Goal: Task Accomplishment & Management: Manage account settings

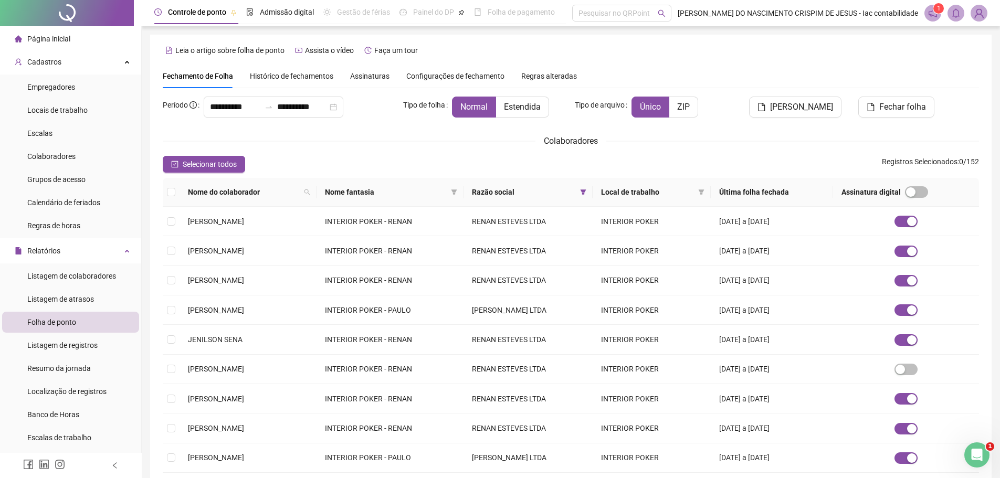
scroll to position [158, 0]
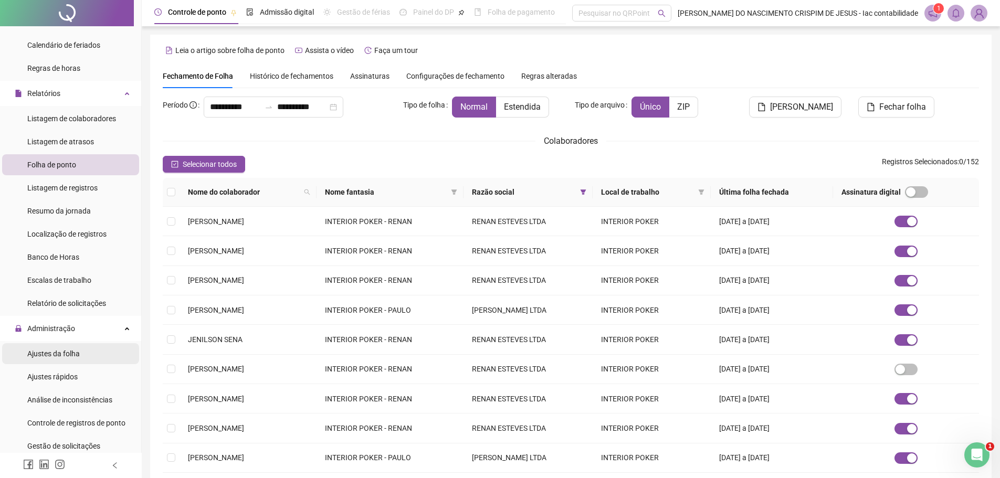
click at [72, 352] on span "Ajustes da folha" at bounding box center [53, 354] width 53 height 8
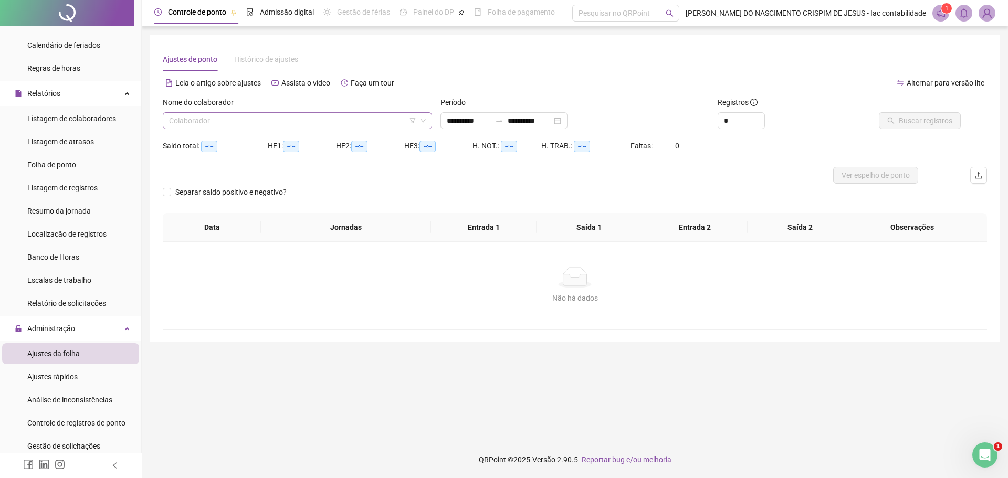
click at [253, 116] on input "search" at bounding box center [292, 121] width 247 height 16
click at [414, 120] on icon "filter" at bounding box center [413, 120] width 6 height 5
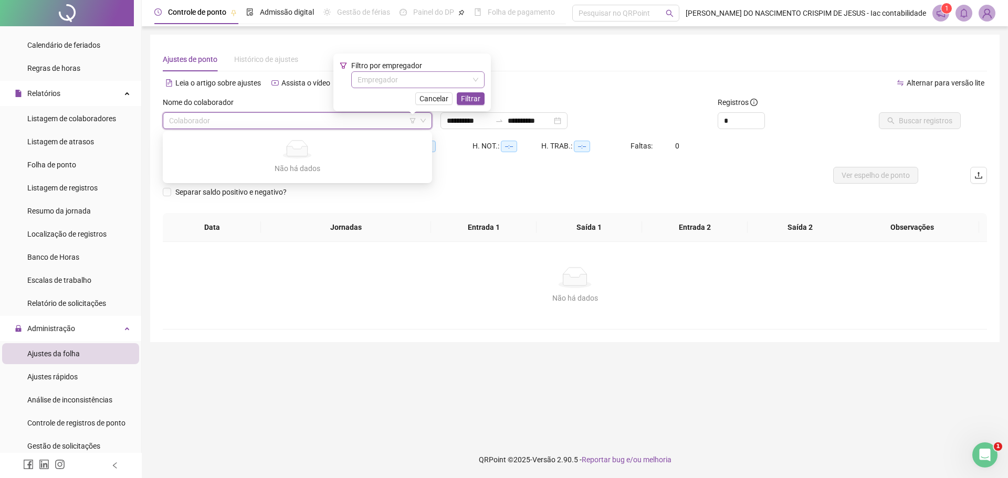
type input "**********"
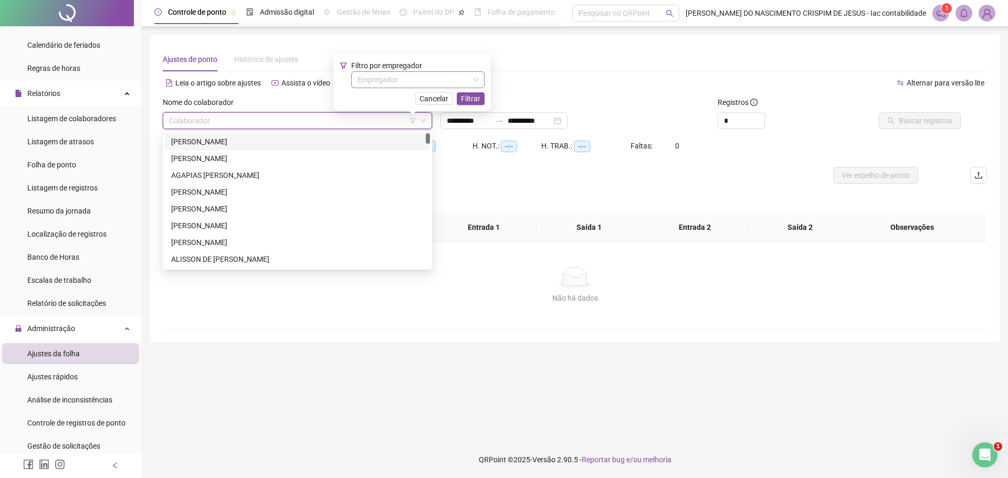
click at [414, 80] on input "search" at bounding box center [413, 80] width 111 height 16
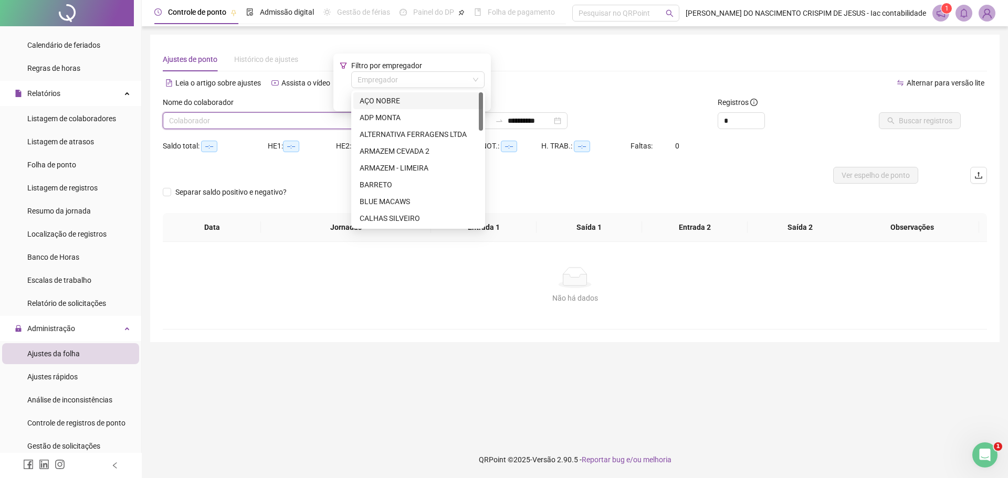
click at [251, 116] on input "search" at bounding box center [292, 121] width 247 height 16
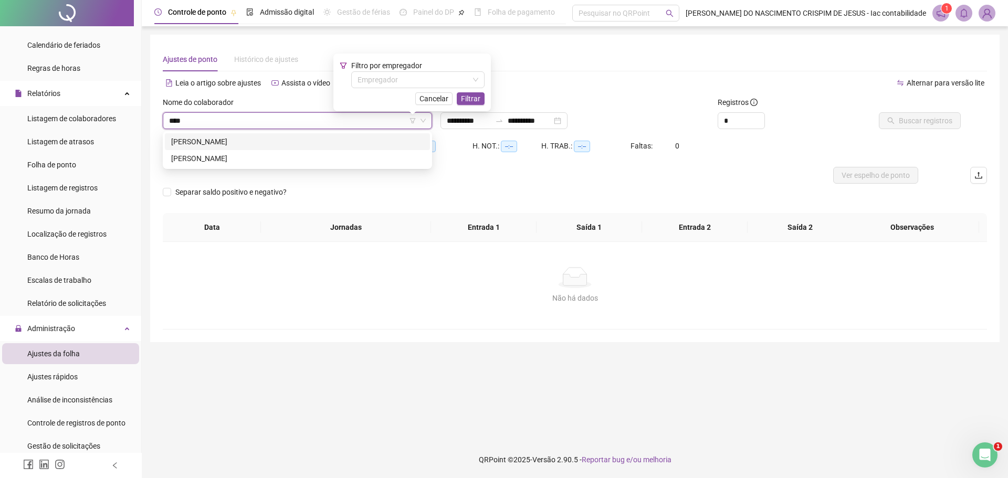
type input "*****"
click at [236, 143] on div "[PERSON_NAME]" at bounding box center [297, 142] width 253 height 12
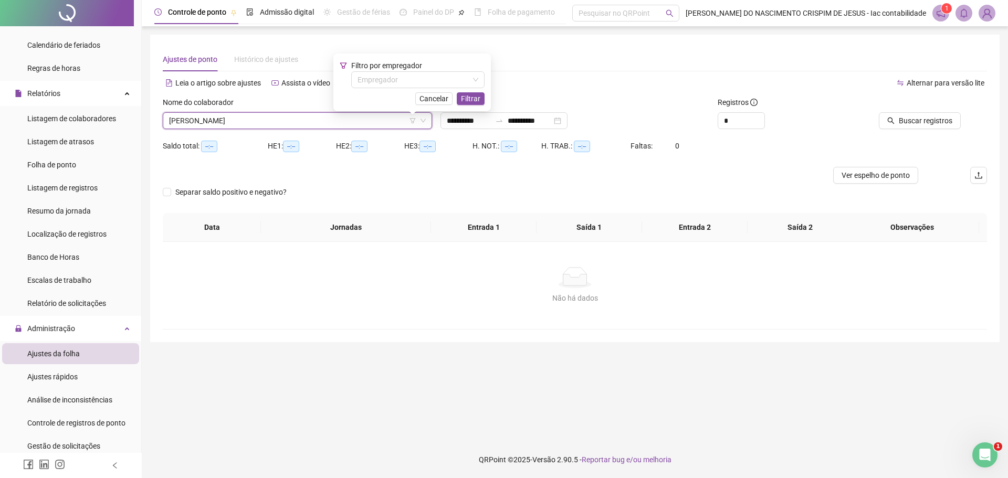
click at [919, 111] on div at bounding box center [909, 105] width 104 height 16
click at [920, 119] on span "Buscar registros" at bounding box center [926, 121] width 54 height 12
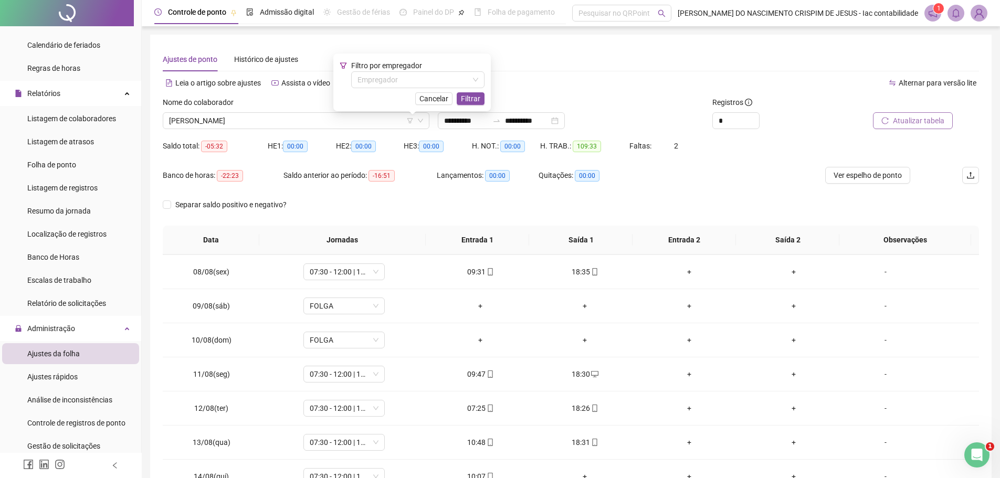
scroll to position [315, 0]
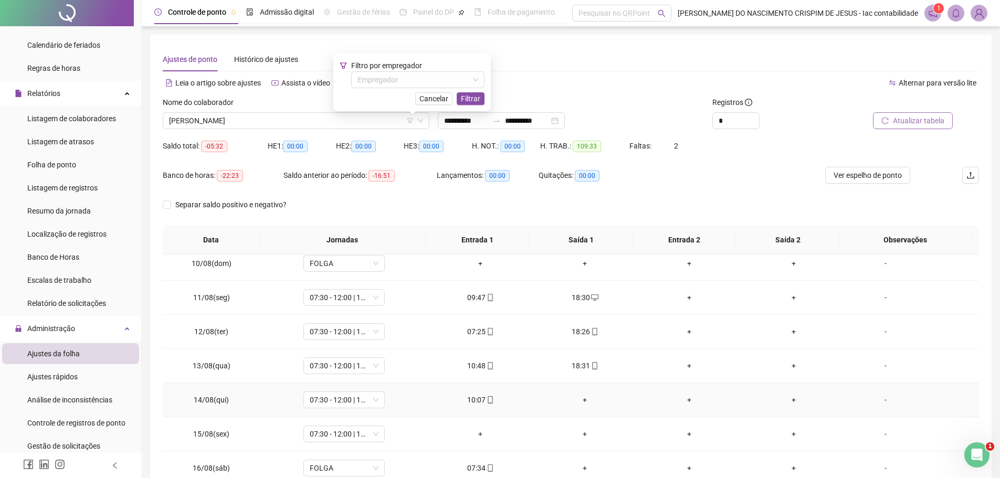
click at [583, 397] on div "+" at bounding box center [585, 400] width 88 height 12
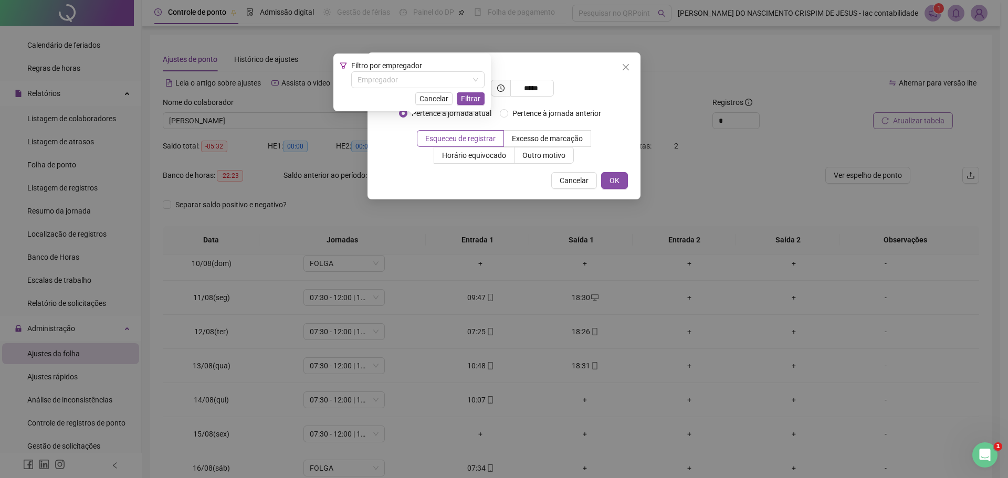
type input "*****"
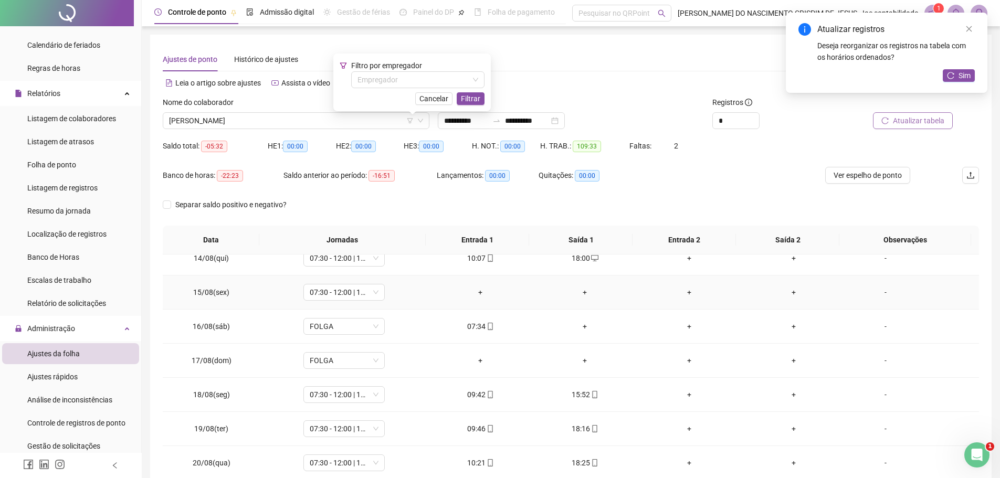
scroll to position [458, 0]
click at [579, 323] on div "+" at bounding box center [585, 325] width 88 height 12
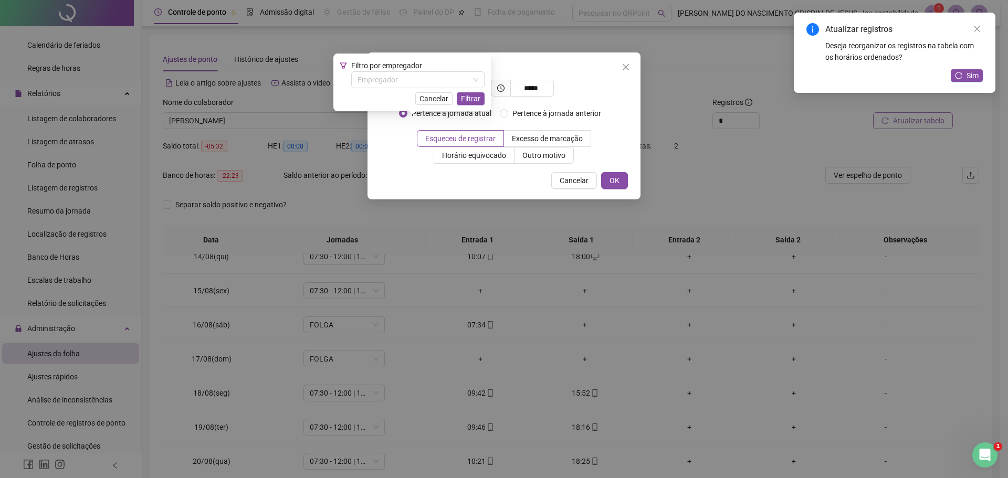
type input "*****"
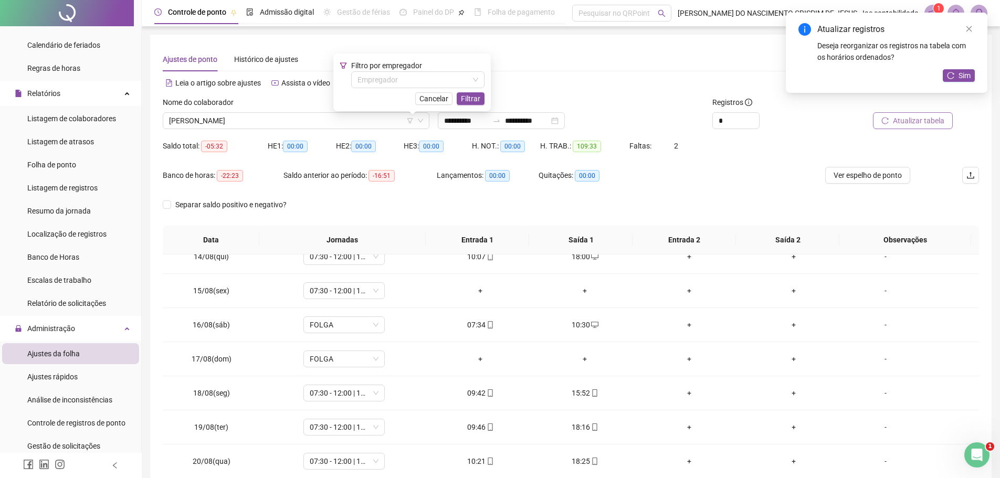
click at [907, 124] on span "Atualizar tabela" at bounding box center [918, 121] width 51 height 12
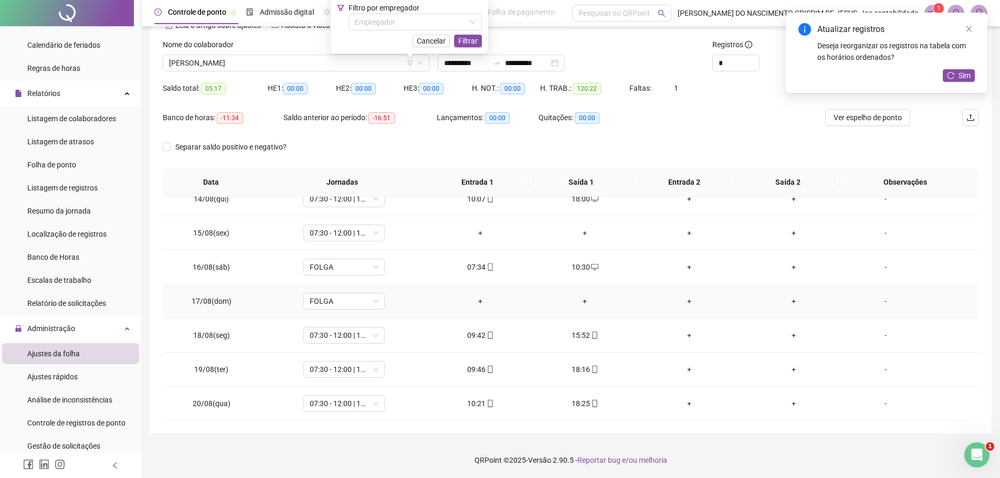
scroll to position [58, 0]
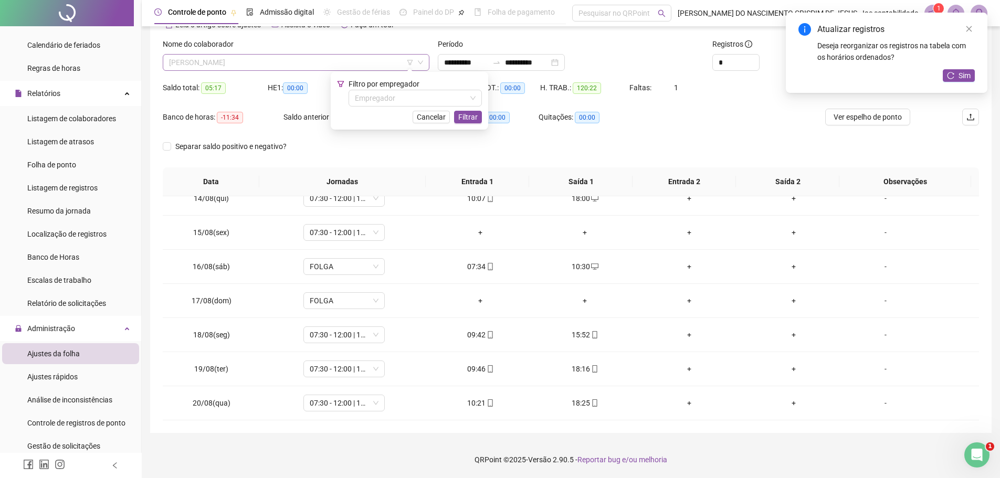
click at [218, 57] on span "[PERSON_NAME]" at bounding box center [296, 63] width 254 height 16
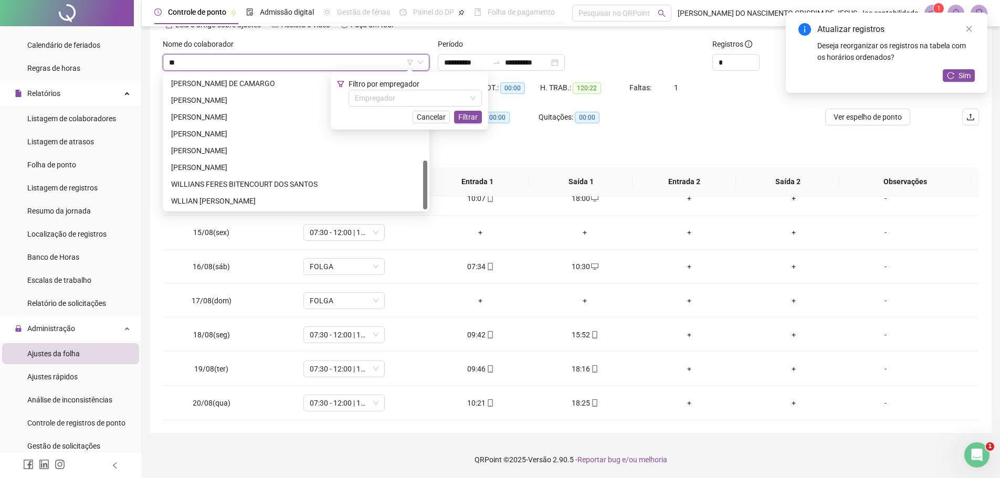
scroll to position [235, 0]
type input "***"
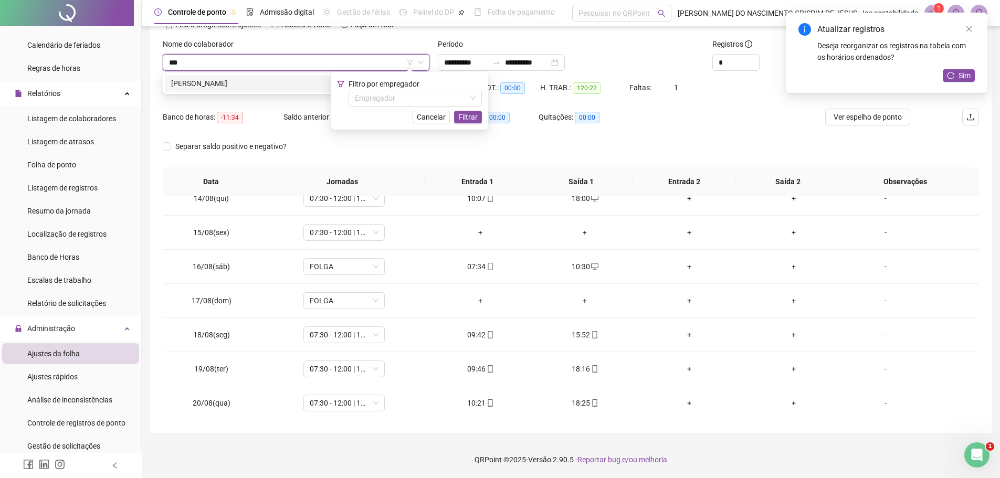
click at [231, 82] on div "[PERSON_NAME]" at bounding box center [296, 84] width 250 height 12
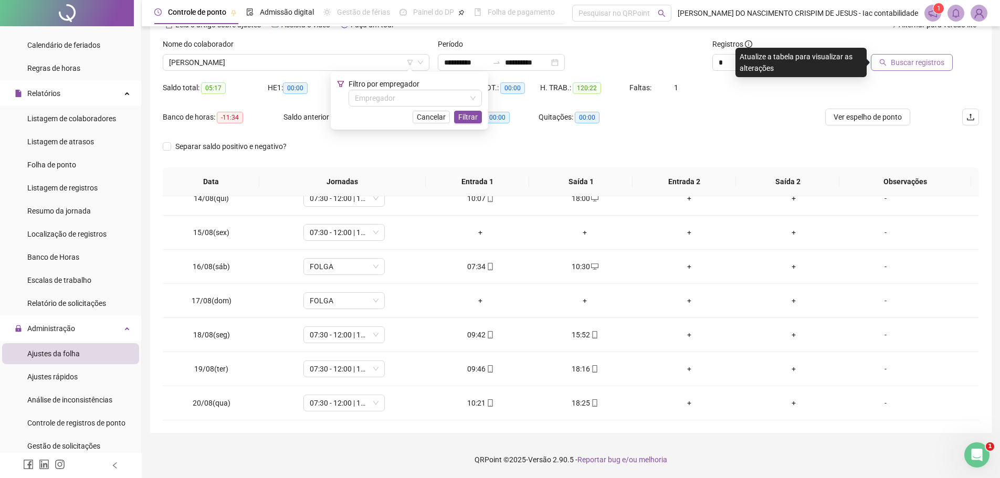
click at [898, 58] on span "Buscar registros" at bounding box center [918, 63] width 54 height 12
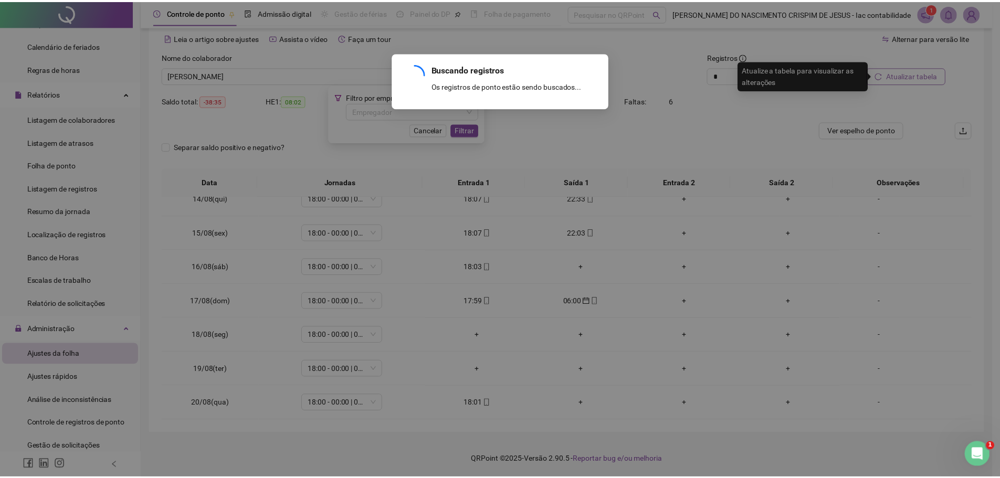
scroll to position [46, 0]
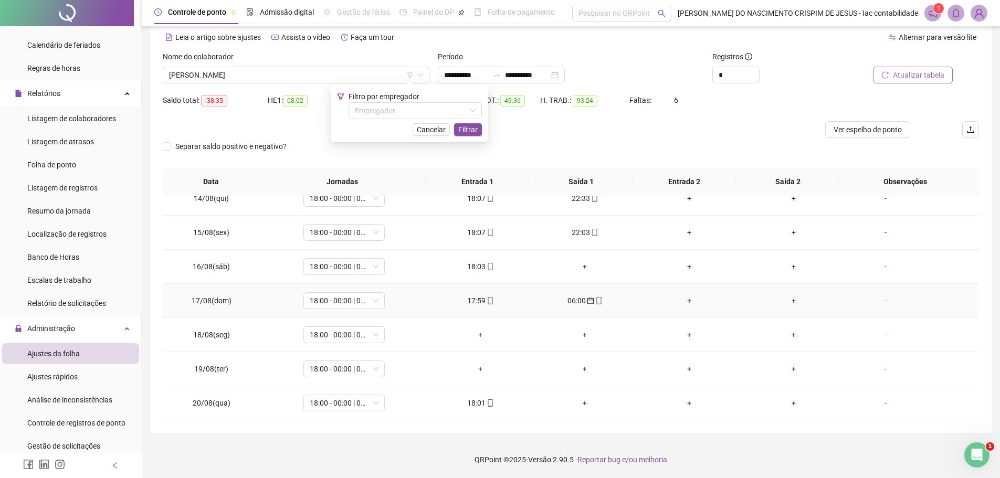
click at [580, 300] on div "06:00" at bounding box center [585, 301] width 88 height 12
type input "**********"
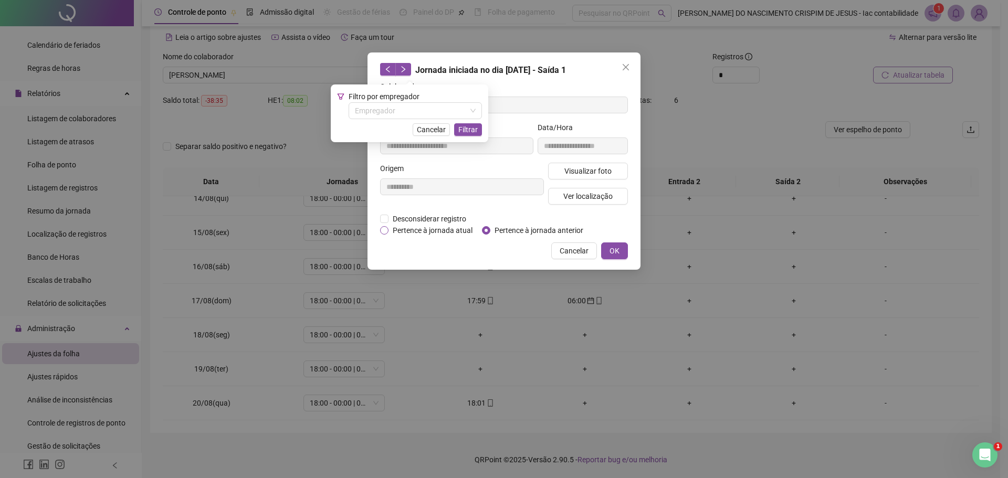
click at [421, 228] on span "Pertence à jornada atual" at bounding box center [433, 231] width 88 height 12
click at [623, 252] on button "OK" at bounding box center [614, 251] width 27 height 17
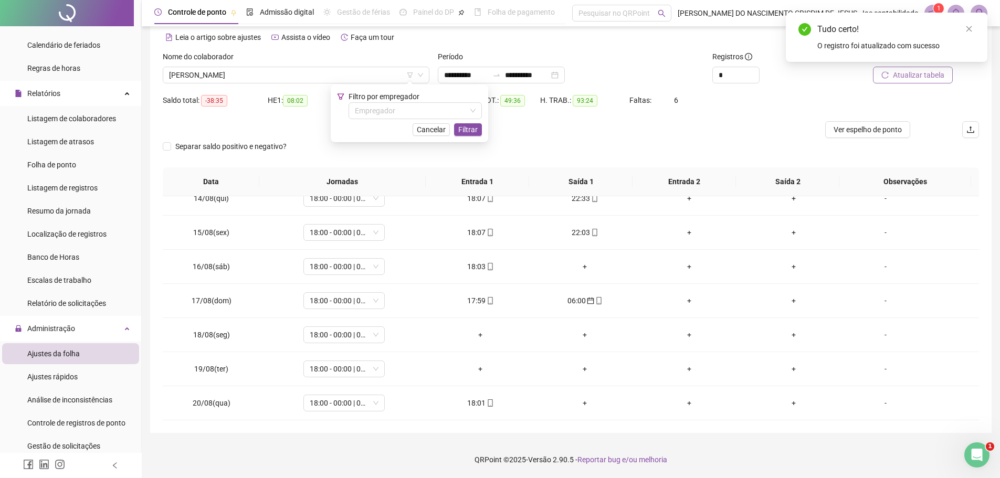
click at [923, 78] on span "Atualizar tabela" at bounding box center [918, 75] width 51 height 12
click at [477, 326] on td "06:00" at bounding box center [481, 335] width 105 height 34
click at [473, 339] on div "06:00" at bounding box center [481, 335] width 88 height 12
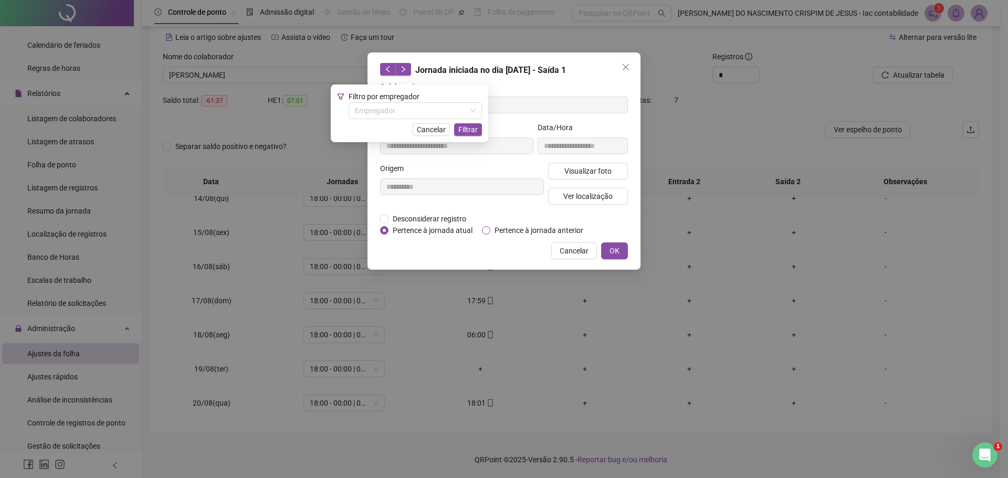
click at [520, 233] on span "Pertence à jornada anterior" at bounding box center [538, 231] width 97 height 12
click at [614, 253] on span "OK" at bounding box center [615, 251] width 10 height 12
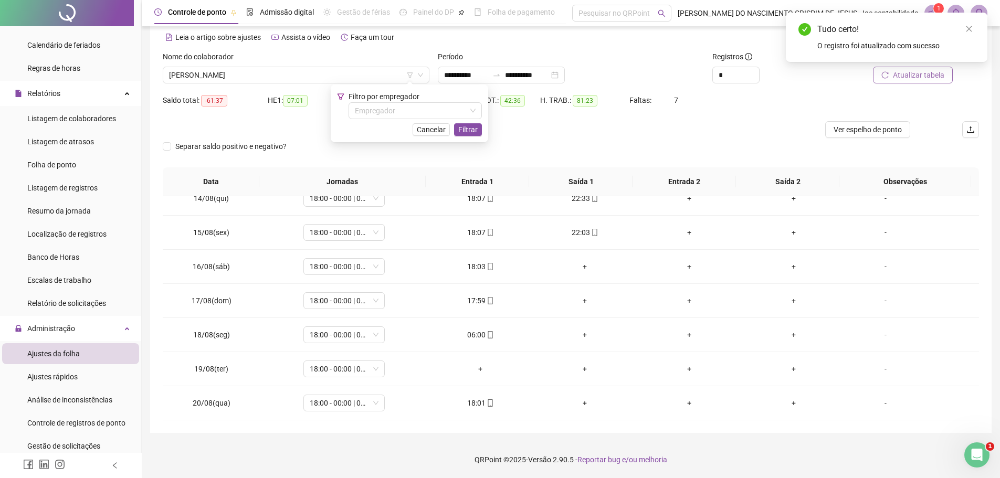
click at [906, 81] on button "Atualizar tabela" at bounding box center [913, 75] width 80 height 17
click at [686, 303] on div "+" at bounding box center [690, 301] width 88 height 12
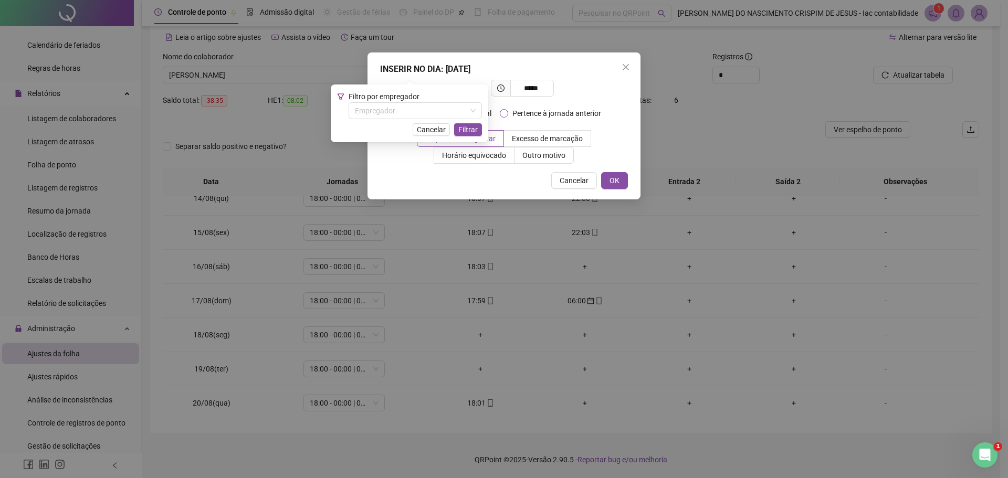
type input "*****"
click at [546, 119] on span "Pertence à jornada anterior" at bounding box center [556, 114] width 97 height 12
click at [609, 179] on button "OK" at bounding box center [614, 180] width 27 height 17
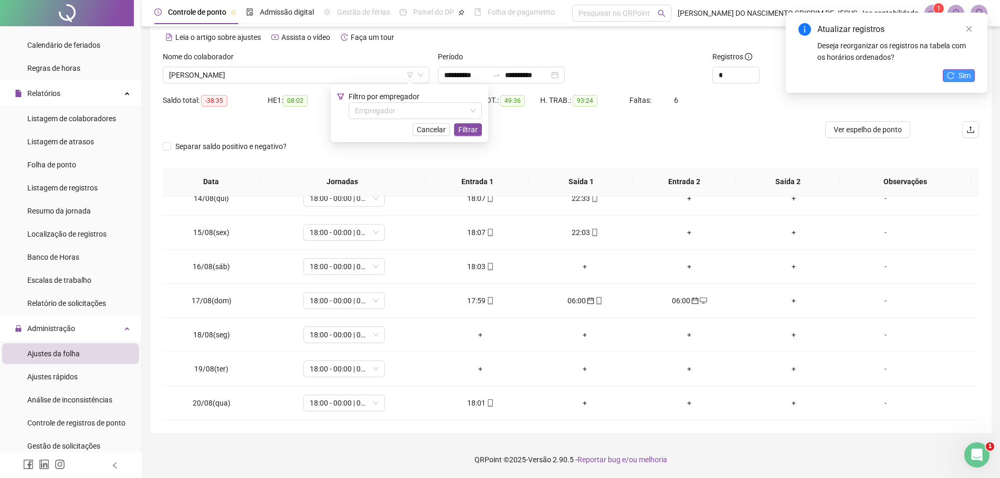
click at [956, 79] on button "Sim" at bounding box center [959, 75] width 32 height 13
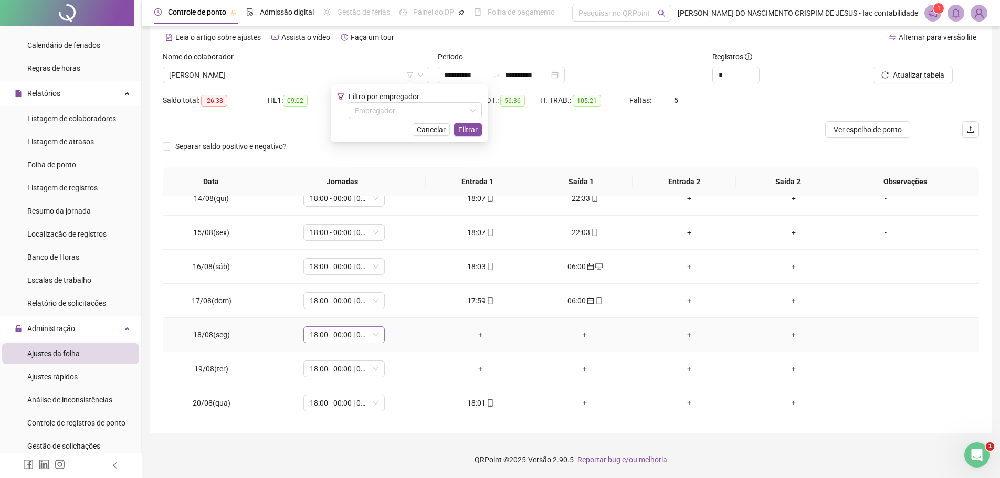
click at [356, 333] on span "18:00 - 00:00 | 01:00 - 06:00" at bounding box center [344, 335] width 69 height 16
click at [323, 247] on div "Folga" at bounding box center [361, 245] width 89 height 12
click at [386, 310] on span "Sim" at bounding box center [392, 308] width 12 height 12
click at [343, 368] on span "18:00 - 00:00 | 01:00 - 06:00" at bounding box center [344, 369] width 69 height 16
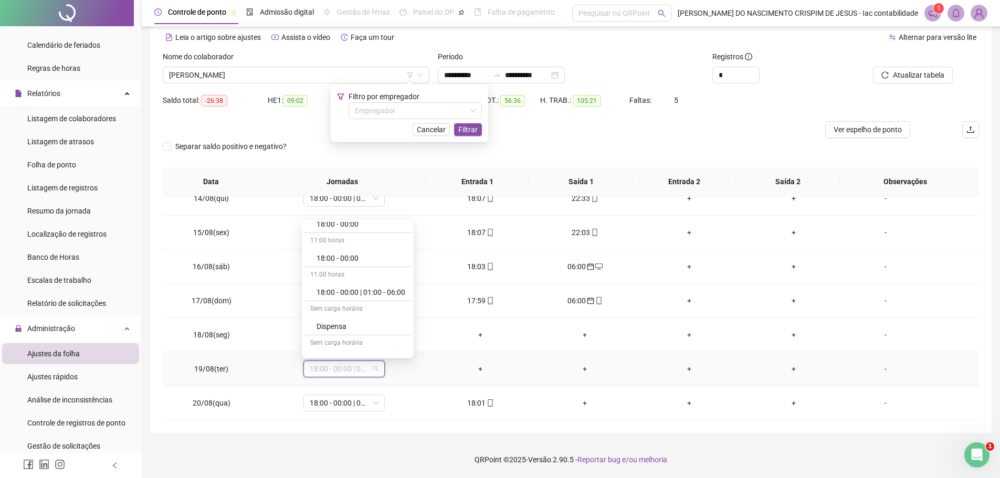
scroll to position [2101, 0]
click at [320, 329] on div "Folga" at bounding box center [361, 332] width 89 height 12
click at [391, 341] on span "Sim" at bounding box center [392, 342] width 12 height 12
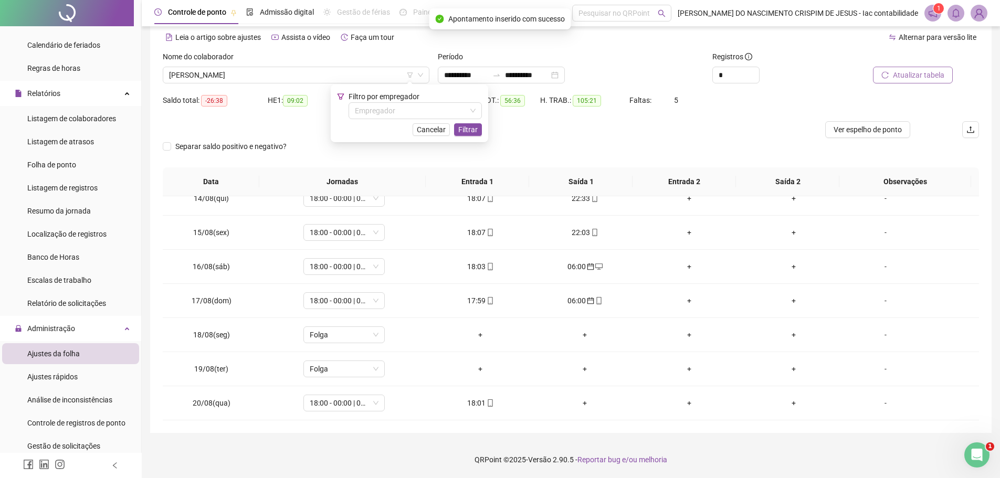
click at [904, 77] on span "Atualizar tabela" at bounding box center [918, 75] width 51 height 12
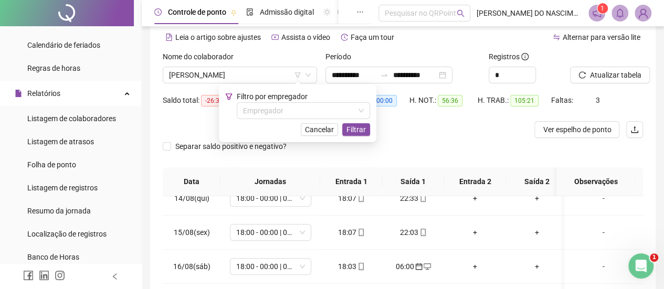
scroll to position [455, 0]
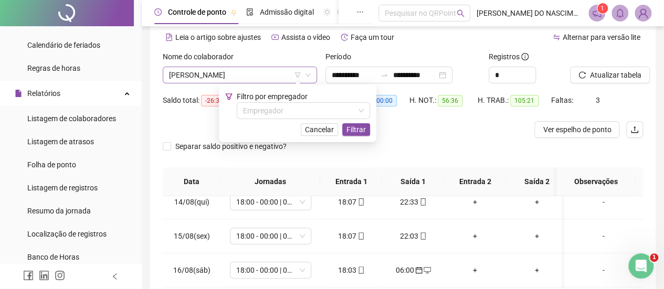
click at [194, 78] on span "[PERSON_NAME]" at bounding box center [240, 75] width 142 height 16
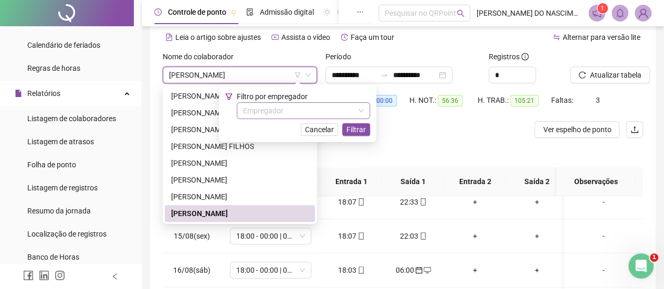
click at [267, 108] on input "search" at bounding box center [298, 111] width 111 height 16
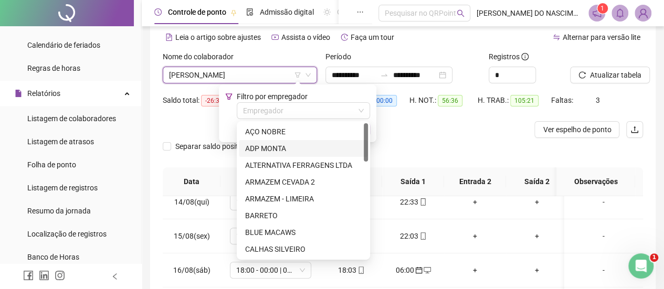
click at [274, 147] on div "ADP MONTA" at bounding box center [303, 149] width 117 height 12
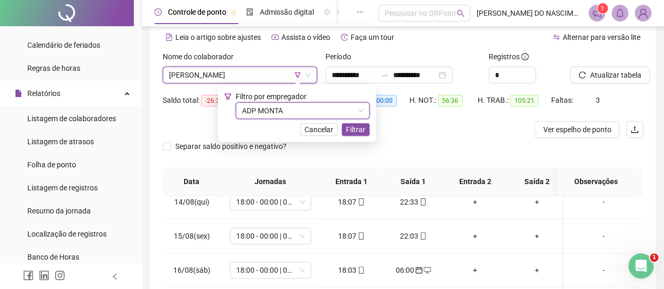
click at [200, 80] on span "[PERSON_NAME]" at bounding box center [240, 75] width 142 height 16
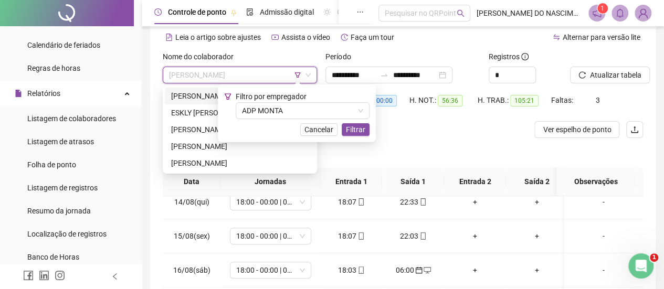
scroll to position [0, 0]
click at [190, 144] on div "[PERSON_NAME]" at bounding box center [240, 147] width 138 height 12
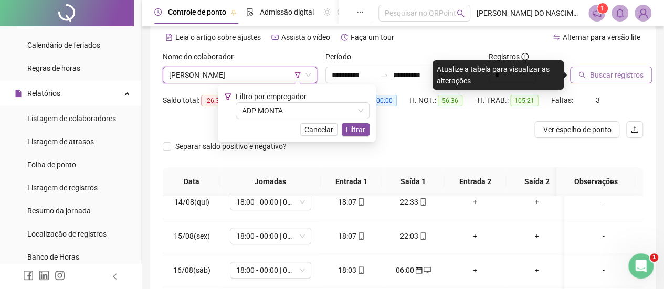
click at [614, 75] on span "Buscar registros" at bounding box center [617, 75] width 54 height 12
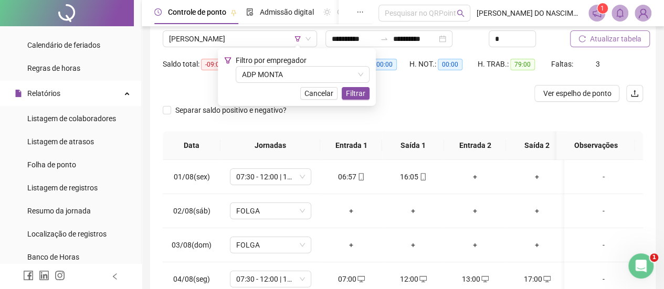
scroll to position [98, 0]
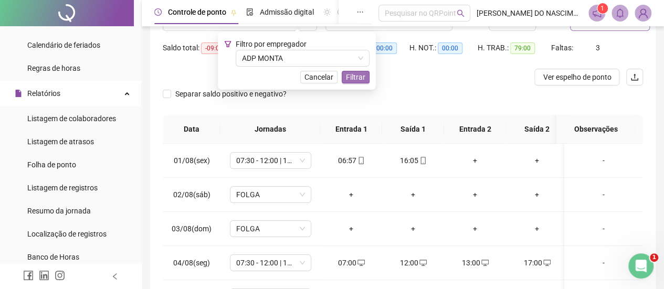
click at [359, 81] on span "Filtrar" at bounding box center [355, 77] width 19 height 12
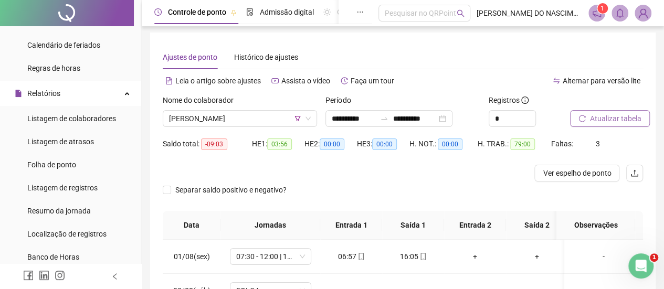
scroll to position [0, 0]
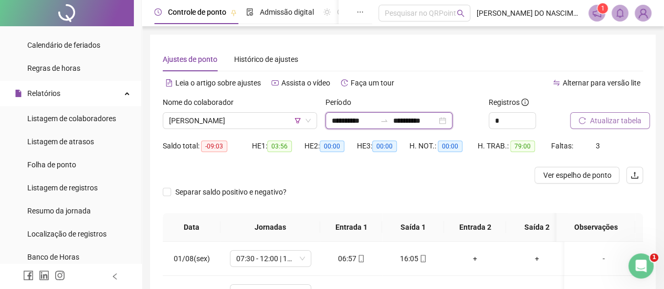
click at [346, 121] on input "**********" at bounding box center [354, 121] width 44 height 12
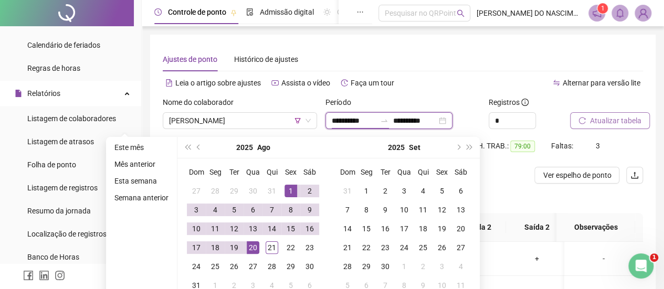
type input "**********"
click at [289, 187] on div "1" at bounding box center [291, 191] width 13 height 13
type input "**********"
click at [251, 251] on div "20" at bounding box center [253, 248] width 13 height 13
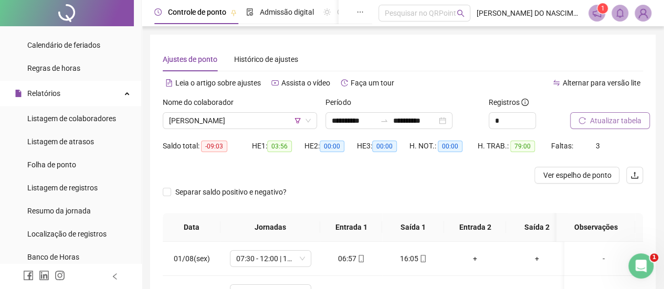
click at [627, 122] on span "Atualizar tabela" at bounding box center [615, 121] width 51 height 12
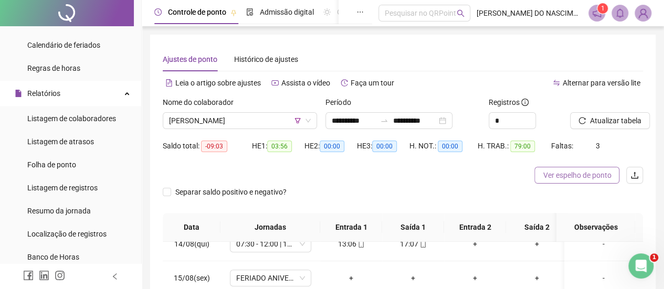
click at [588, 172] on span "Ver espelho de ponto" at bounding box center [577, 176] width 68 height 12
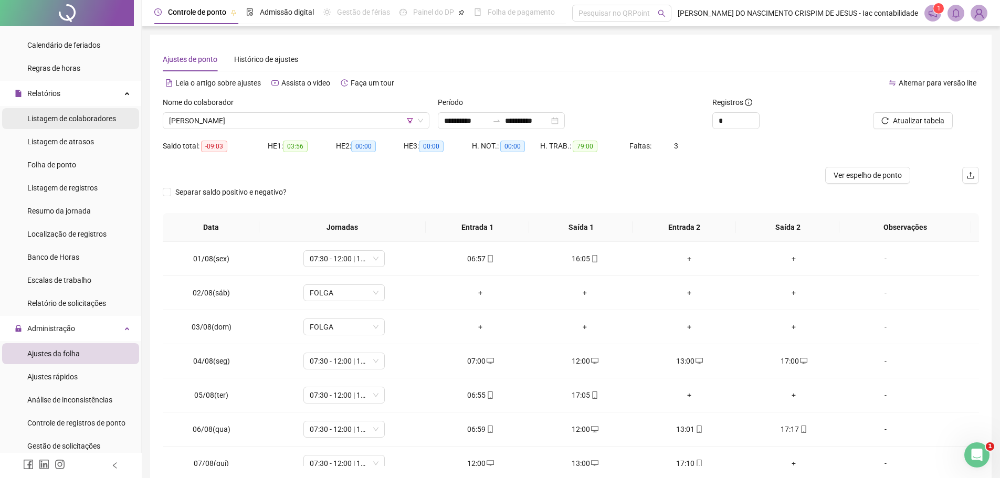
click at [84, 124] on div "Listagem de colaboradores" at bounding box center [71, 118] width 89 height 21
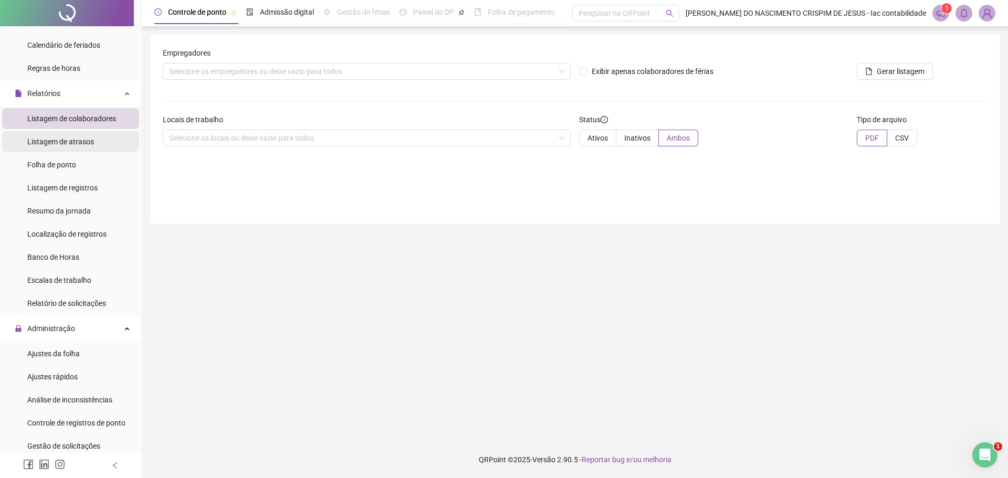
click at [81, 144] on span "Listagem de atrasos" at bounding box center [60, 142] width 67 height 8
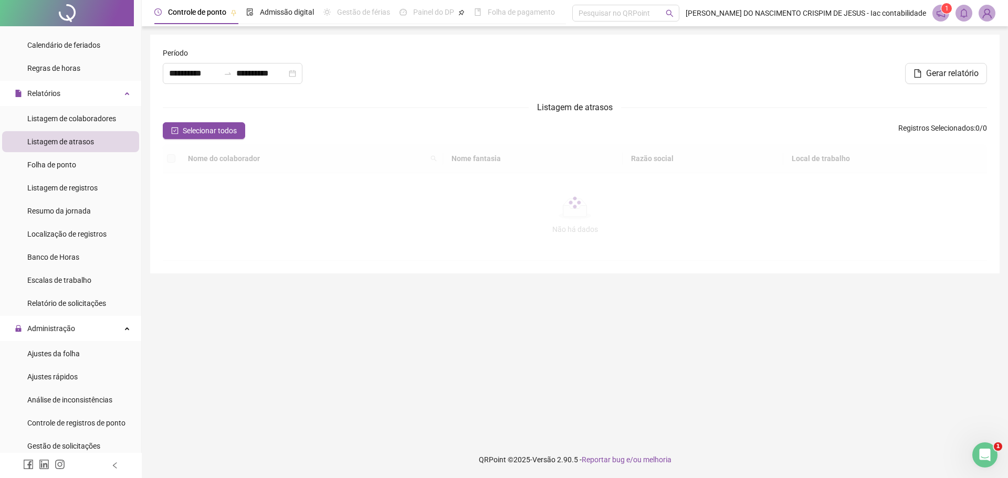
type input "**********"
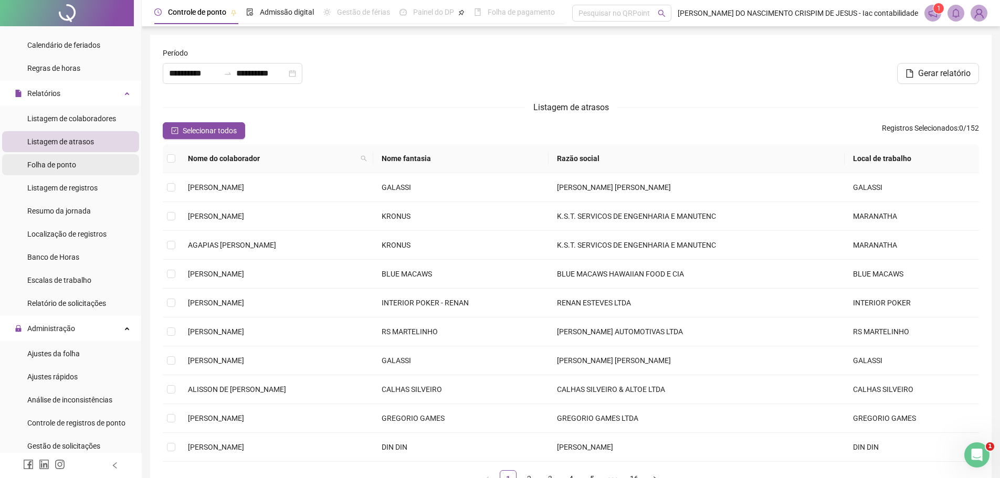
click at [70, 163] on span "Folha de ponto" at bounding box center [51, 165] width 49 height 8
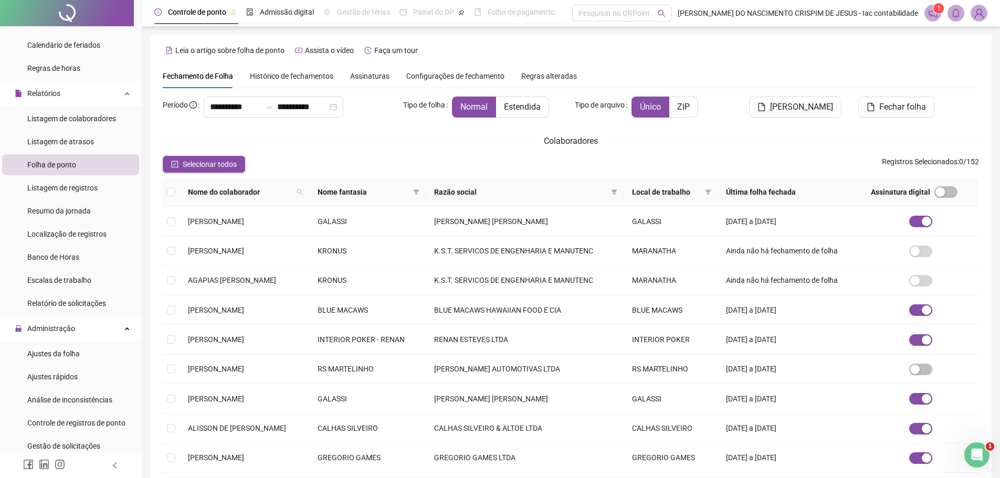
click at [294, 76] on span "Histórico de fechamentos" at bounding box center [292, 76] width 84 height 8
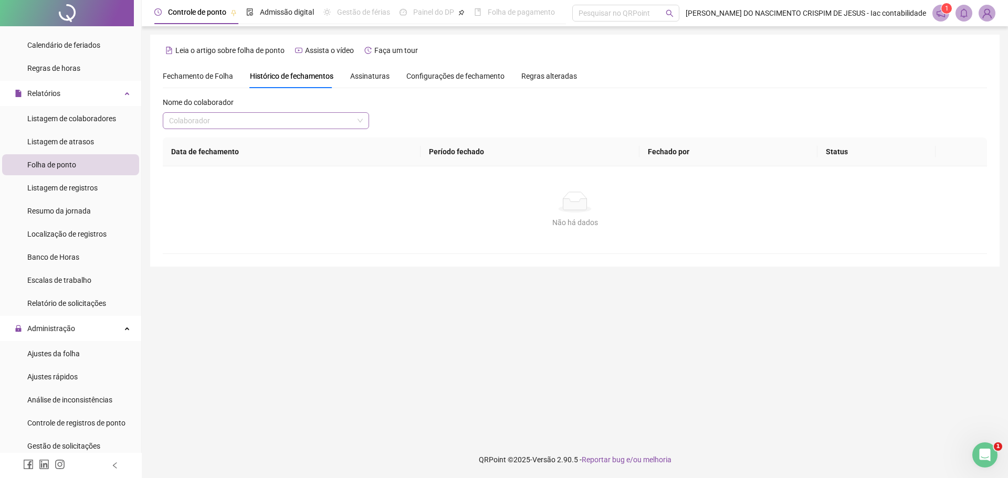
click at [298, 117] on input "search" at bounding box center [261, 121] width 184 height 16
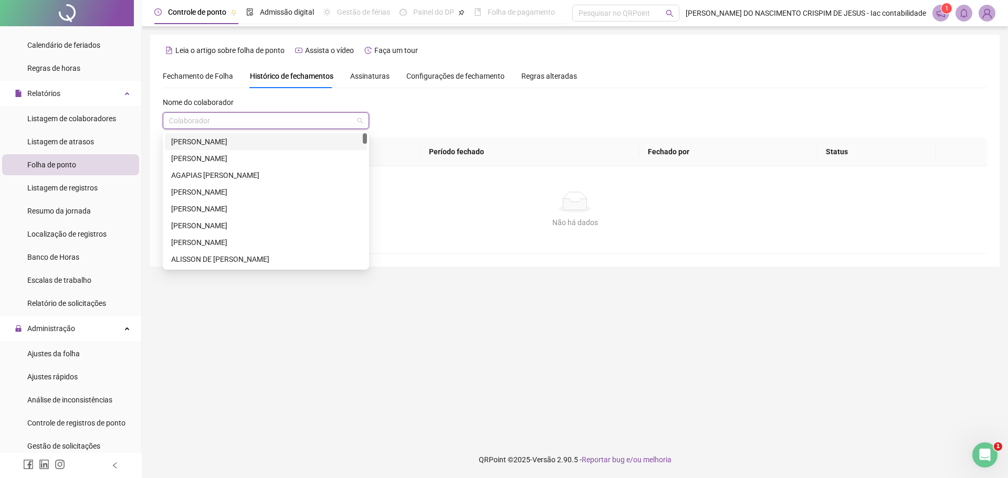
click at [401, 138] on th "Data de fechamento" at bounding box center [292, 152] width 258 height 29
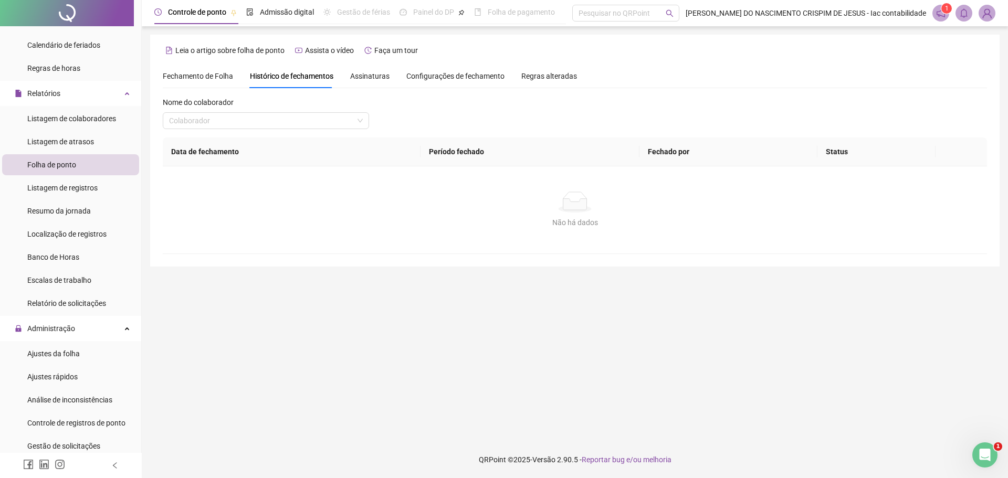
click at [403, 152] on th "Data de fechamento" at bounding box center [292, 152] width 258 height 29
click at [213, 78] on span "Fechamento de Folha" at bounding box center [198, 76] width 70 height 8
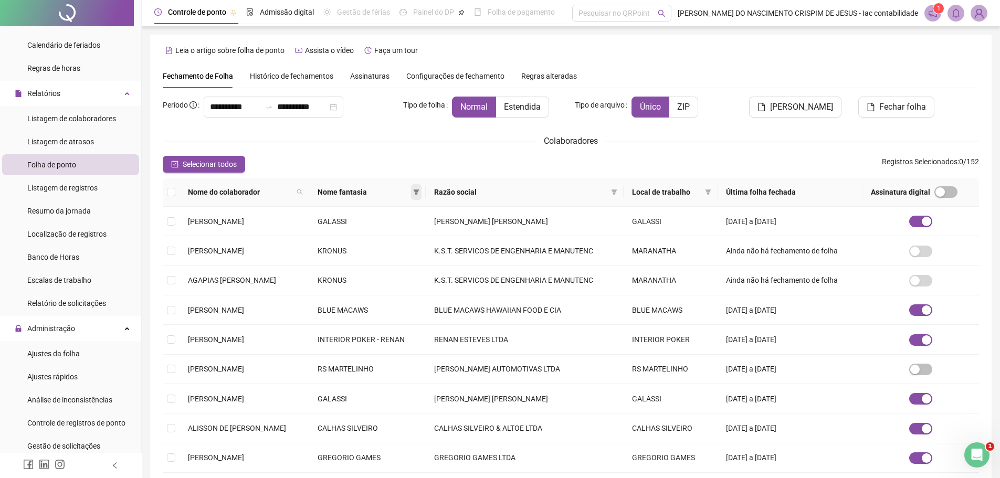
click at [420, 192] on icon "filter" at bounding box center [417, 192] width 6 height 5
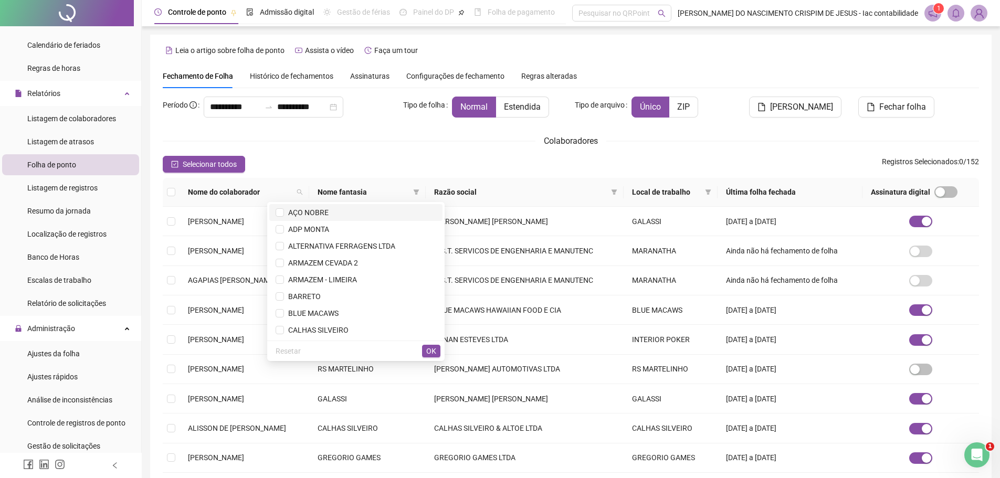
click at [329, 216] on span "AÇO NOBRE" at bounding box center [356, 213] width 161 height 12
click at [323, 227] on span "ADP MONTA" at bounding box center [306, 229] width 45 height 8
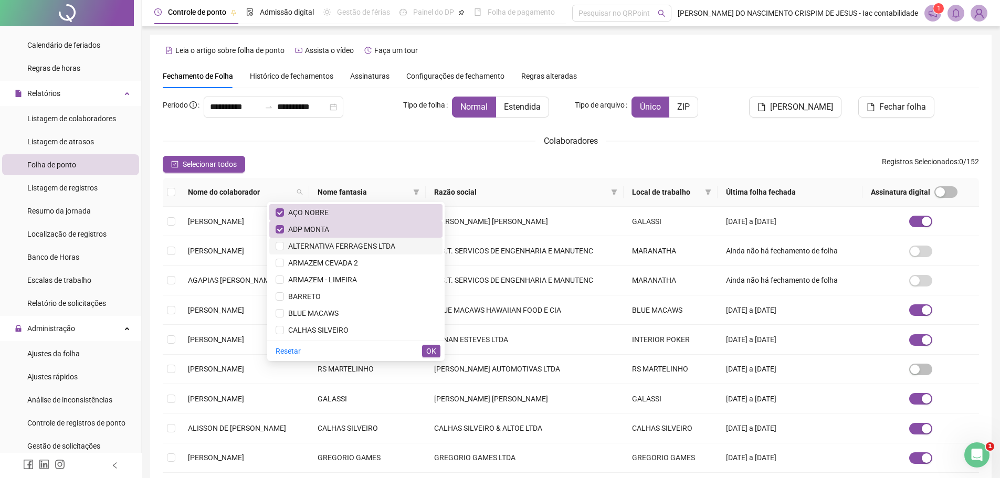
click at [320, 245] on span "ALTERNATIVA FERRAGENS LTDA" at bounding box center [339, 246] width 111 height 8
click at [332, 262] on span "ARMAZEM CEVADA 2" at bounding box center [321, 263] width 74 height 8
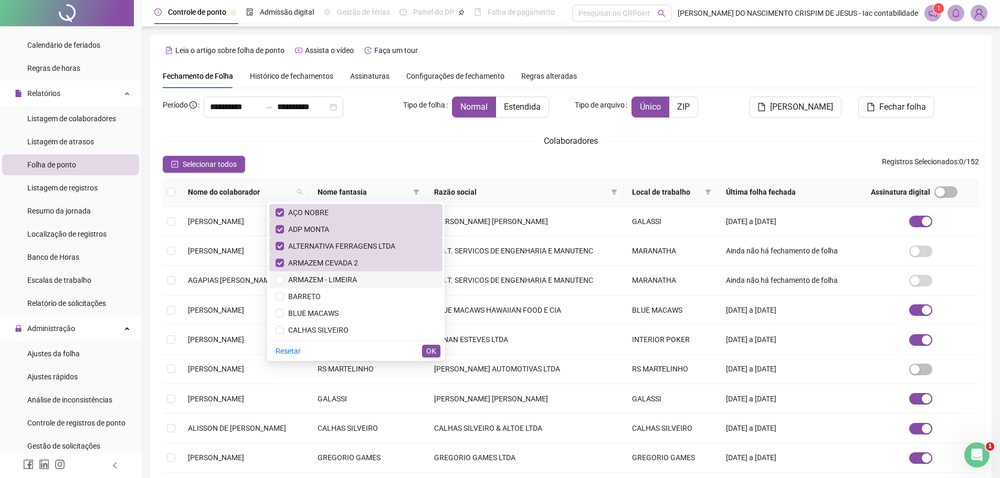
click at [332, 277] on span "ARMAZEM - LIMEIRA" at bounding box center [320, 280] width 73 height 8
drag, startPoint x: 313, startPoint y: 310, endPoint x: 313, endPoint y: 316, distance: 6.3
click at [313, 310] on span "BLUE MACAWS" at bounding box center [311, 313] width 55 height 8
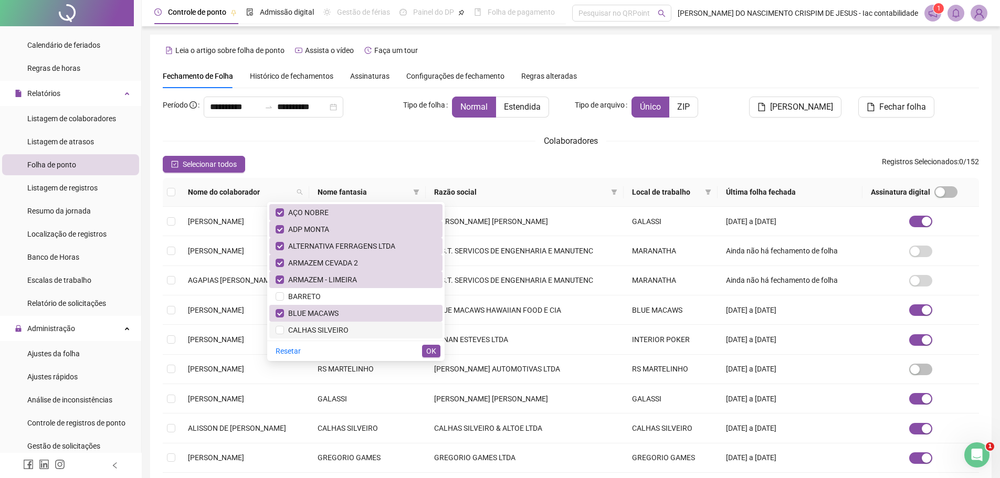
click at [314, 326] on span "CALHAS SILVEIRO" at bounding box center [316, 330] width 65 height 8
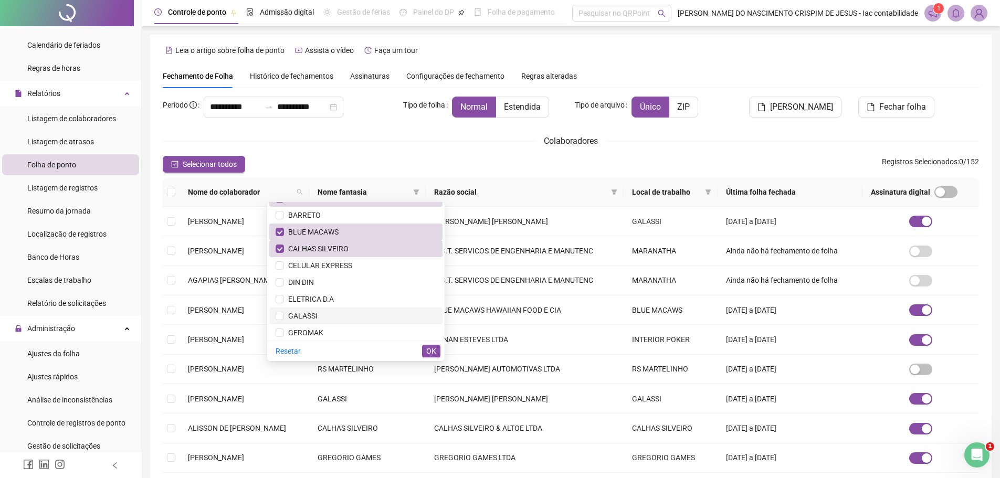
scroll to position [84, 0]
click at [343, 266] on span "CELULAR EXPRESS" at bounding box center [318, 263] width 68 height 8
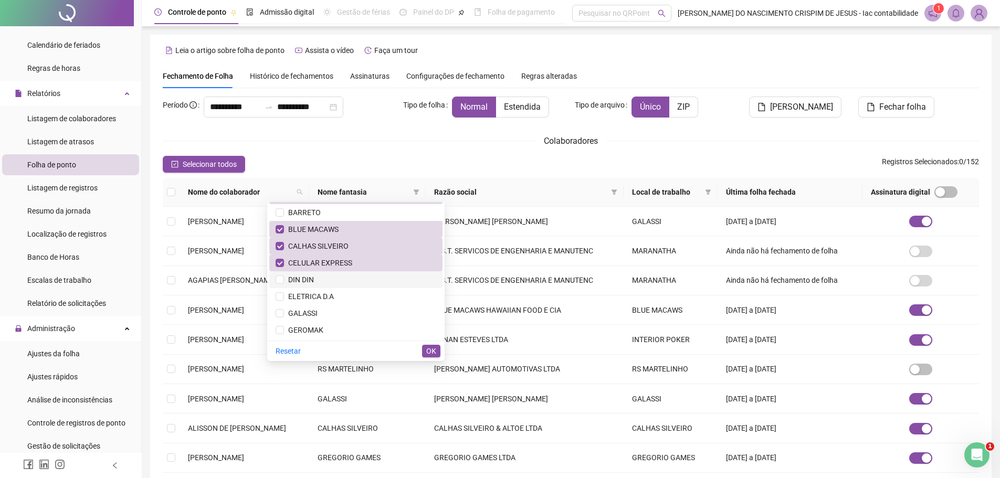
click at [335, 277] on span "DIN DIN" at bounding box center [356, 280] width 161 height 12
click at [329, 296] on span "ELETRICA D.A" at bounding box center [309, 297] width 50 height 8
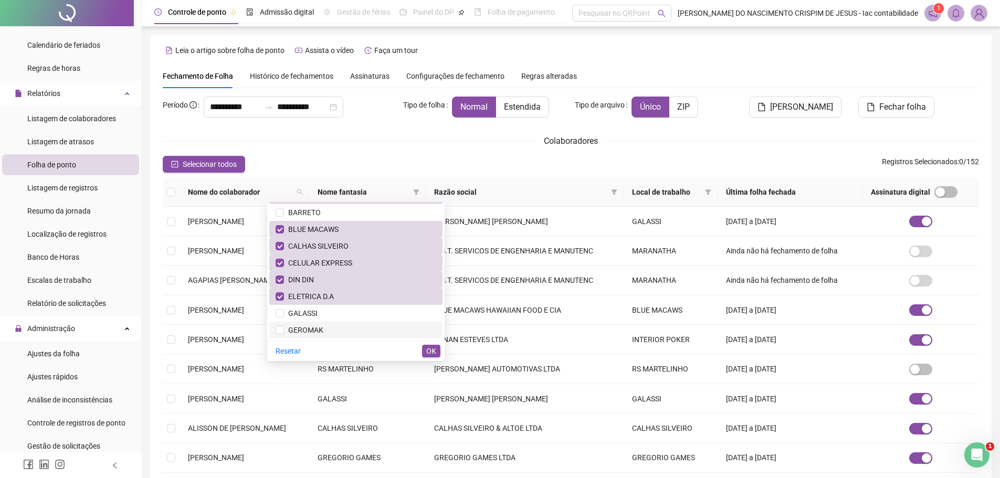
click at [329, 326] on span "GEROMAK" at bounding box center [356, 331] width 161 height 12
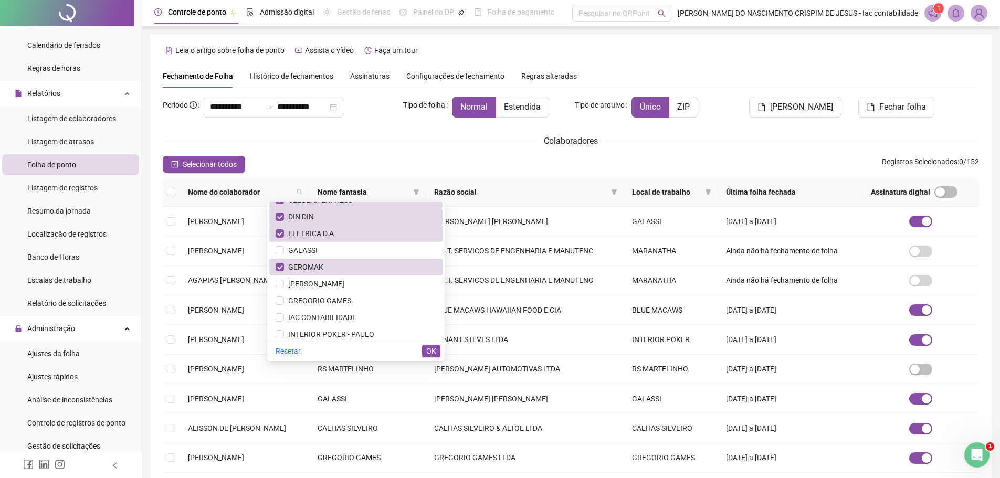
scroll to position [168, 0]
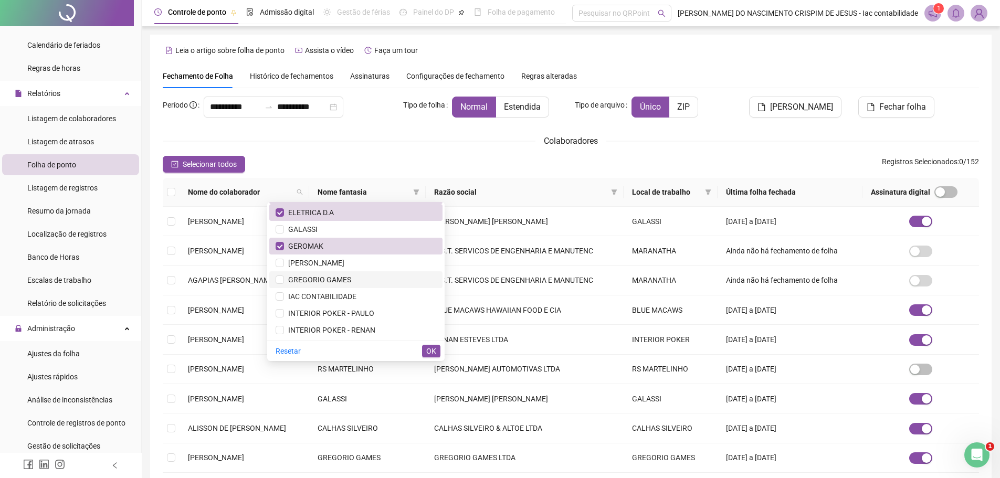
click at [351, 282] on span "GREGORIO GAMES" at bounding box center [356, 280] width 161 height 12
click at [350, 293] on span "IAC CONTABILIDADE" at bounding box center [320, 297] width 72 height 8
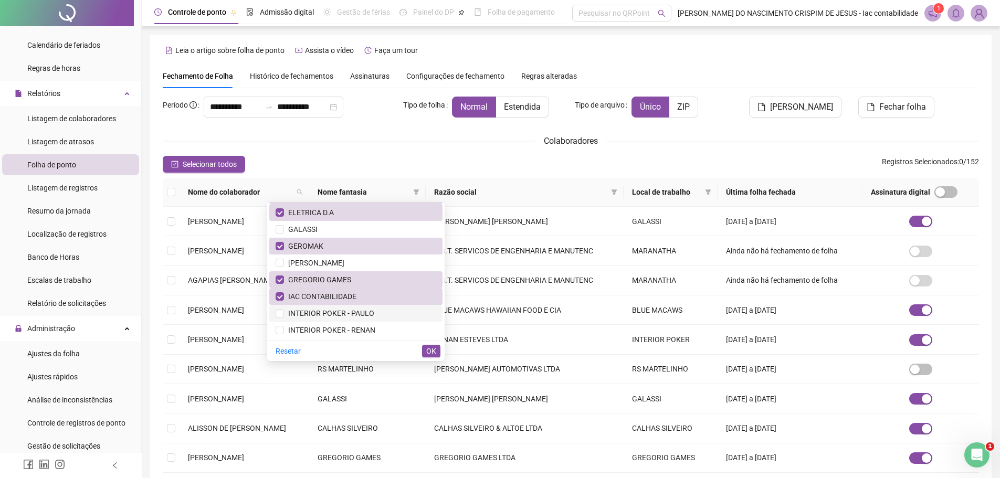
click at [346, 312] on span "INTERIOR POKER - PAULO" at bounding box center [329, 313] width 90 height 8
click at [345, 326] on span "INTERIOR POKER - RENAN" at bounding box center [356, 331] width 161 height 12
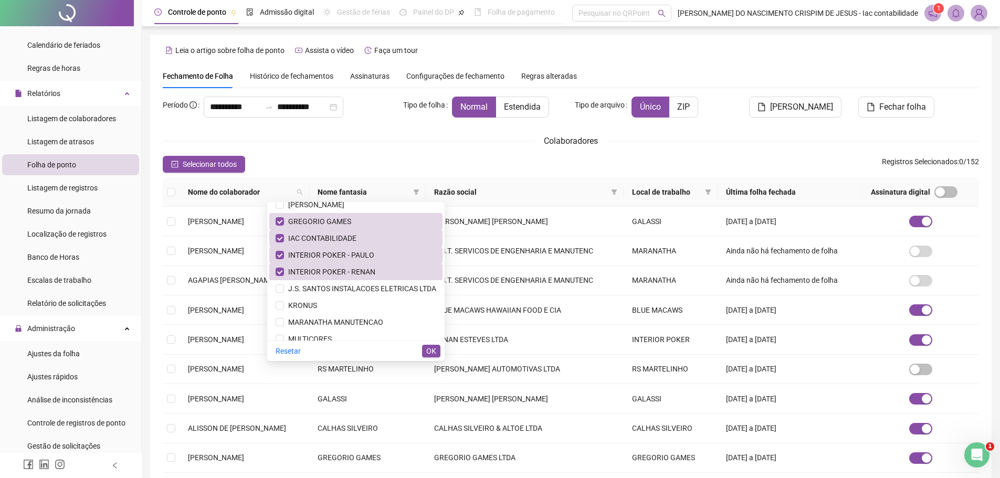
scroll to position [231, 0]
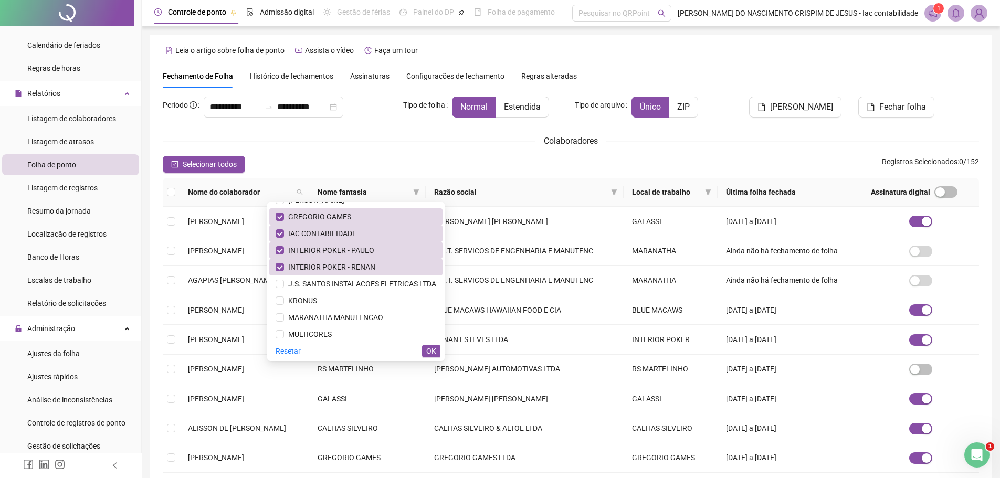
click at [436, 338] on ul "AÇO NOBRE ADP MONTA ALTERNATIVA FERRAGENS LTDA ARMAZEM CEVADA 2 ARMAZEM - LIMEI…" at bounding box center [356, 271] width 178 height 139
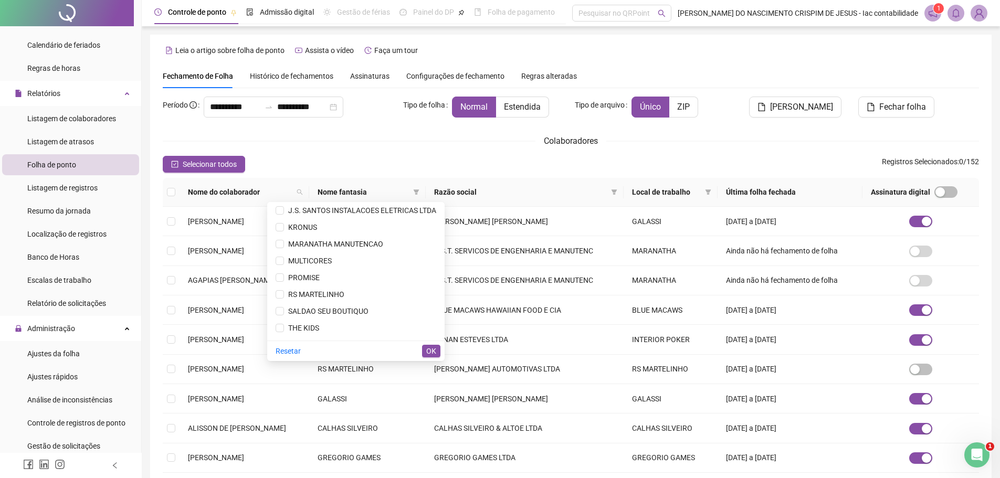
scroll to position [315, 0]
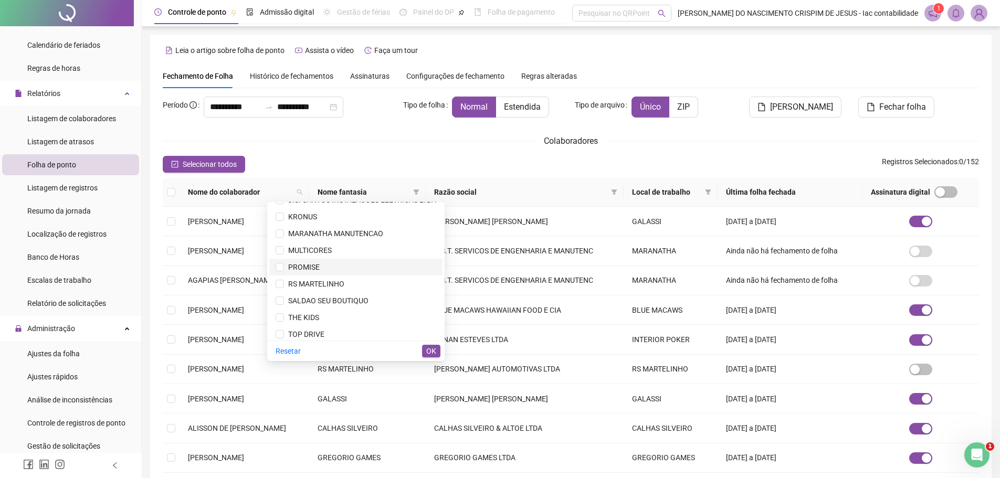
click at [339, 272] on span "PROMISE" at bounding box center [356, 268] width 161 height 12
click at [341, 285] on span "RS MARTELINHO" at bounding box center [314, 284] width 60 height 8
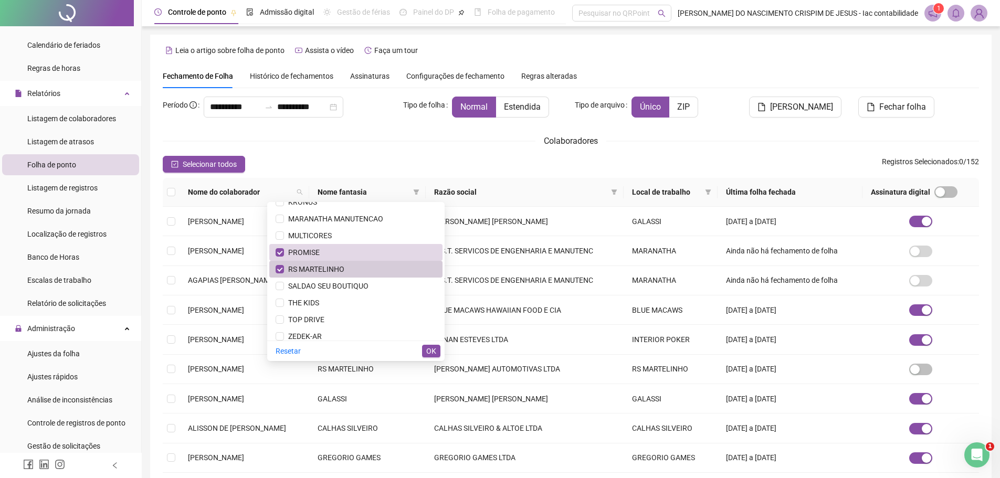
scroll to position [336, 0]
click at [339, 264] on span "RS MARTELINHO" at bounding box center [314, 263] width 60 height 8
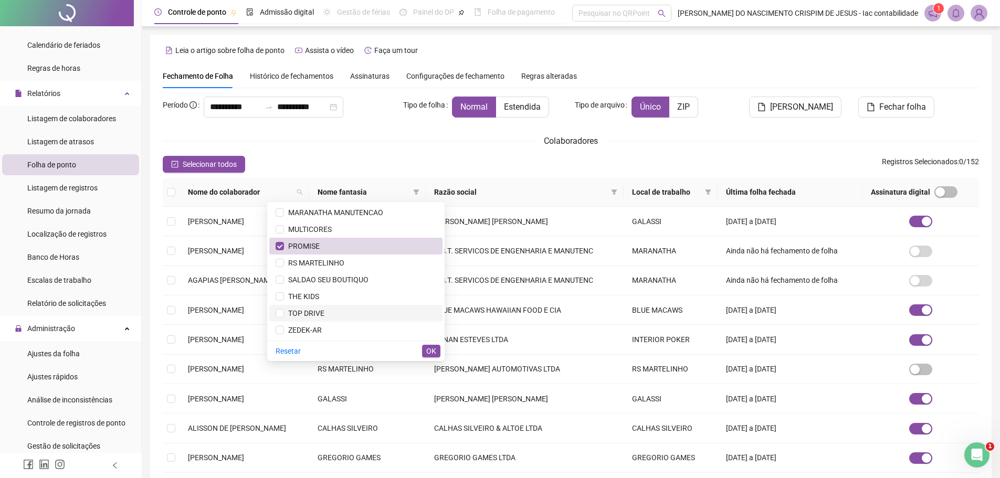
click at [324, 312] on span "TOP DRIVE" at bounding box center [356, 314] width 161 height 12
click at [320, 330] on span "ZEDEK-AR" at bounding box center [303, 330] width 38 height 8
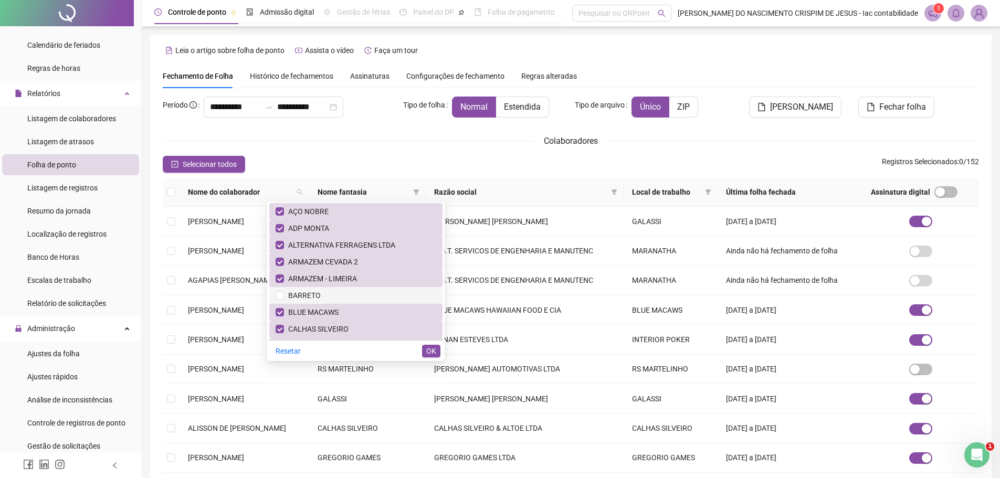
scroll to position [0, 0]
click at [429, 345] on button "OK" at bounding box center [431, 351] width 18 height 13
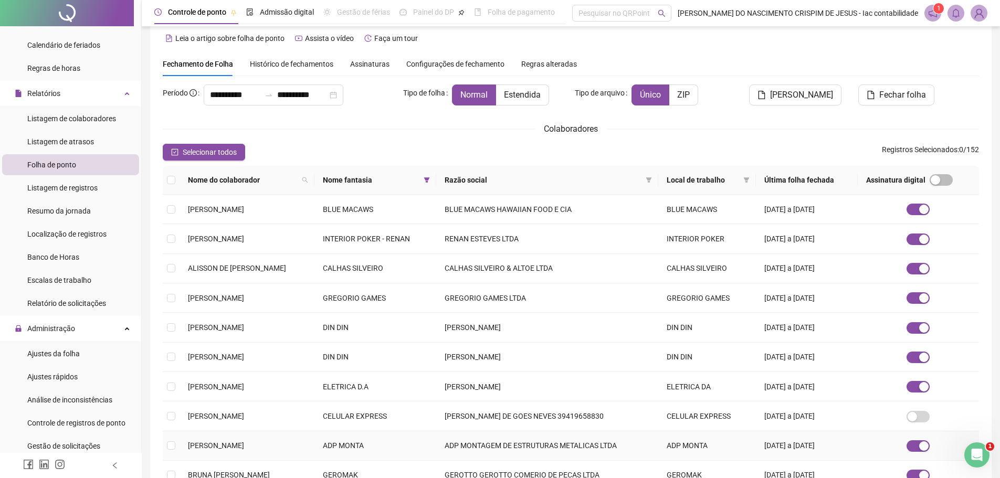
scroll to position [12, 0]
click at [190, 151] on span "Selecionar todos" at bounding box center [210, 153] width 54 height 12
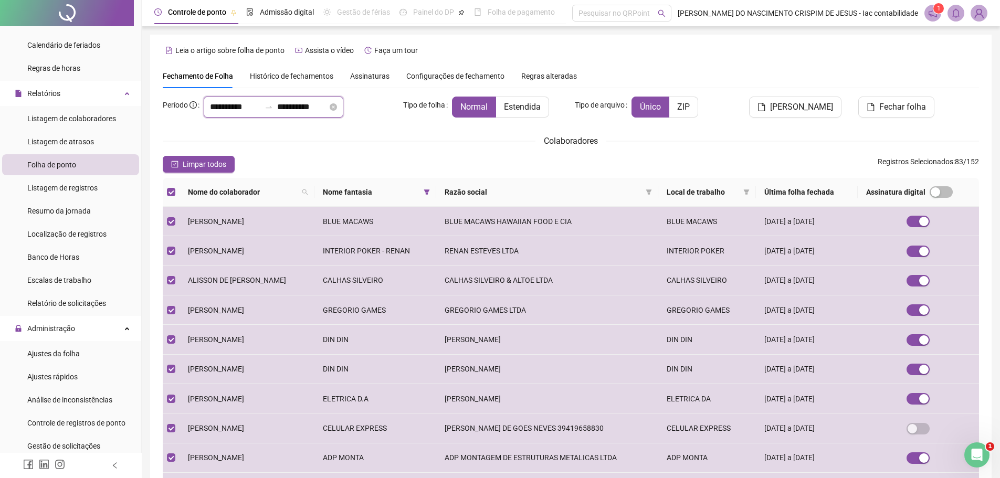
click at [221, 113] on input "**********" at bounding box center [235, 107] width 50 height 13
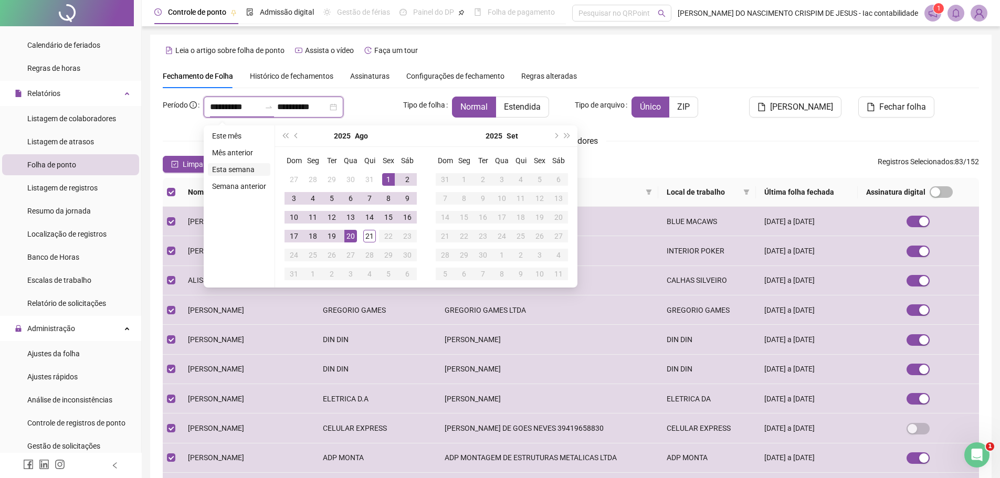
type input "**********"
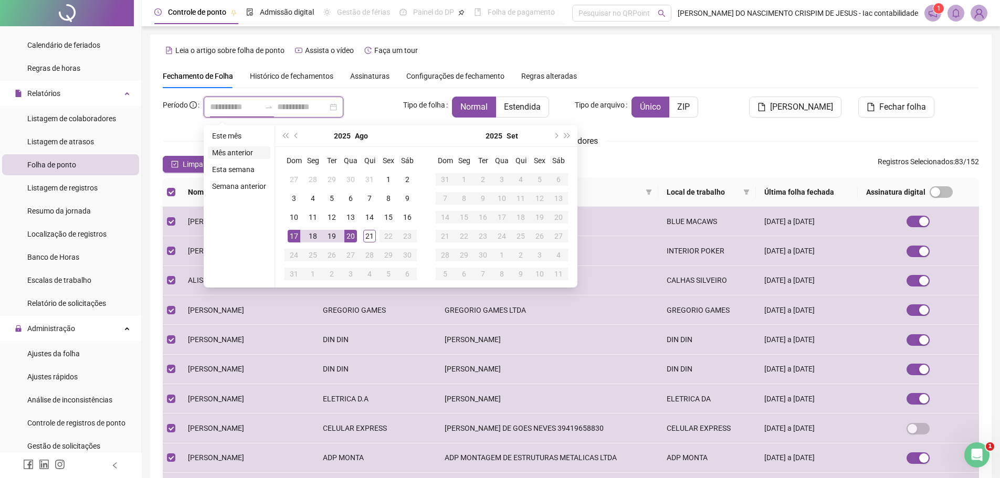
type input "**********"
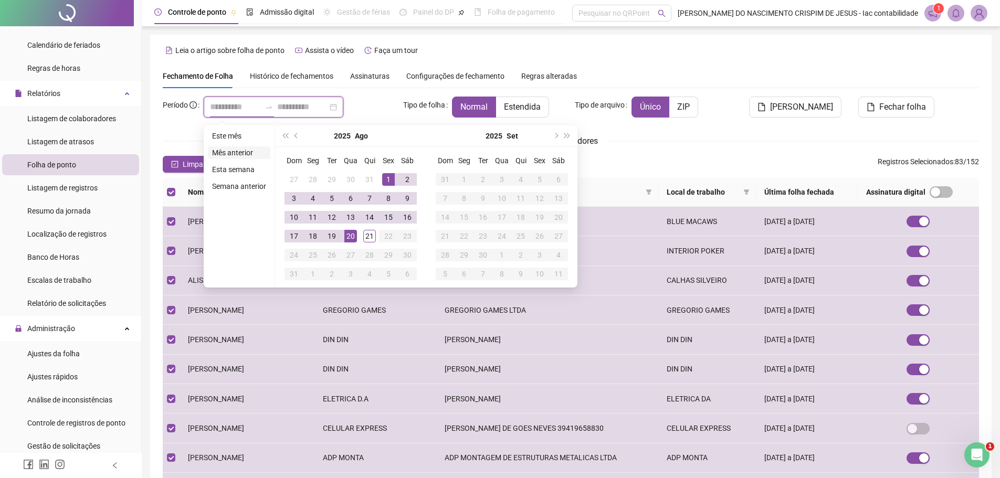
type input "**********"
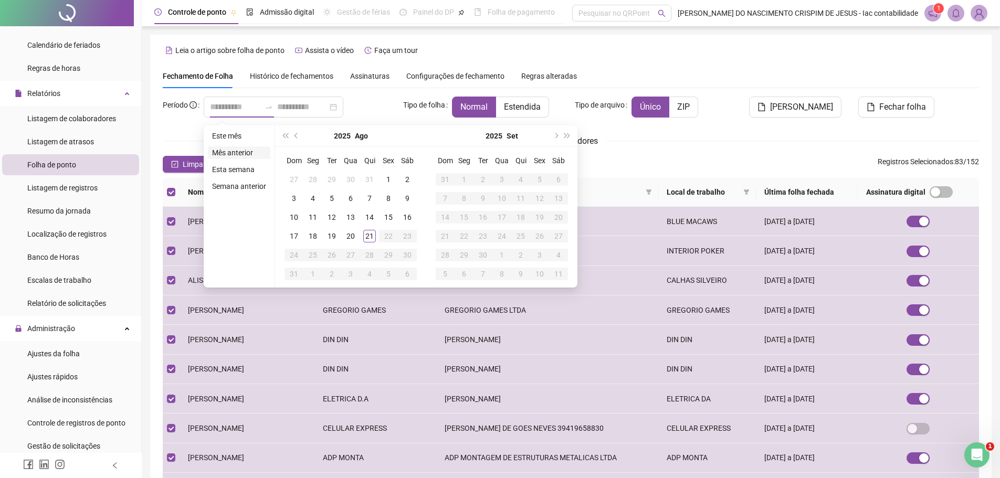
click at [229, 151] on li "Mês anterior" at bounding box center [239, 153] width 62 height 13
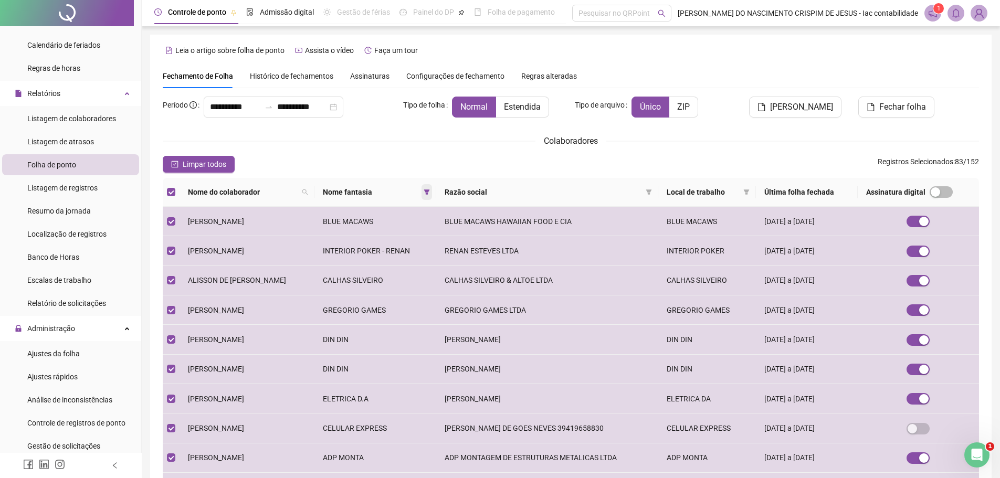
click at [432, 191] on span at bounding box center [427, 192] width 11 height 16
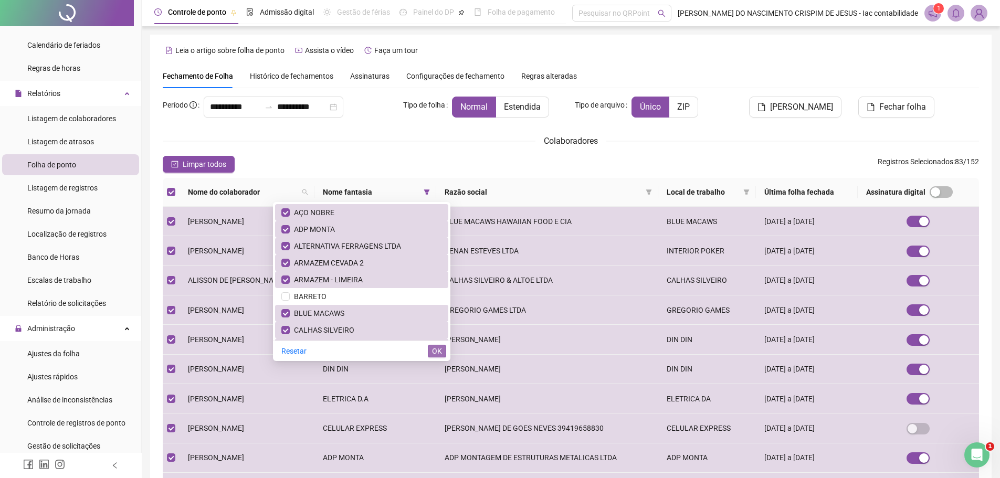
click at [437, 350] on span "OK" at bounding box center [437, 352] width 10 height 12
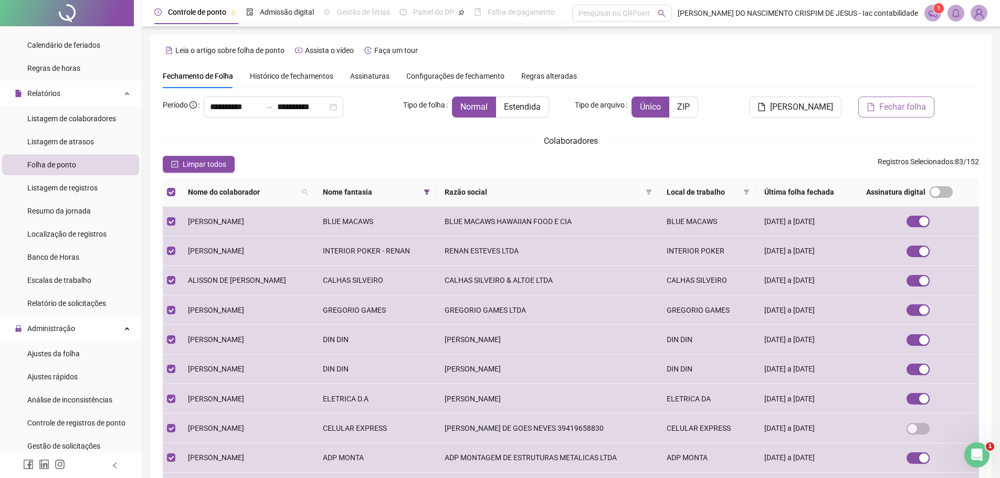
click at [887, 110] on span "Fechar folha" at bounding box center [903, 107] width 47 height 13
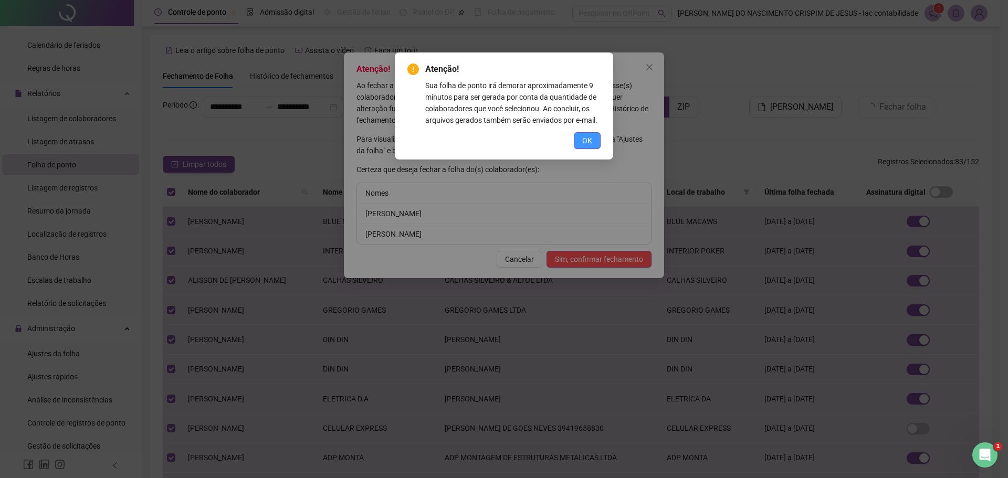
click at [587, 142] on span "OK" at bounding box center [587, 141] width 10 height 12
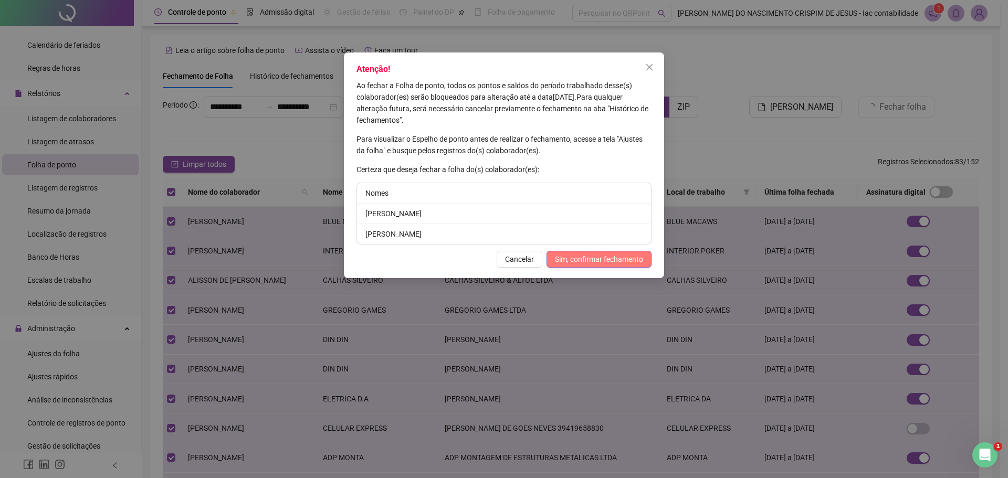
click at [574, 266] on button "Sim, confirmar fechamento" at bounding box center [599, 259] width 105 height 17
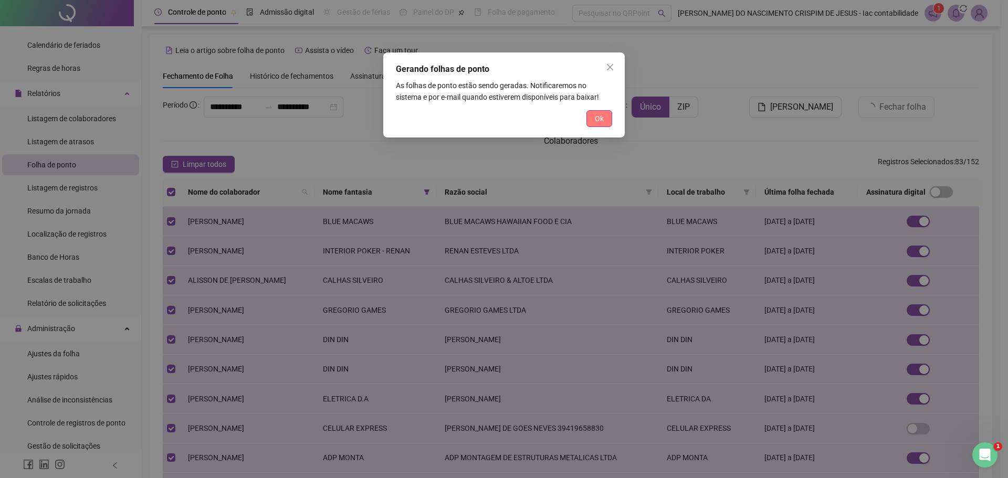
click at [609, 116] on button "Ok" at bounding box center [600, 118] width 26 height 17
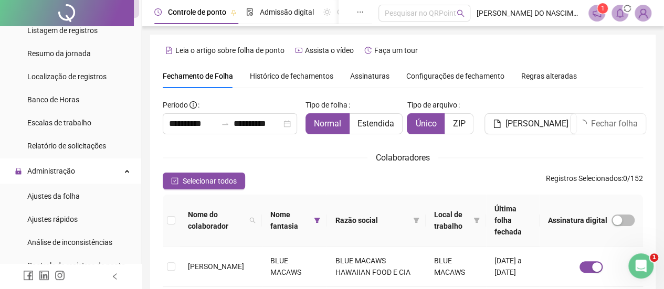
scroll to position [368, 0]
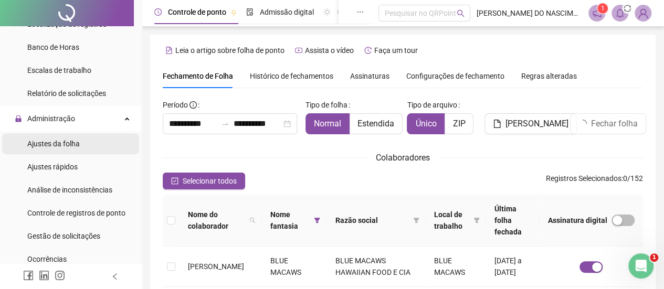
click at [76, 148] on span "Ajustes da folha" at bounding box center [53, 144] width 53 height 8
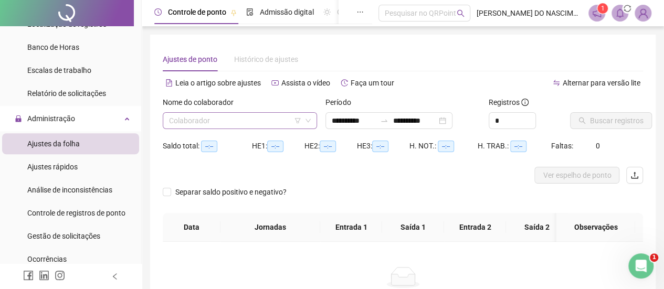
type input "**********"
click at [201, 117] on input "search" at bounding box center [235, 121] width 132 height 16
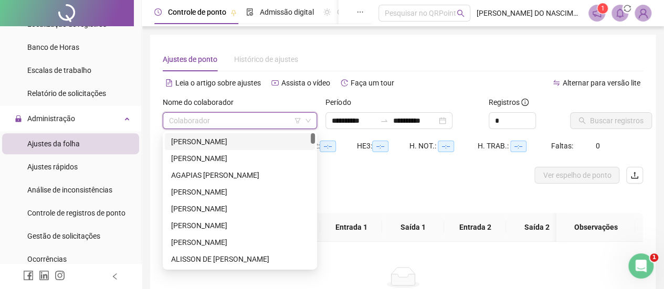
click at [302, 121] on span at bounding box center [240, 121] width 142 height 16
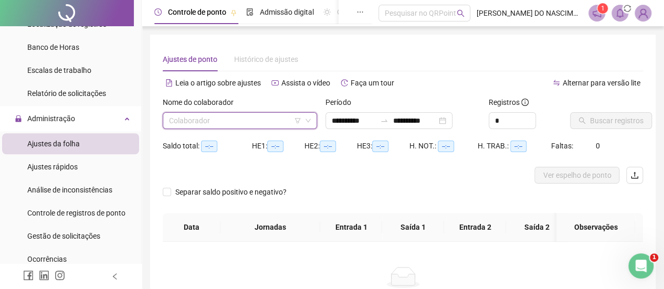
click at [294, 123] on input "search" at bounding box center [235, 121] width 132 height 16
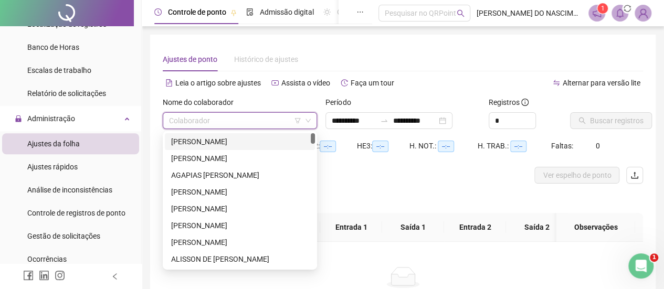
click at [298, 119] on icon "filter" at bounding box center [298, 121] width 6 height 6
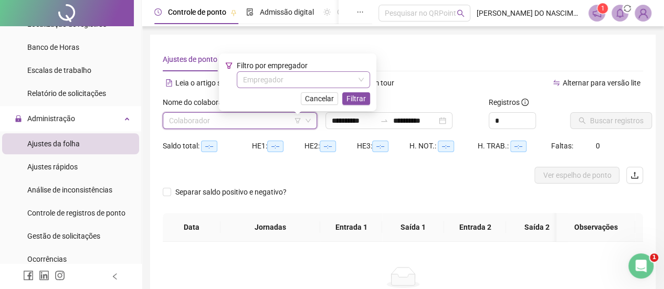
click at [295, 76] on input "search" at bounding box center [298, 80] width 111 height 16
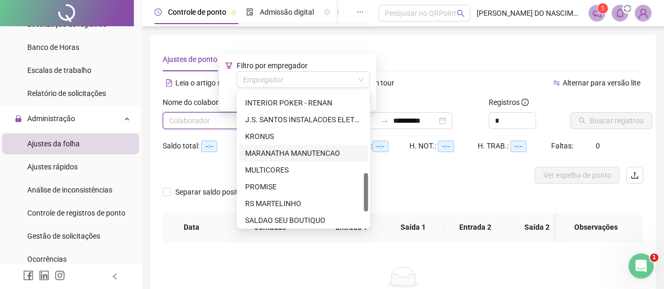
scroll to position [336, 0]
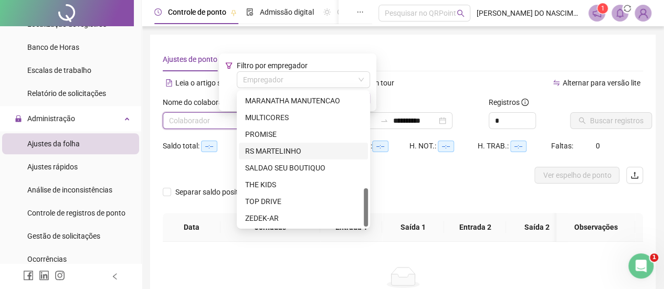
click at [276, 152] on div "RS MARTELINHO" at bounding box center [303, 151] width 117 height 12
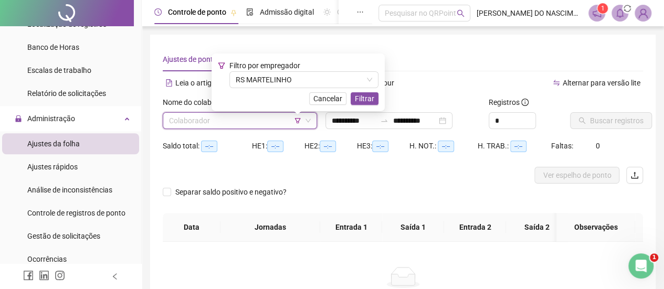
click at [205, 120] on input "search" at bounding box center [235, 121] width 132 height 16
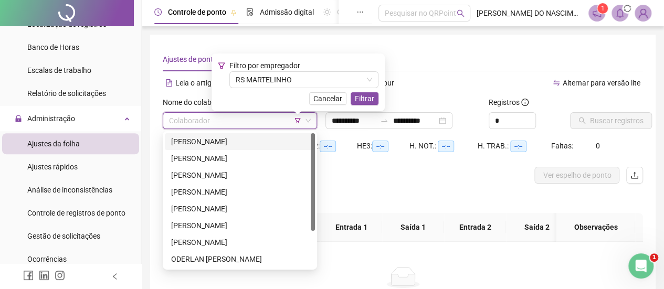
click at [221, 143] on div "[PERSON_NAME]" at bounding box center [240, 142] width 138 height 12
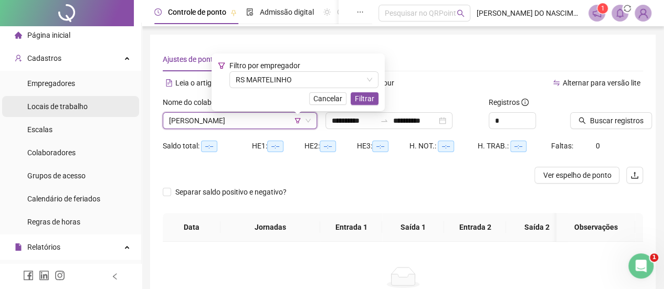
scroll to position [0, 0]
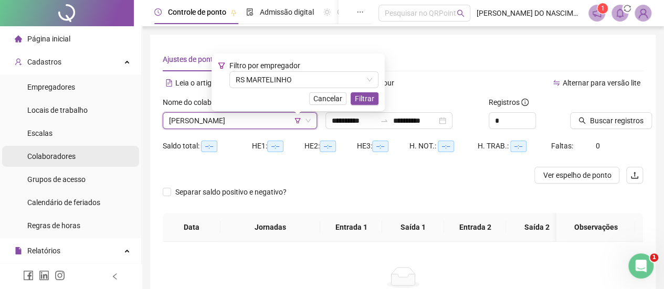
click at [63, 151] on div "Colaboradores" at bounding box center [51, 156] width 48 height 21
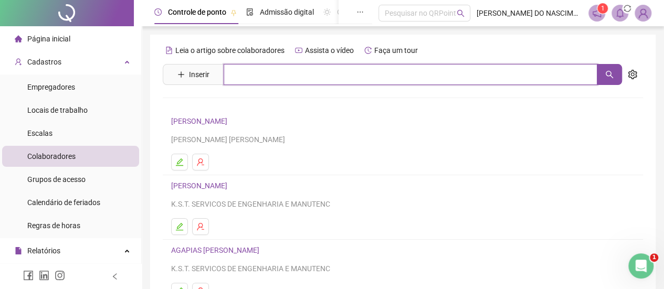
click at [239, 72] on input "text" at bounding box center [411, 74] width 374 height 21
click at [607, 75] on icon "search" at bounding box center [609, 74] width 7 height 7
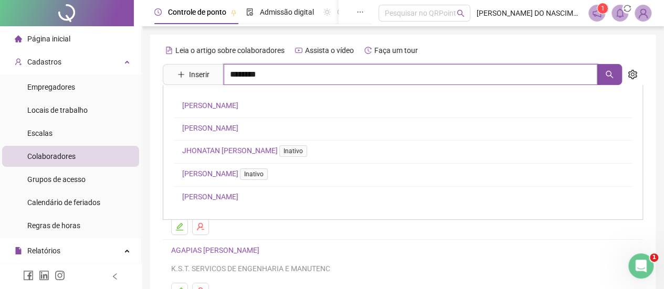
type input "********"
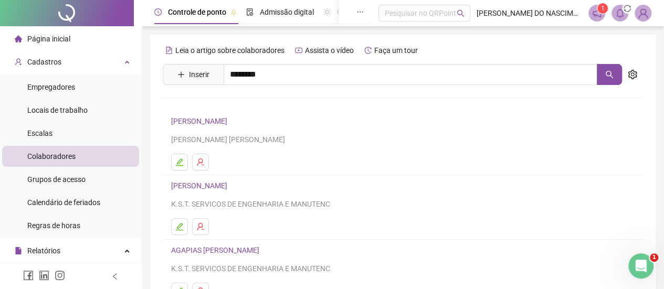
click at [238, 103] on link "[PERSON_NAME]" at bounding box center [210, 105] width 56 height 8
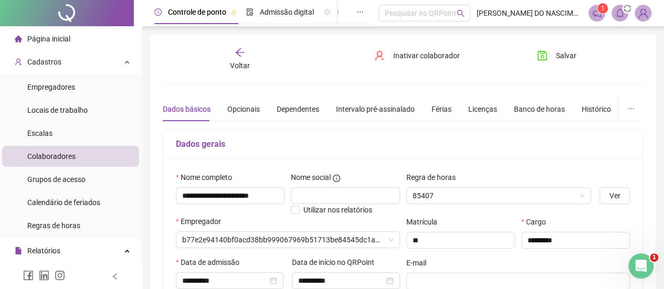
type input "**********"
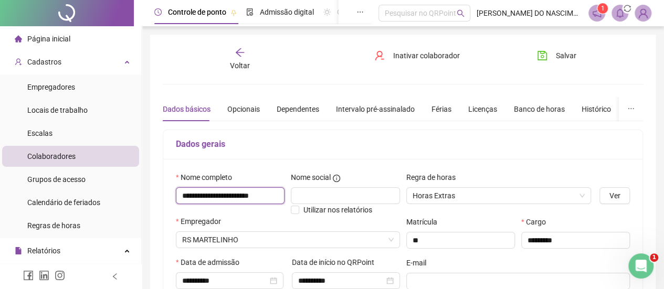
click at [231, 193] on input "**********" at bounding box center [230, 195] width 109 height 17
type input "**********"
click at [549, 55] on button "Salvar" at bounding box center [556, 55] width 55 height 17
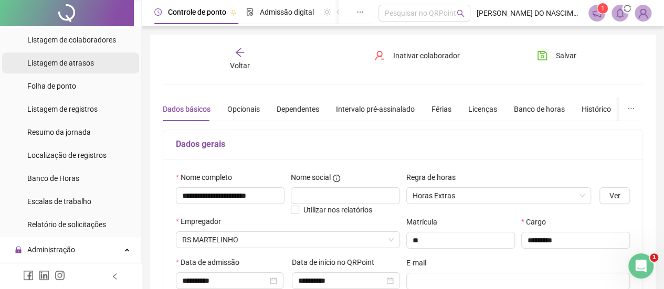
scroll to position [315, 0]
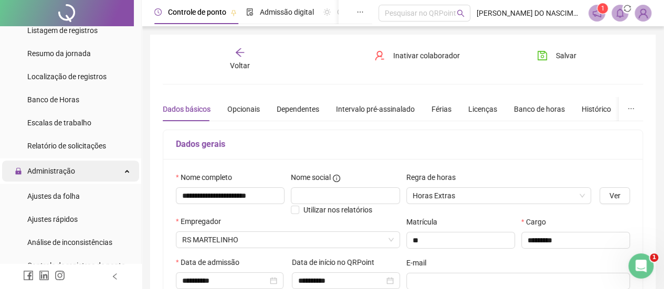
drag, startPoint x: 50, startPoint y: 198, endPoint x: 79, endPoint y: 178, distance: 35.8
click at [50, 198] on span "Ajustes da folha" at bounding box center [53, 196] width 53 height 8
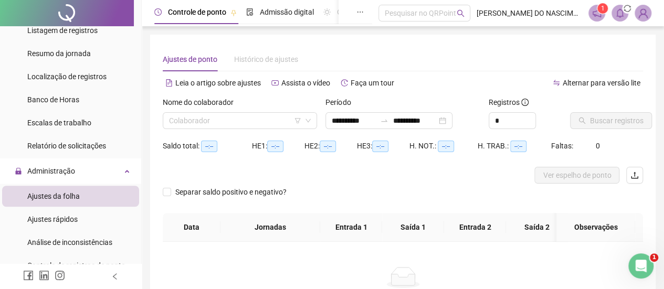
type input "**********"
click at [236, 120] on input "search" at bounding box center [235, 121] width 132 height 16
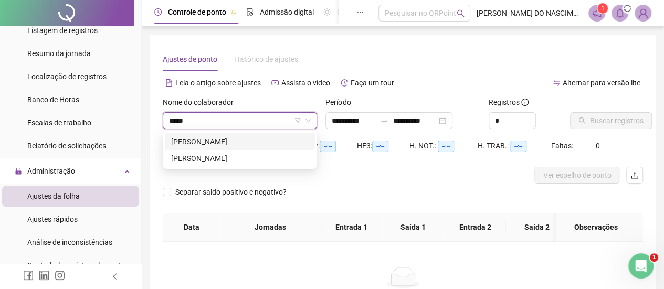
type input "******"
click at [235, 160] on div "[PERSON_NAME]" at bounding box center [240, 159] width 138 height 12
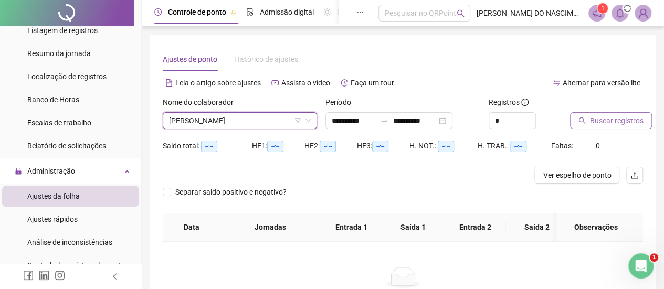
click at [600, 118] on span "Buscar registros" at bounding box center [617, 121] width 54 height 12
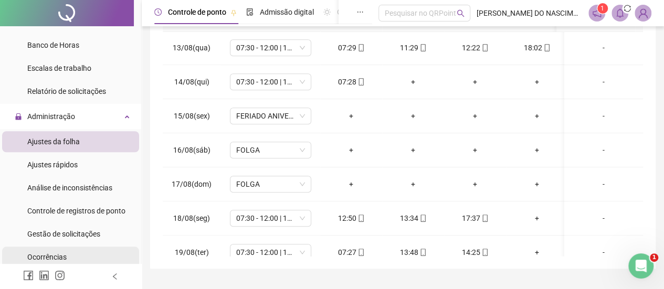
scroll to position [473, 0]
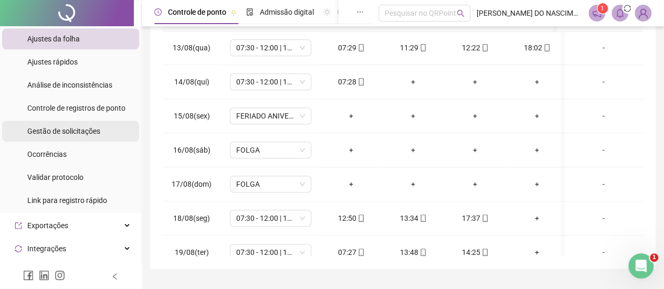
click at [84, 133] on span "Gestão de solicitações" at bounding box center [63, 131] width 73 height 8
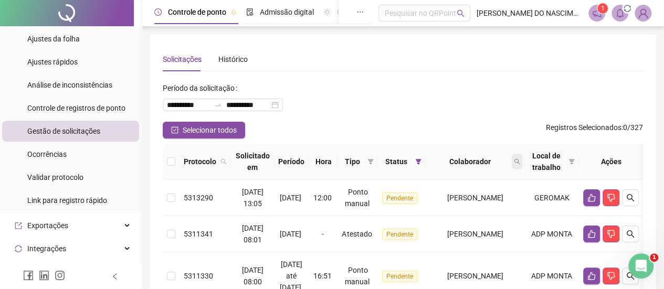
click at [520, 162] on icon "search" at bounding box center [517, 162] width 6 height 6
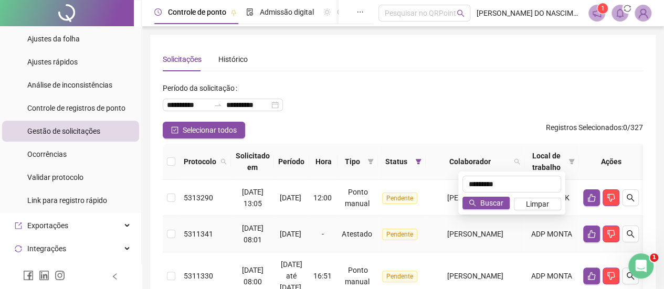
type input "*********"
click at [488, 210] on div "********* Buscar Limpar" at bounding box center [511, 193] width 107 height 43
click at [486, 206] on span "Buscar" at bounding box center [492, 203] width 23 height 12
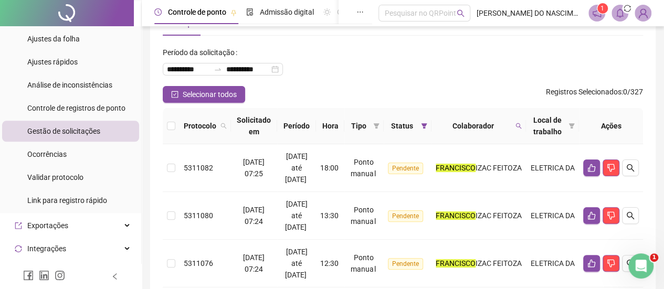
scroll to position [53, 0]
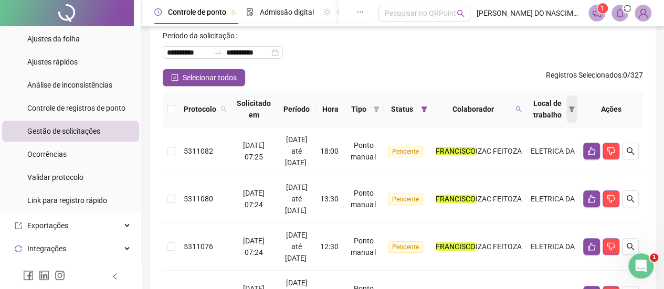
click at [572, 110] on icon "filter" at bounding box center [572, 109] width 6 height 6
click at [572, 109] on icon "filter" at bounding box center [572, 109] width 6 height 5
click at [427, 109] on icon "filter" at bounding box center [424, 109] width 6 height 6
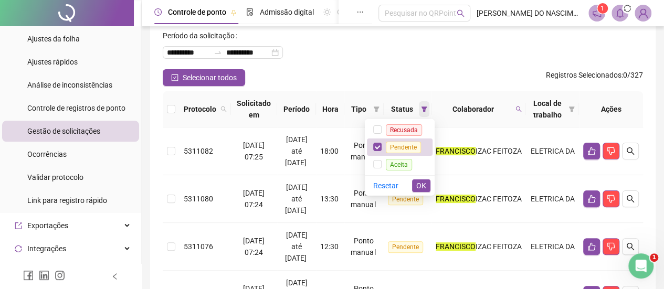
click at [427, 109] on icon "filter" at bounding box center [424, 109] width 6 height 6
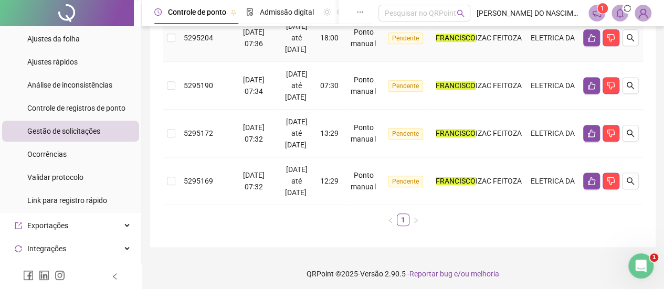
scroll to position [442, 0]
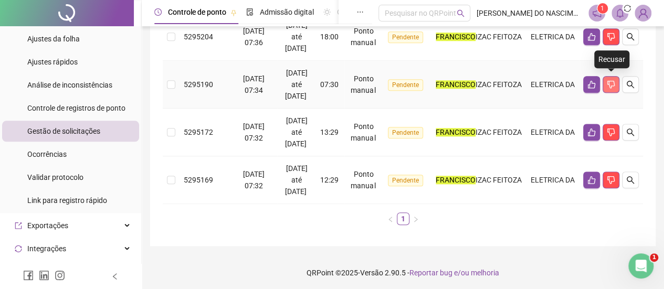
click at [611, 84] on icon "dislike" at bounding box center [611, 84] width 8 height 8
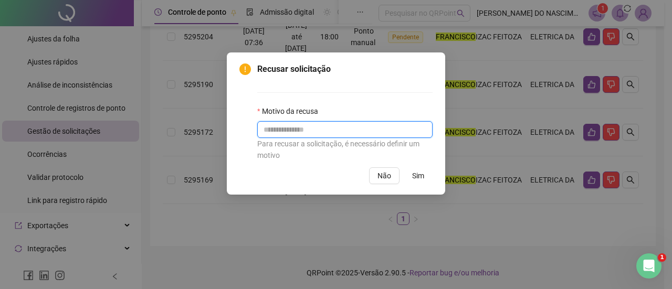
click at [338, 133] on input "text" at bounding box center [344, 129] width 175 height 17
type input "**********"
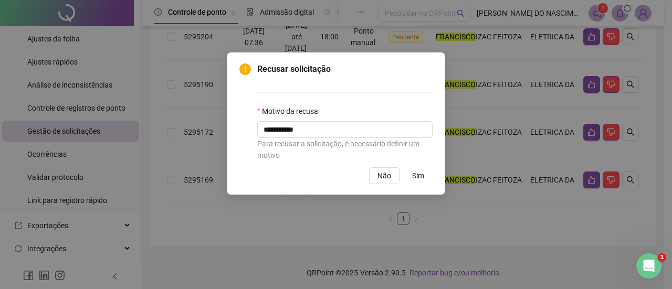
click at [408, 175] on button "Sim" at bounding box center [418, 176] width 29 height 17
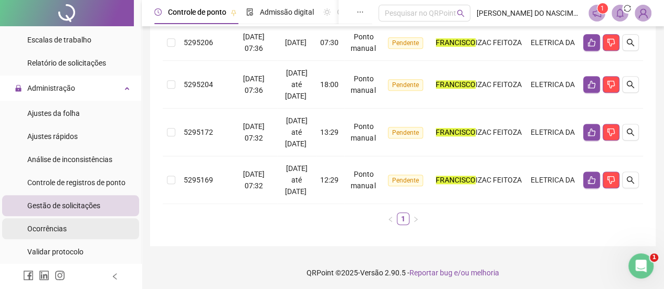
scroll to position [396, 0]
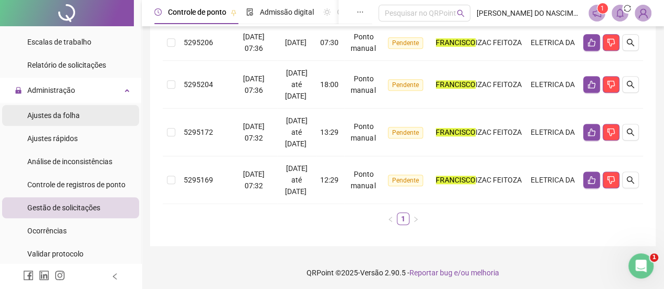
click at [83, 120] on li "Ajustes da folha" at bounding box center [70, 115] width 137 height 21
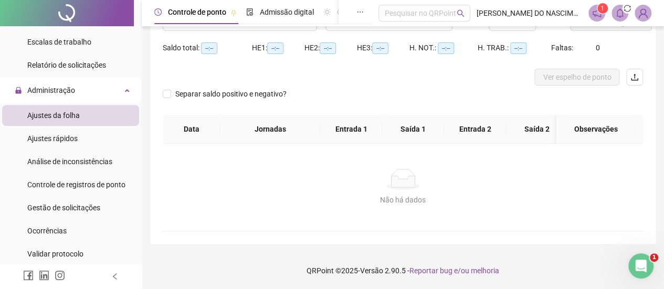
scroll to position [106, 0]
type input "**********"
click at [82, 200] on div "Gestão de solicitações" at bounding box center [63, 207] width 73 height 21
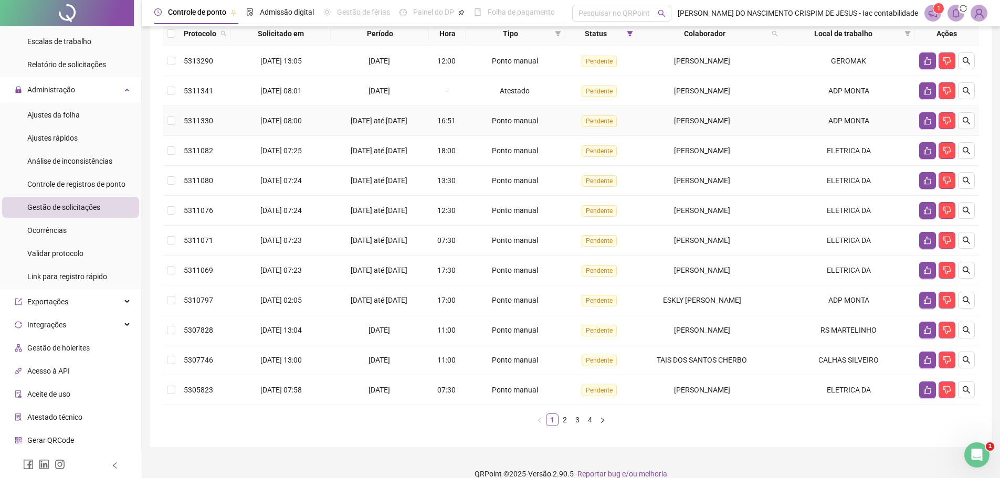
scroll to position [53, 0]
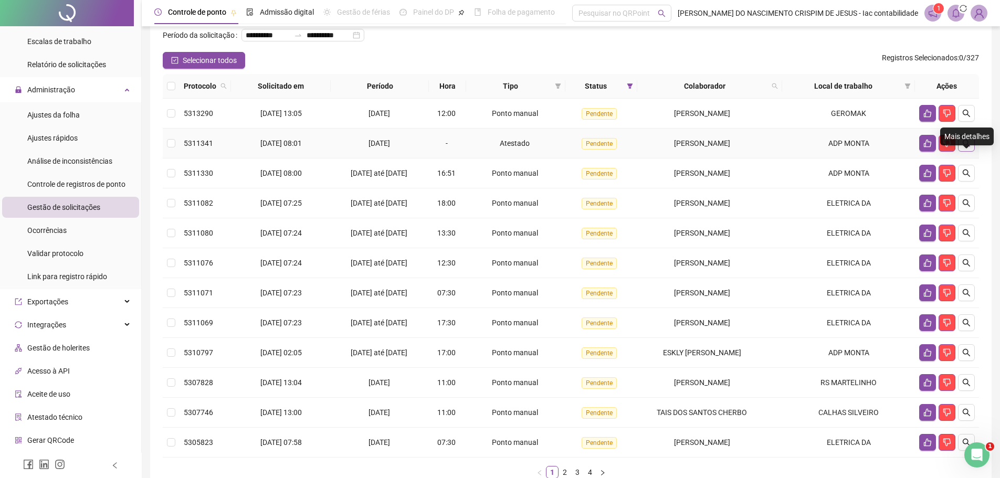
click at [965, 148] on icon "search" at bounding box center [967, 143] width 8 height 8
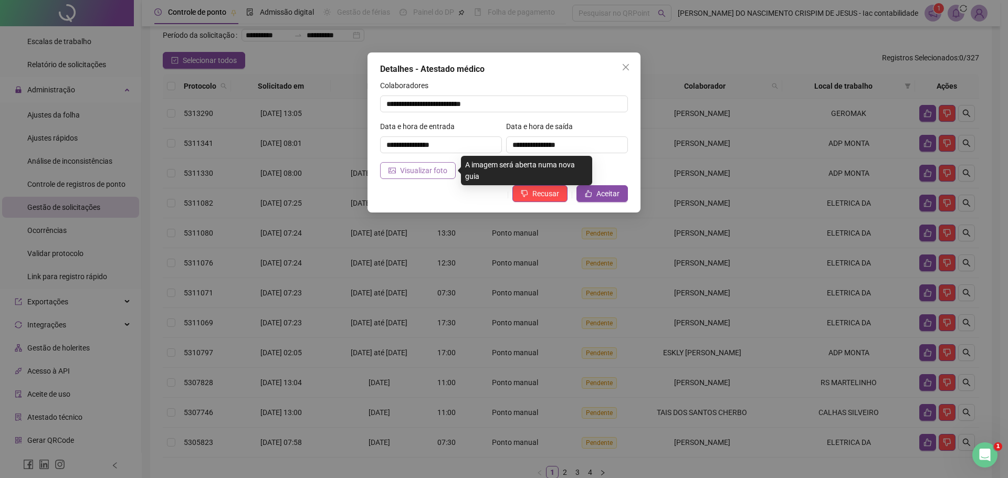
click at [427, 173] on span "Visualizar foto" at bounding box center [423, 171] width 47 height 12
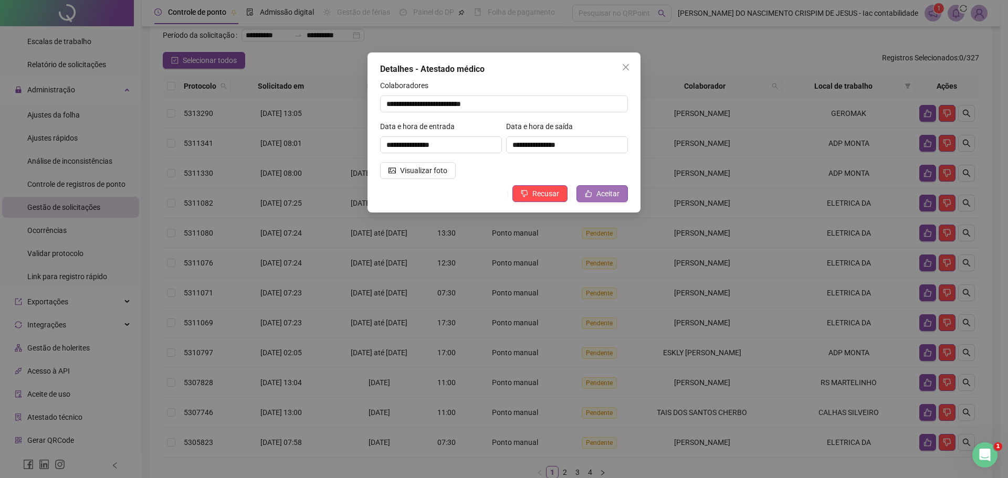
click at [597, 193] on button "Aceitar" at bounding box center [602, 193] width 51 height 17
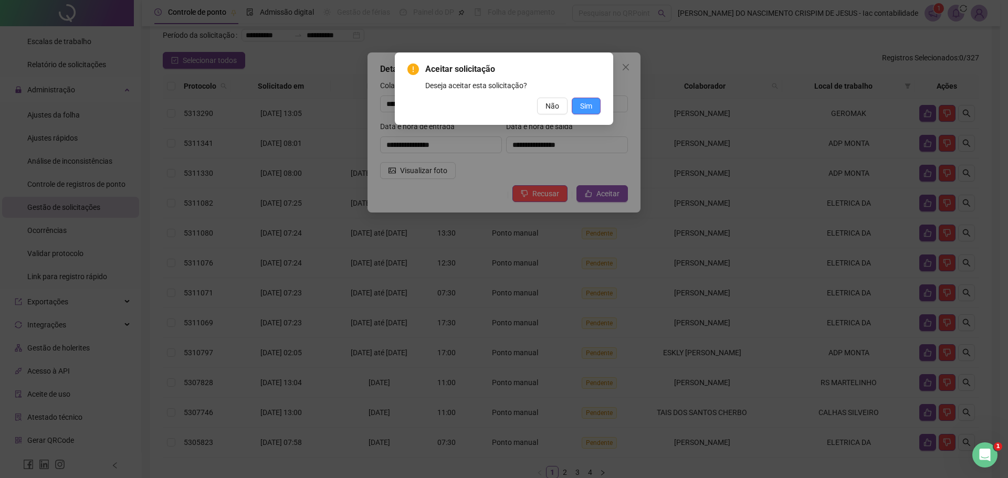
click at [592, 101] on button "Sim" at bounding box center [586, 106] width 29 height 17
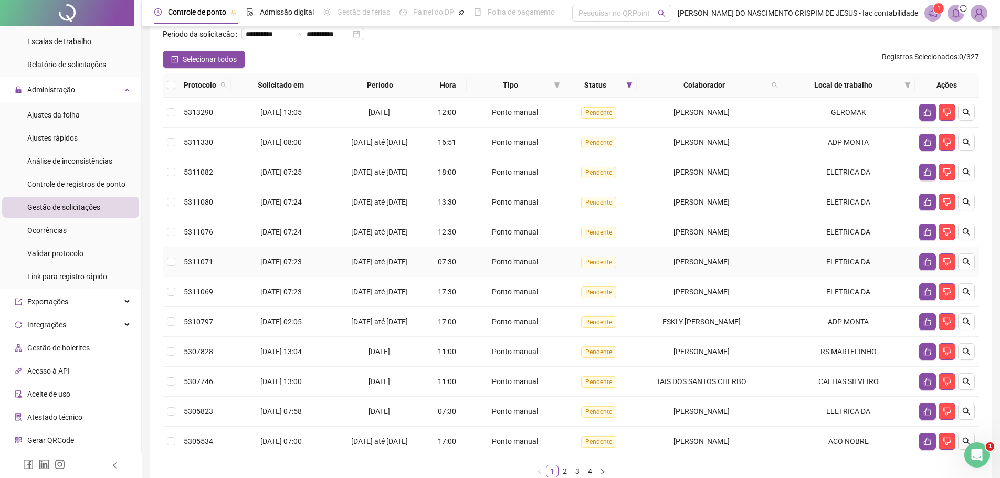
scroll to position [32, 0]
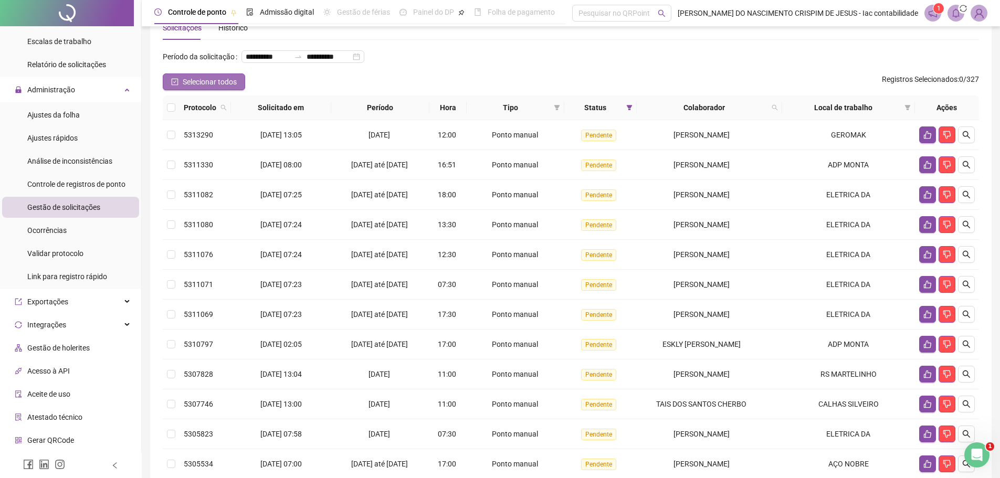
click at [192, 88] on span "Selecionar todos" at bounding box center [210, 82] width 54 height 12
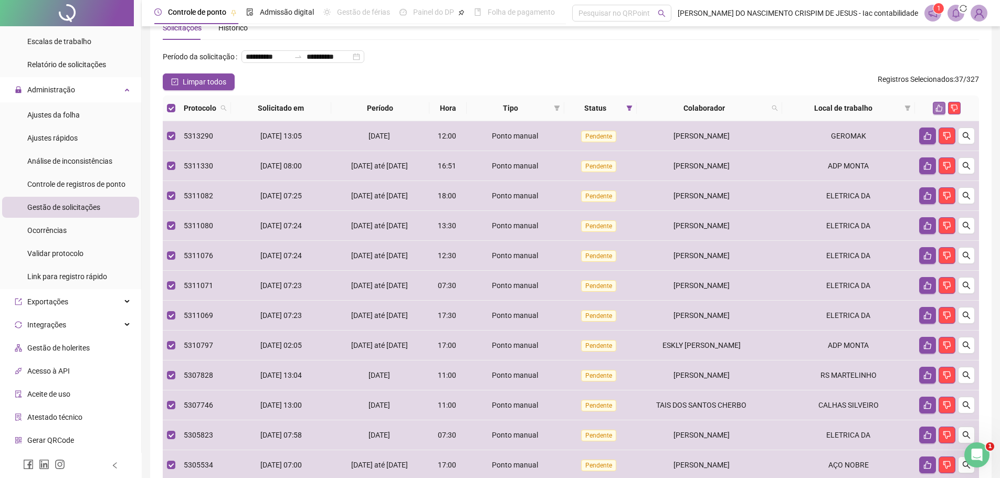
click at [934, 114] on button "button" at bounding box center [939, 108] width 13 height 13
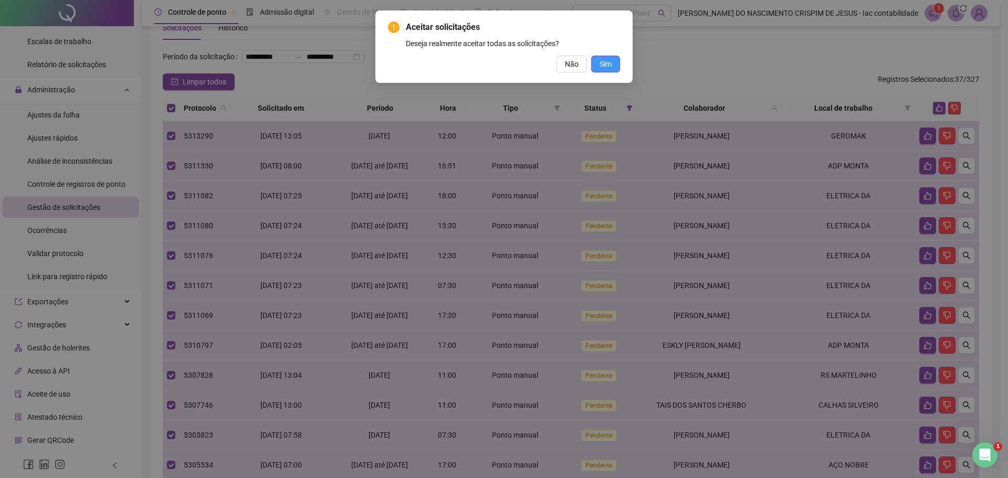
click at [603, 65] on span "Sim" at bounding box center [606, 64] width 12 height 12
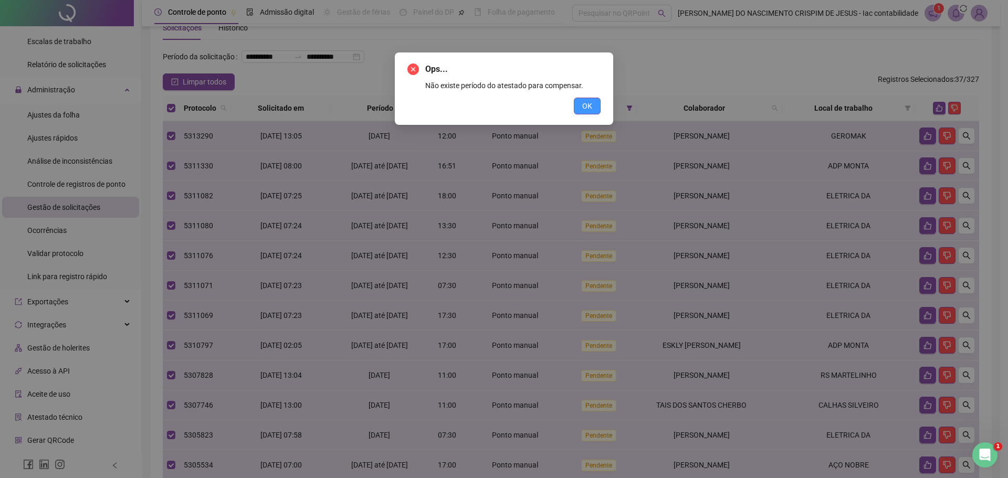
click at [587, 101] on span "OK" at bounding box center [587, 106] width 10 height 12
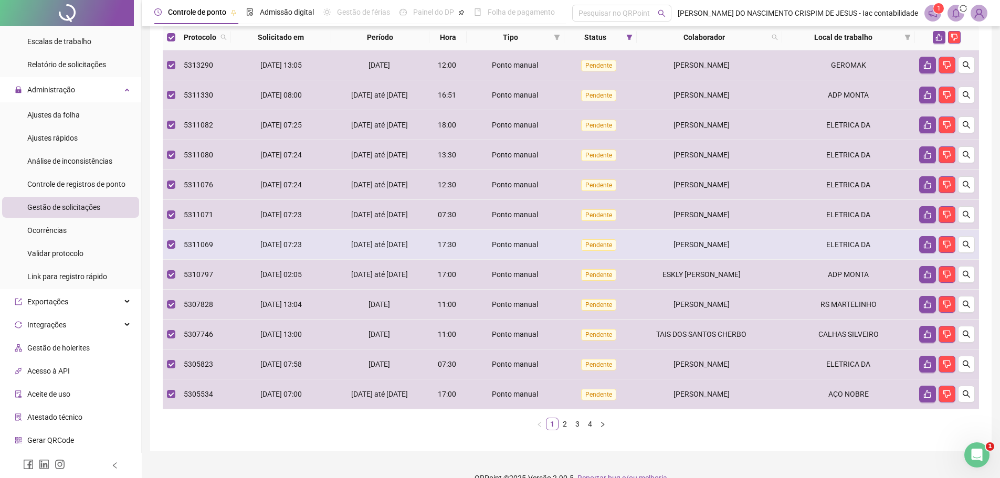
scroll to position [84, 0]
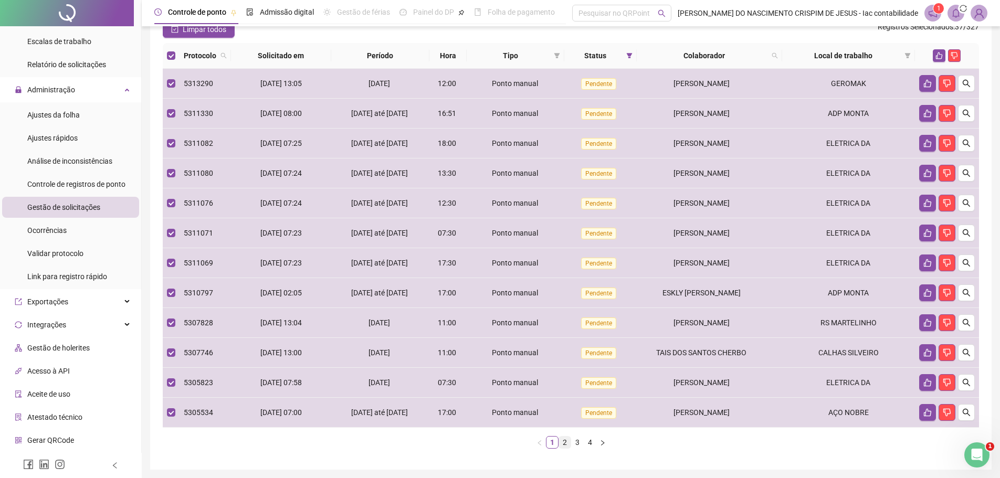
click at [564, 448] on link "2" at bounding box center [565, 443] width 12 height 12
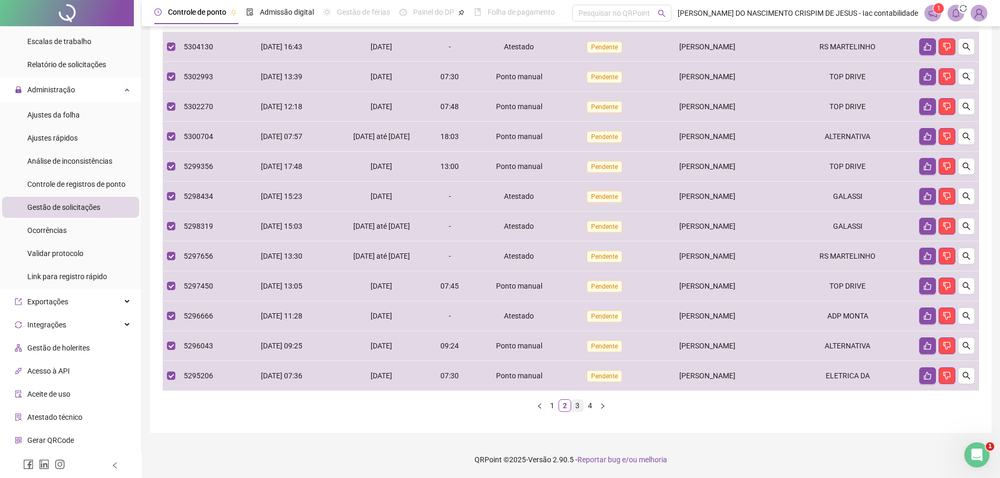
click at [572, 405] on link "3" at bounding box center [578, 406] width 12 height 12
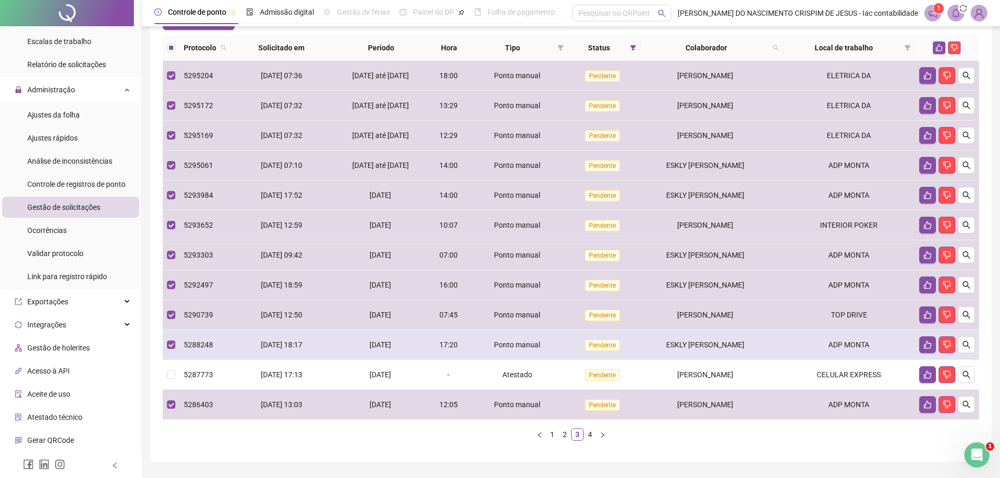
scroll to position [0, 0]
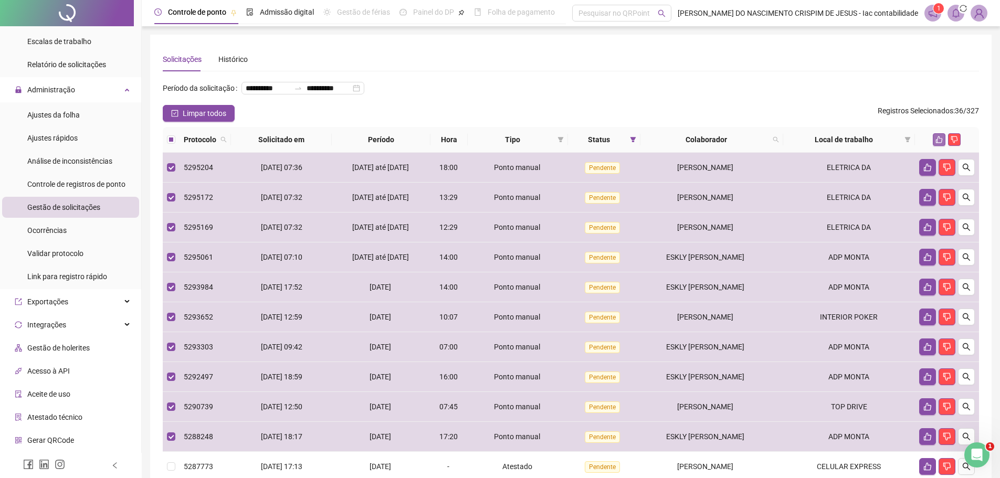
click at [936, 143] on icon "like" at bounding box center [939, 139] width 7 height 7
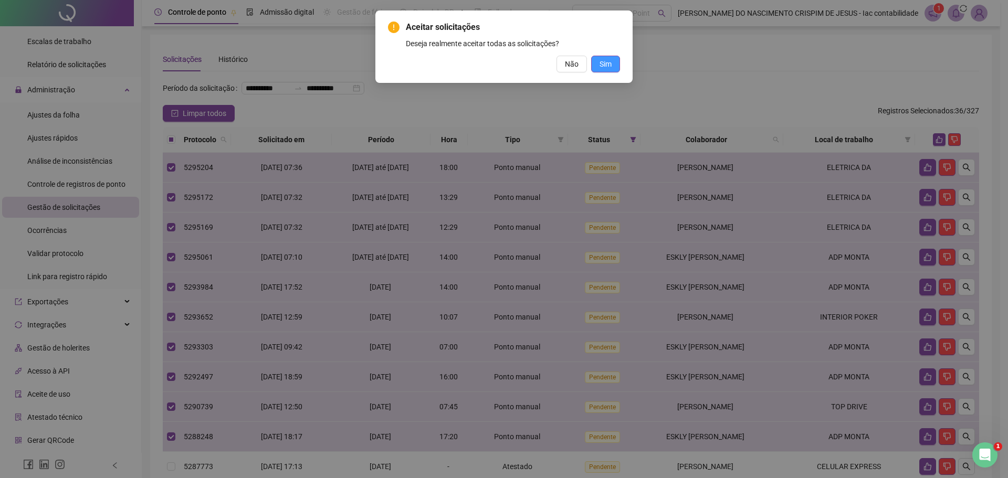
click at [614, 65] on button "Sim" at bounding box center [605, 64] width 29 height 17
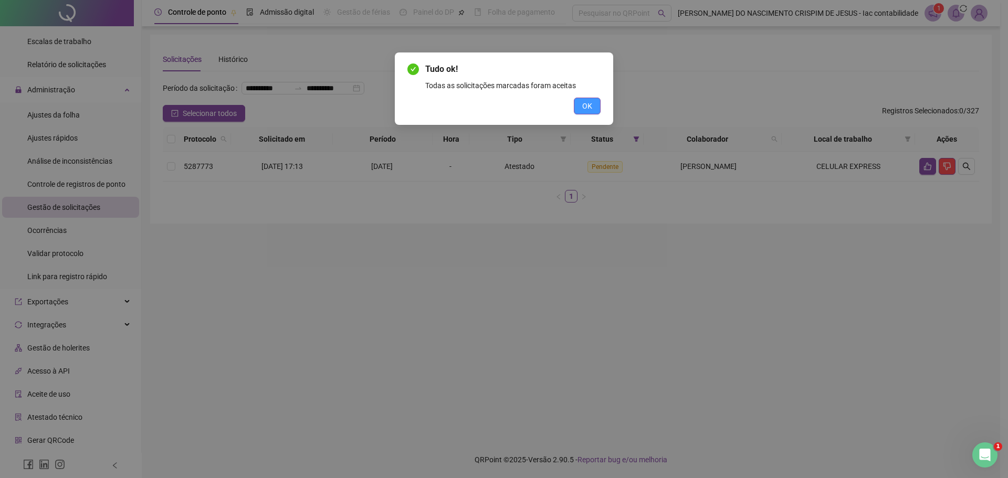
click at [593, 105] on button "OK" at bounding box center [587, 106] width 27 height 17
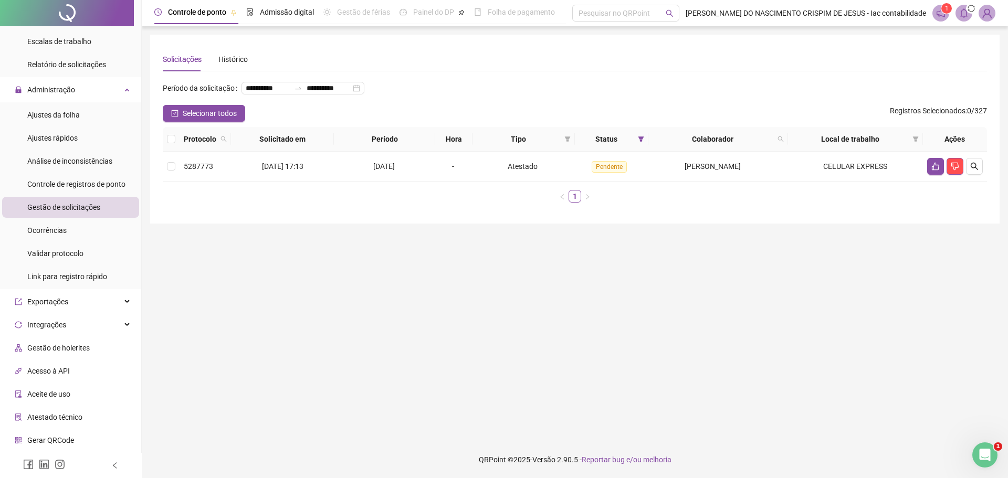
drag, startPoint x: 753, startPoint y: 310, endPoint x: 750, endPoint y: 304, distance: 7.0
click at [750, 308] on main "**********" at bounding box center [575, 234] width 850 height 399
click at [65, 115] on span "Ajustes da folha" at bounding box center [53, 115] width 53 height 8
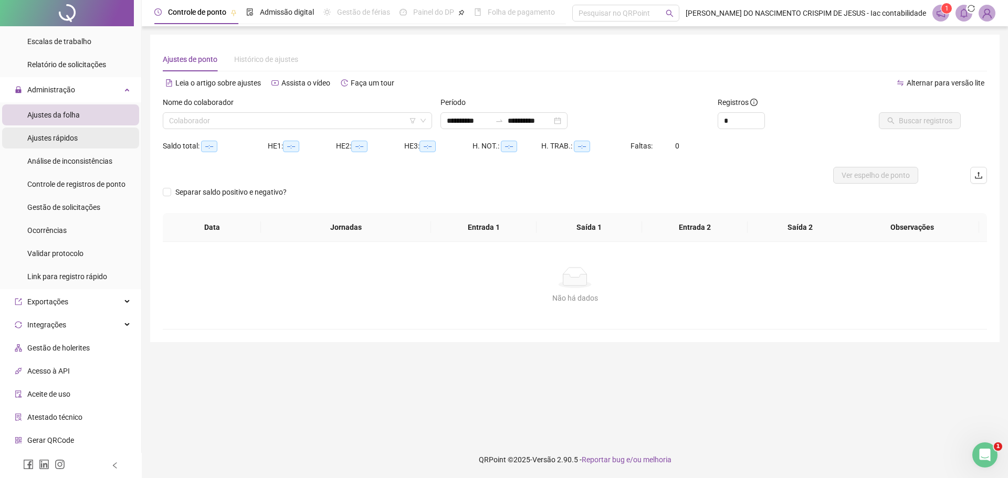
type input "**********"
click at [224, 125] on input "search" at bounding box center [292, 121] width 247 height 16
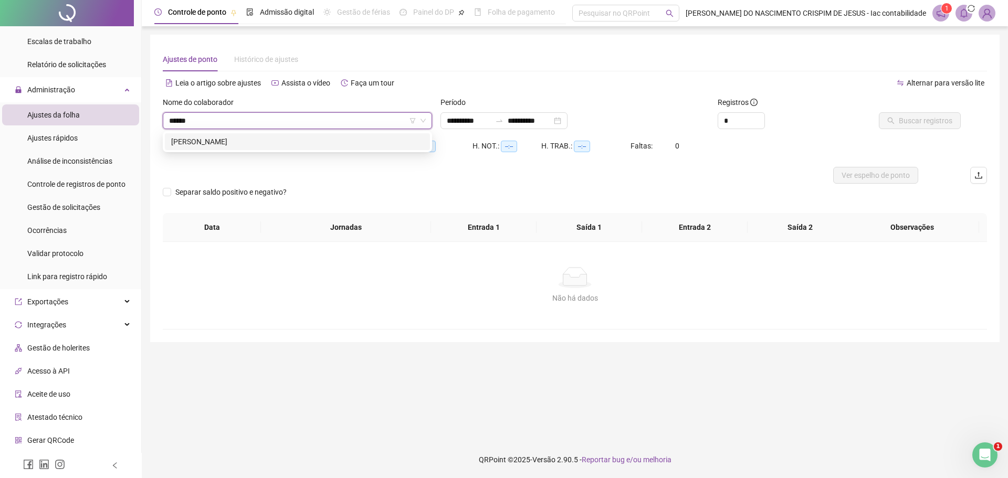
type input "******"
click at [222, 150] on div "298696 [PERSON_NAME]" at bounding box center [297, 141] width 269 height 21
click at [227, 145] on div "[PERSON_NAME]" at bounding box center [297, 142] width 253 height 12
click at [955, 125] on button "Buscar registros" at bounding box center [920, 120] width 82 height 17
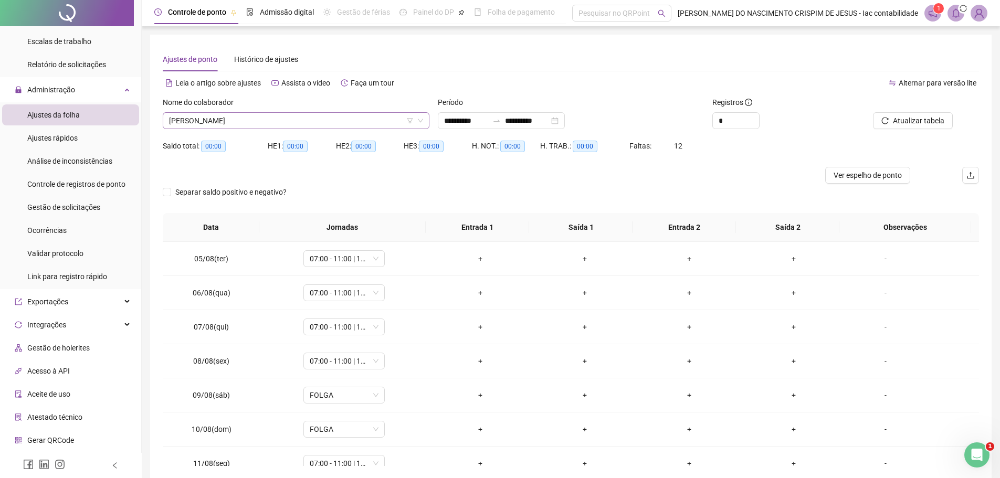
click at [411, 122] on icon "filter" at bounding box center [410, 120] width 6 height 5
click at [395, 84] on input "search" at bounding box center [410, 80] width 111 height 16
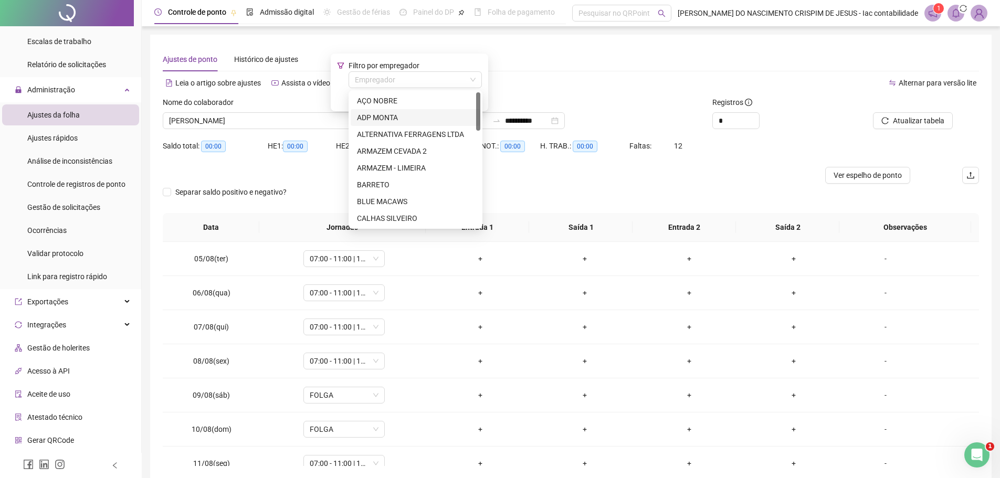
click at [377, 113] on div "ADP MONTA" at bounding box center [415, 118] width 117 height 12
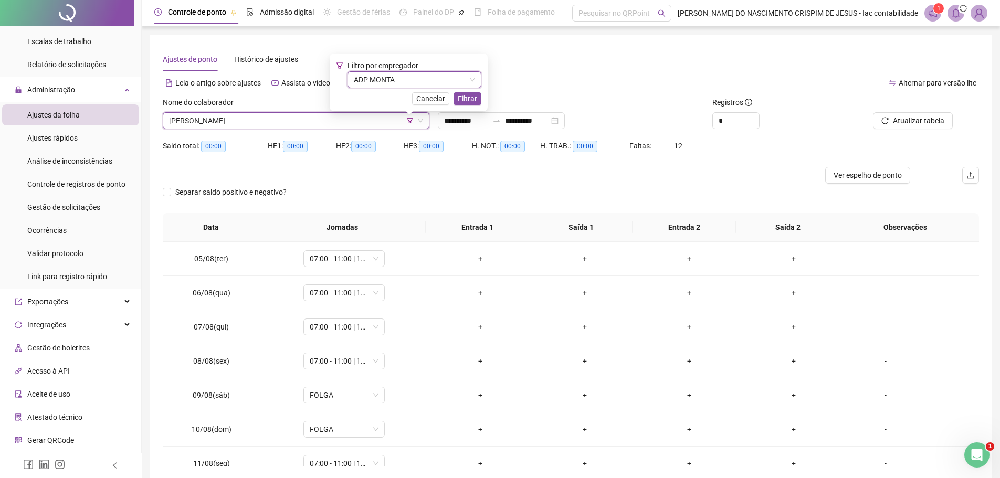
click at [247, 118] on span "[PERSON_NAME]" at bounding box center [296, 121] width 254 height 16
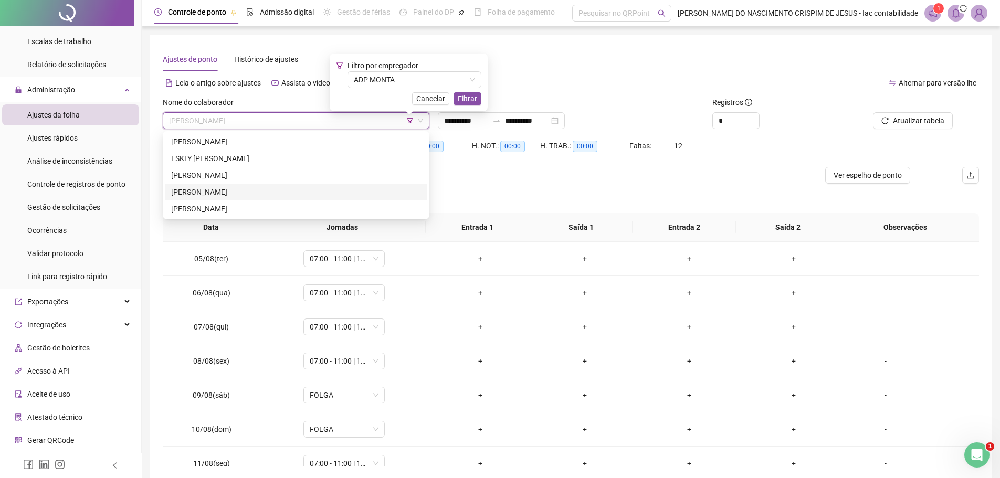
click at [245, 193] on div "[PERSON_NAME]" at bounding box center [296, 192] width 250 height 12
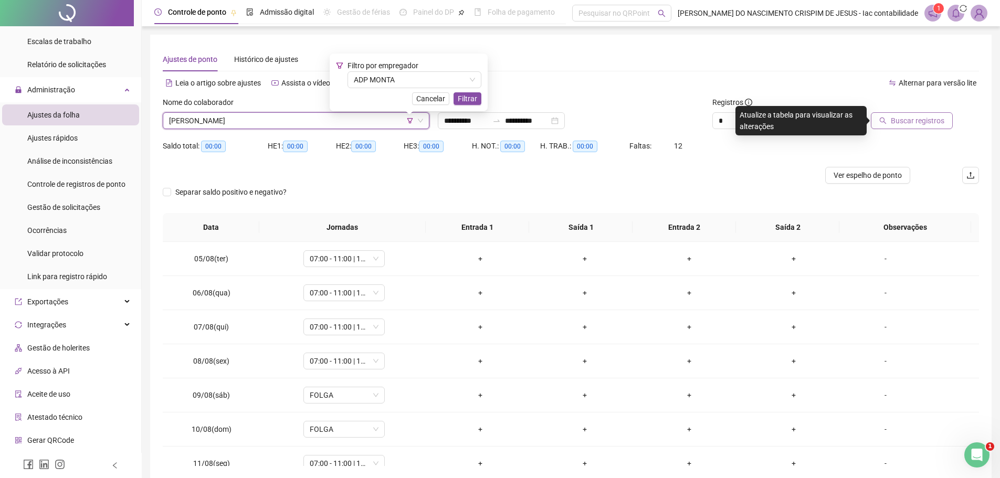
click at [899, 117] on span "Buscar registros" at bounding box center [918, 121] width 54 height 12
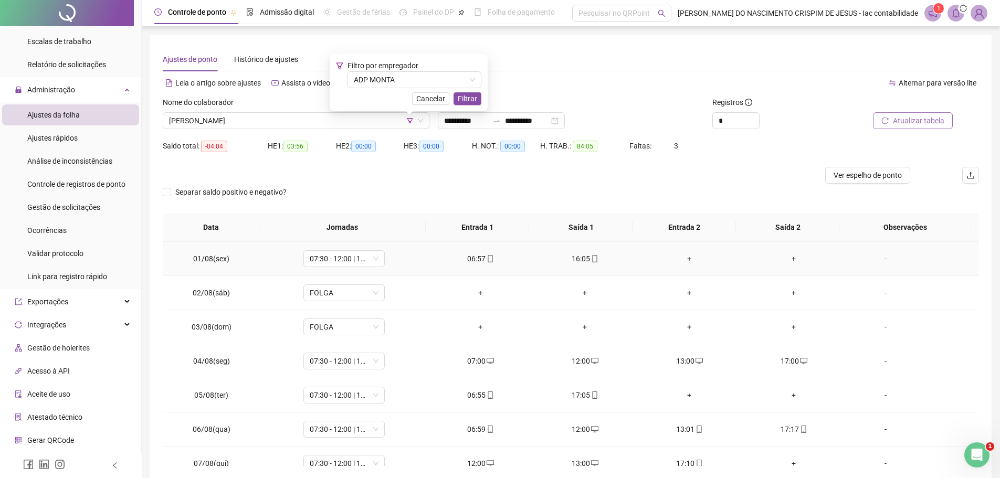
click at [682, 256] on div "+" at bounding box center [690, 259] width 88 height 12
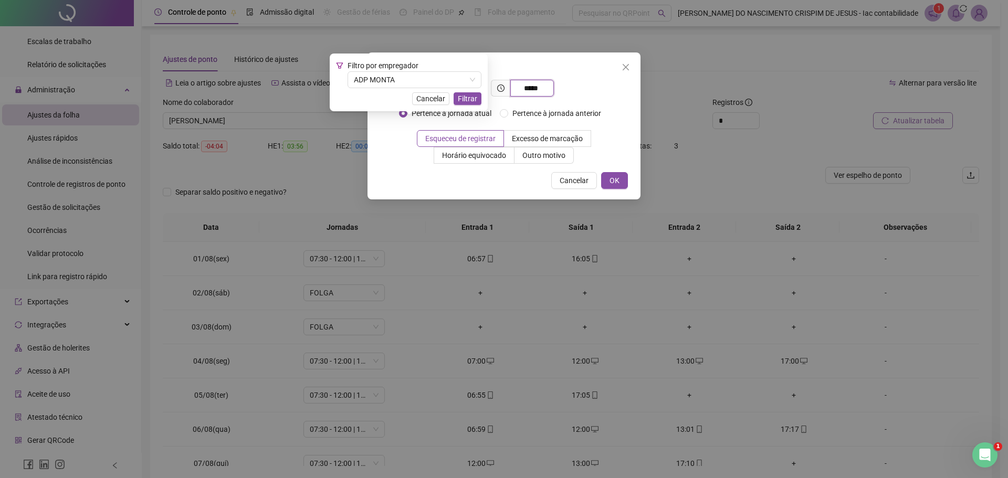
type input "*****"
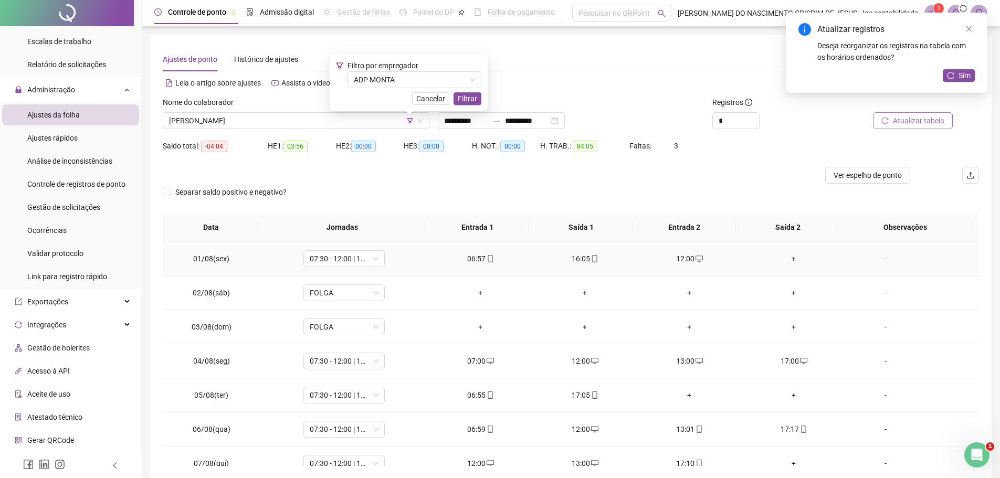
click at [787, 263] on div "+" at bounding box center [794, 259] width 88 height 12
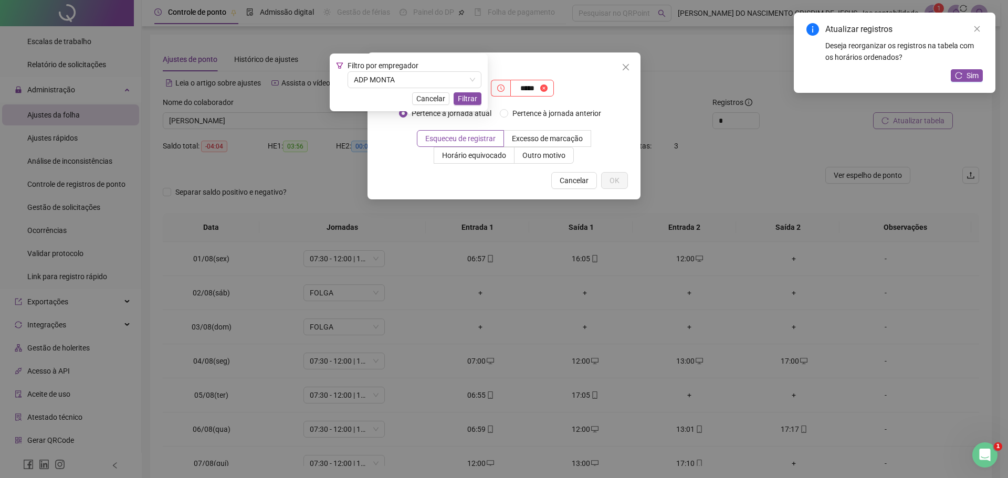
type input "*****"
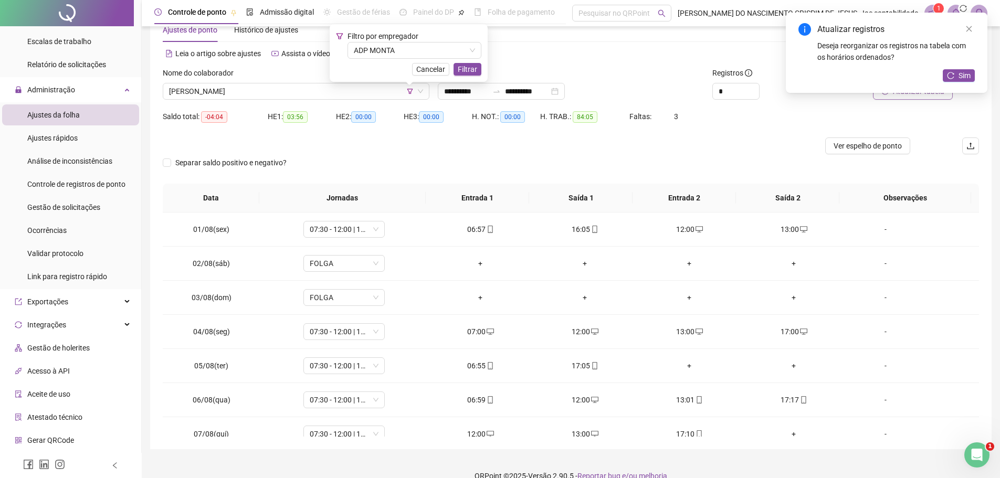
scroll to position [46, 0]
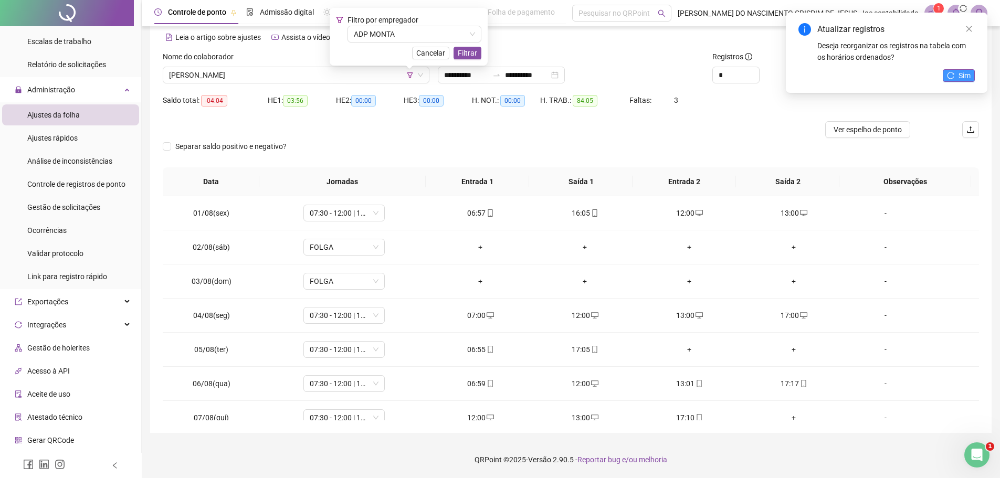
click at [952, 76] on icon "reload" at bounding box center [950, 75] width 7 height 7
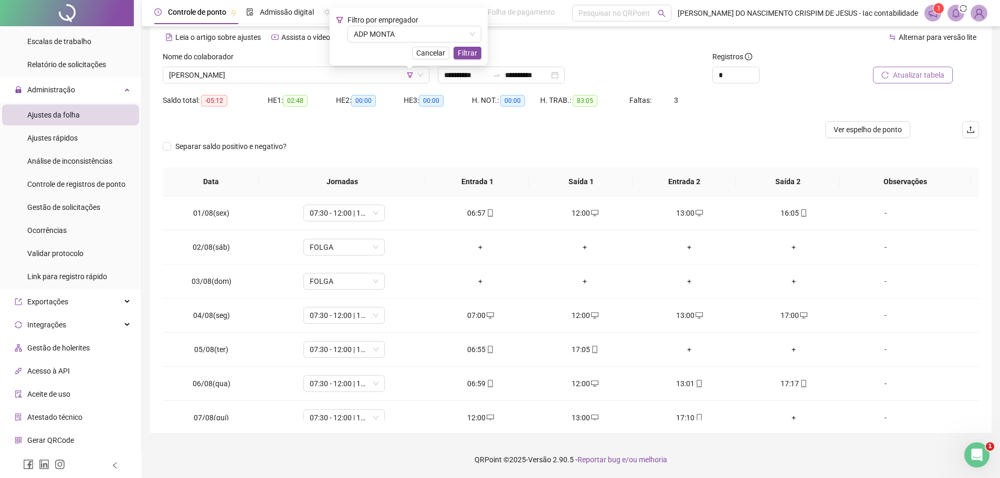
click at [902, 77] on span "Atualizar tabela" at bounding box center [918, 75] width 51 height 12
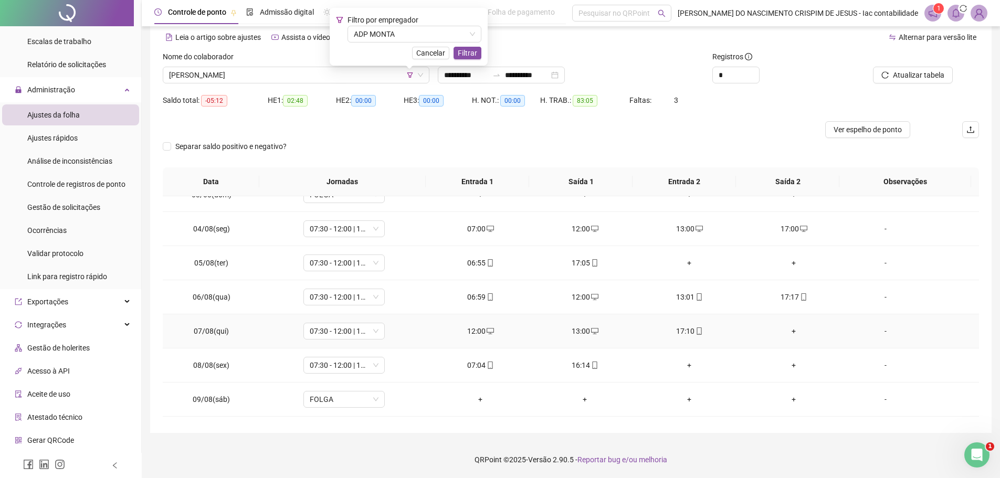
scroll to position [105, 0]
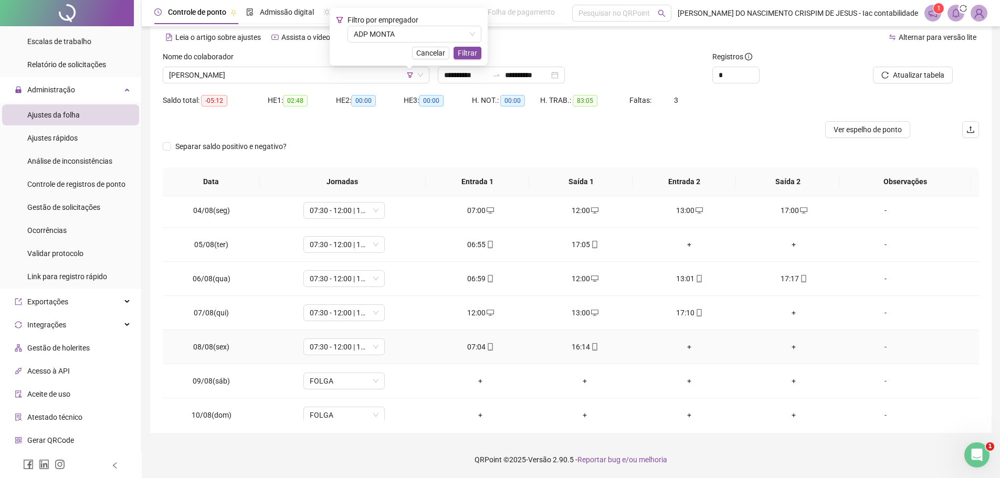
click at [686, 348] on div "+" at bounding box center [690, 347] width 88 height 12
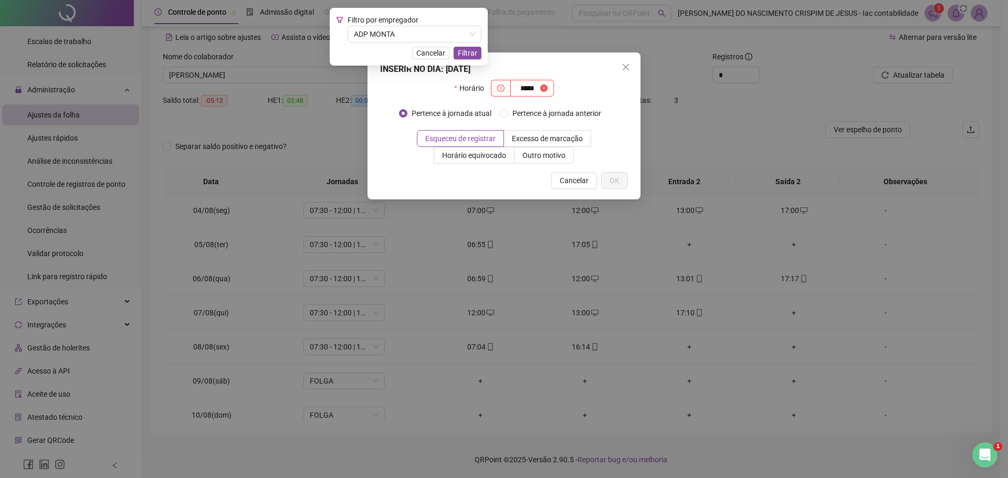
type input "*****"
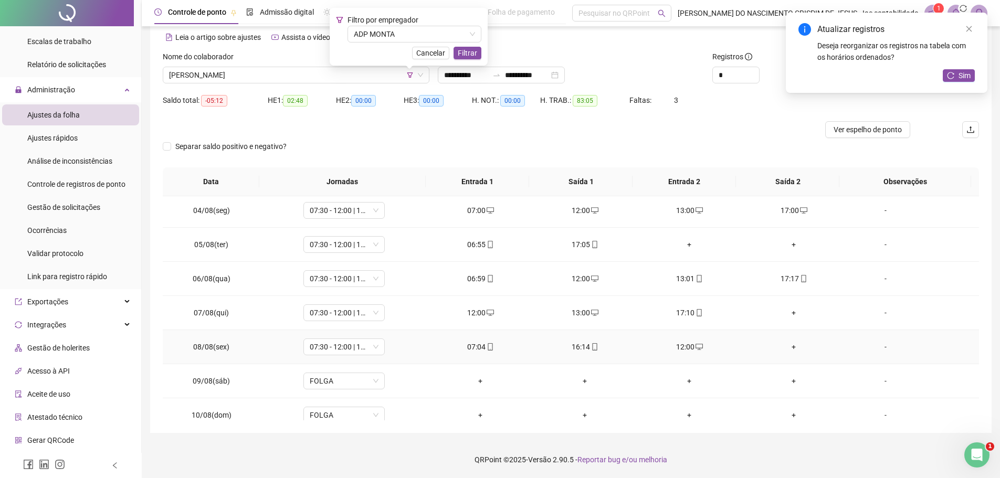
click at [791, 347] on div "+" at bounding box center [794, 347] width 88 height 12
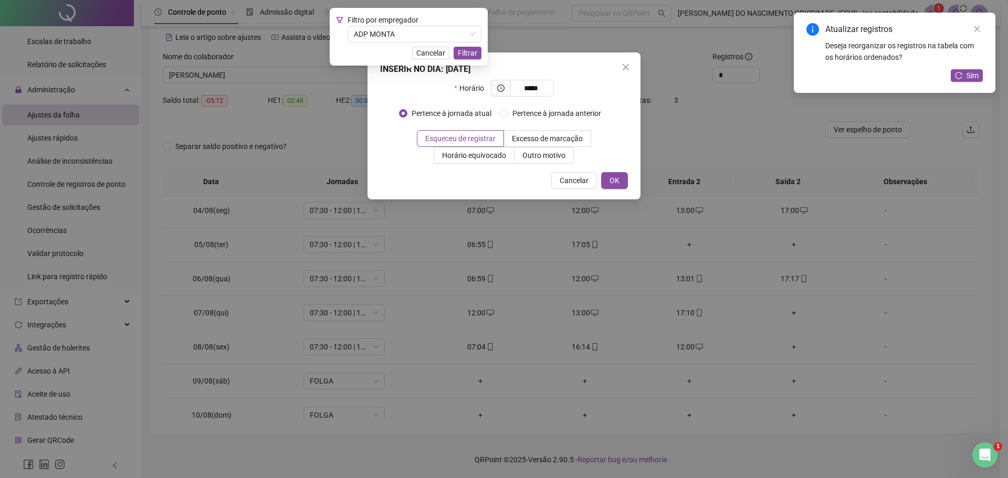
type input "*****"
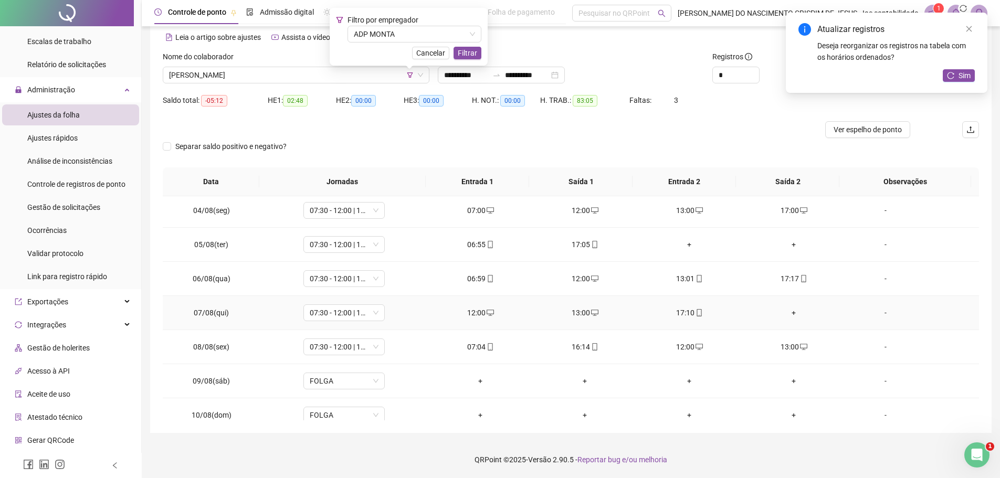
click at [791, 316] on div "+" at bounding box center [794, 313] width 88 height 12
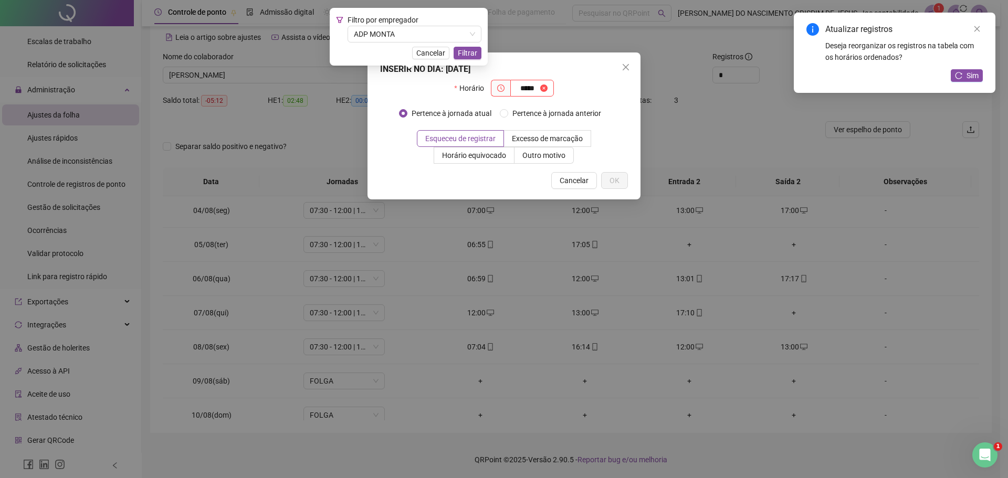
type input "*****"
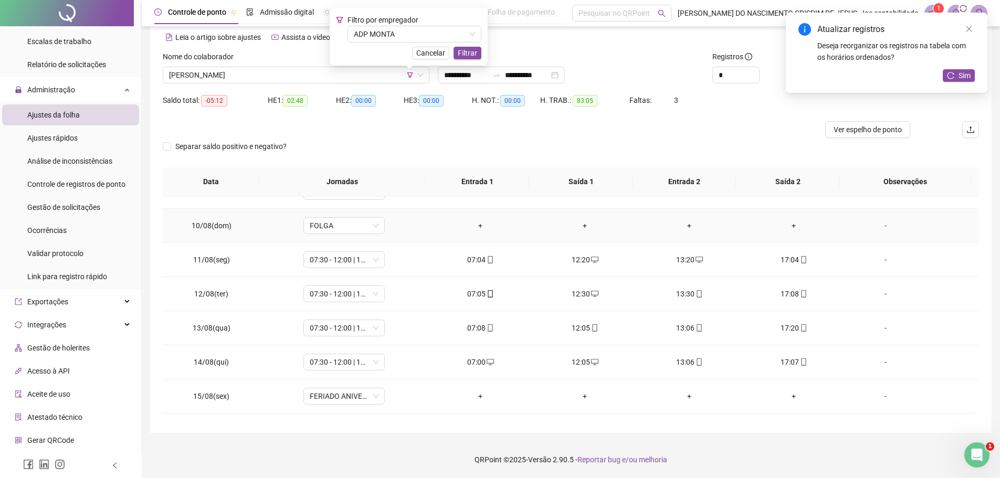
scroll to position [315, 0]
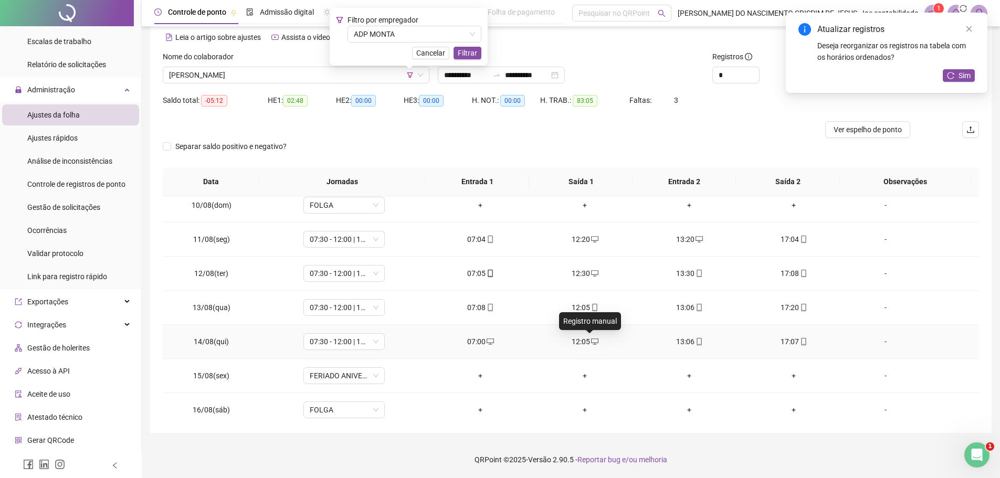
click at [591, 340] on icon "desktop" at bounding box center [594, 341] width 7 height 7
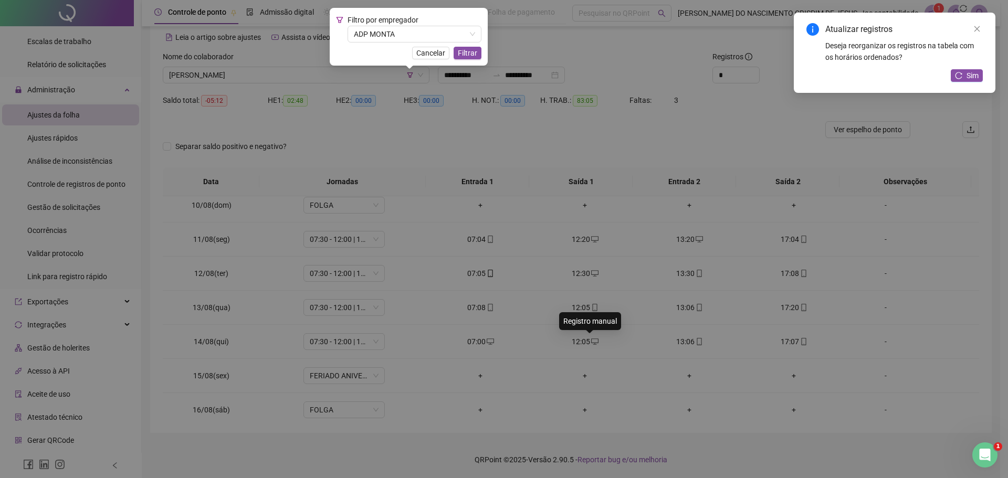
type input "**********"
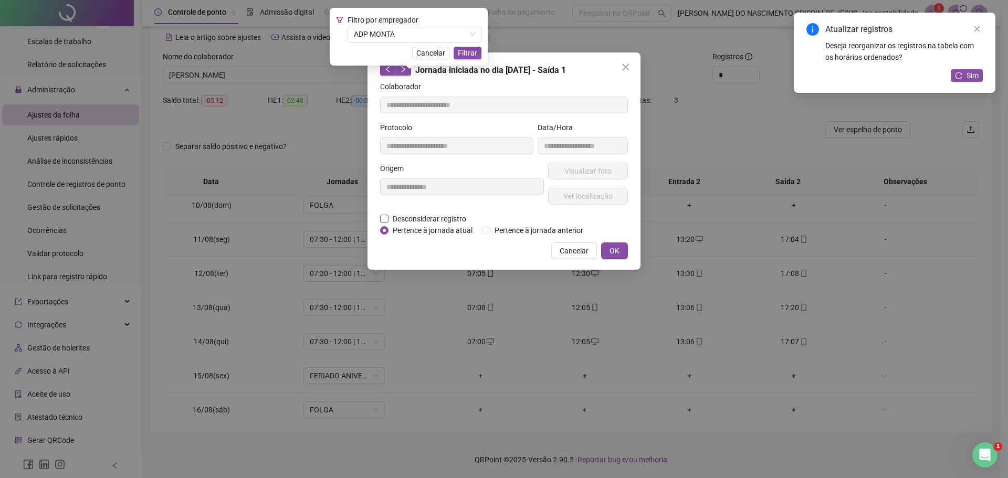
click at [405, 220] on span "Desconsiderar registro" at bounding box center [430, 219] width 82 height 12
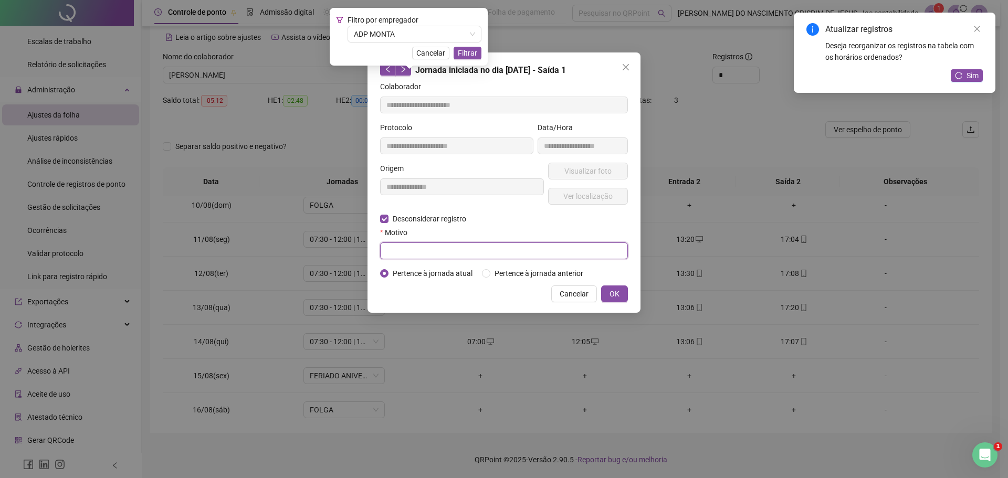
click at [409, 252] on input "text" at bounding box center [504, 251] width 248 height 17
type input "****"
click at [613, 295] on span "OK" at bounding box center [615, 294] width 10 height 12
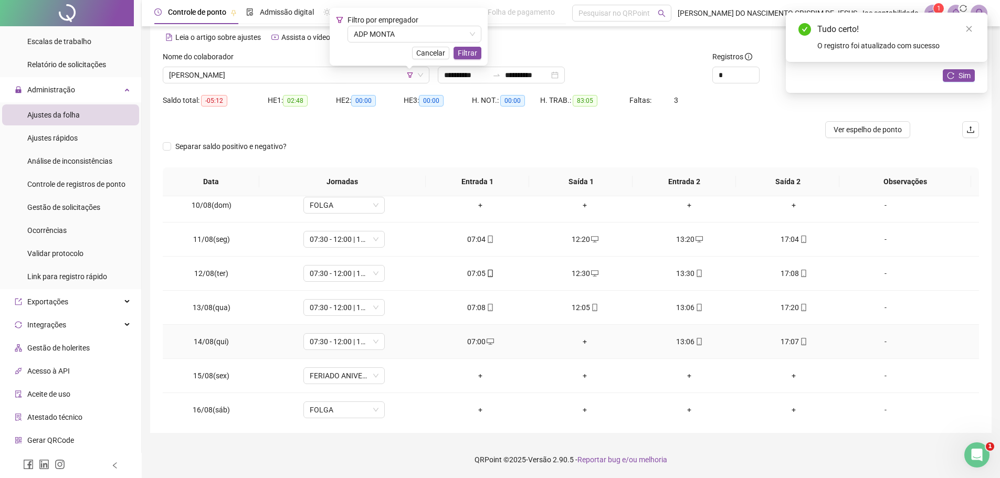
click at [583, 340] on div "+" at bounding box center [585, 342] width 88 height 12
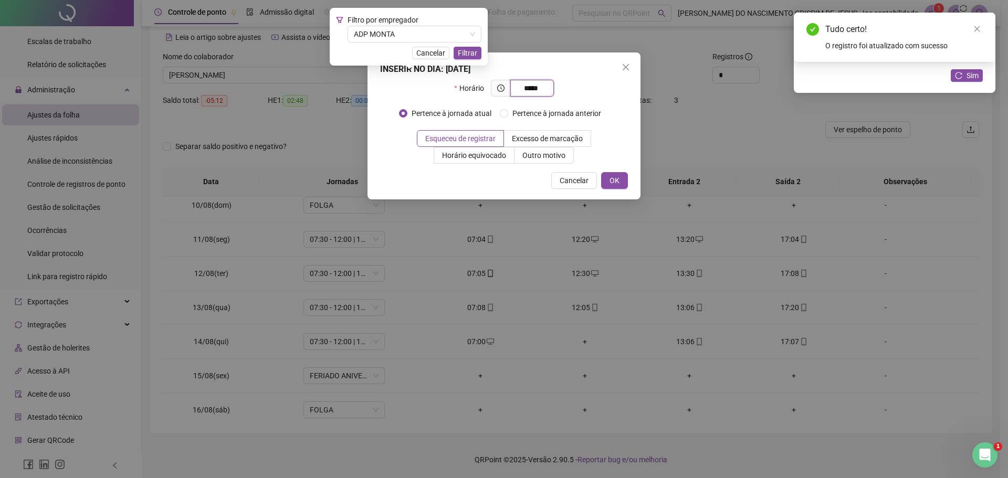
type input "*****"
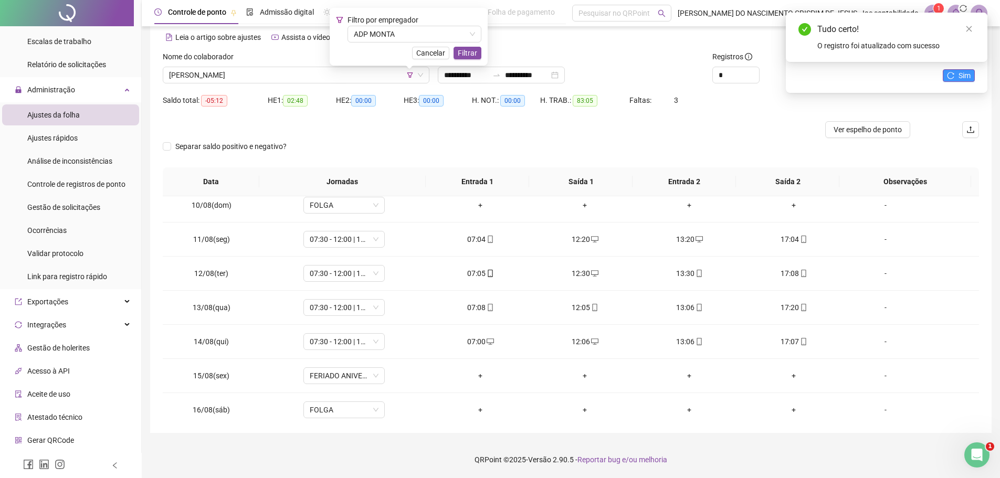
click at [955, 78] on button "Sim" at bounding box center [959, 75] width 32 height 13
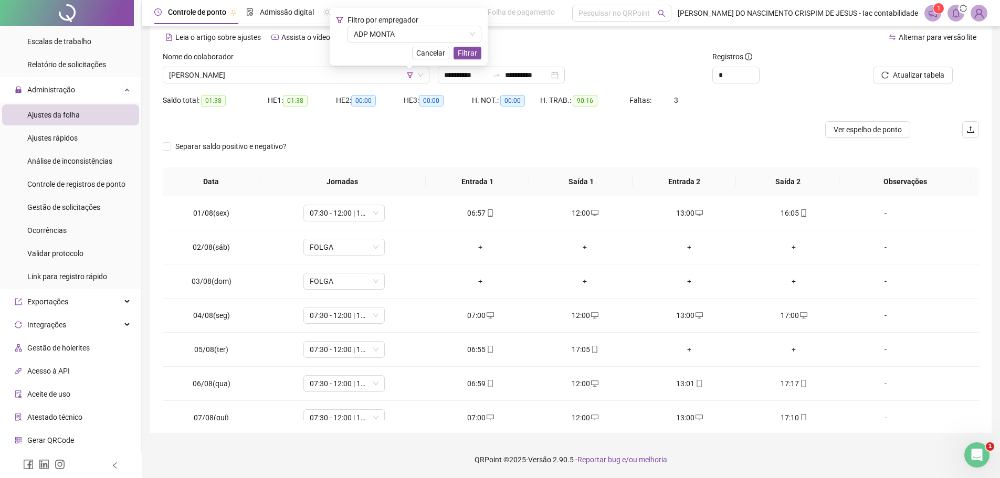
scroll to position [0, 0]
